Goal: Transaction & Acquisition: Purchase product/service

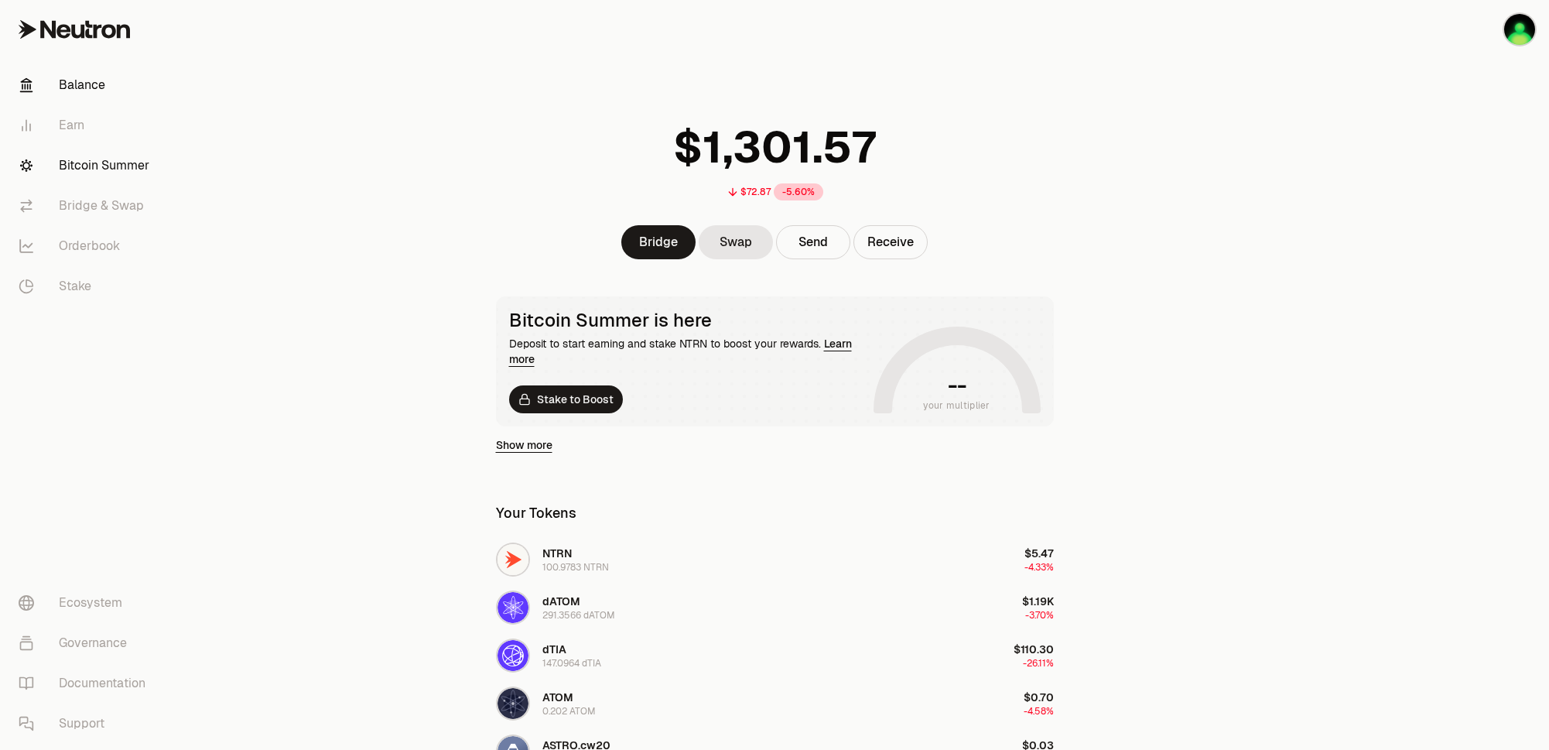
scroll to position [23, 0]
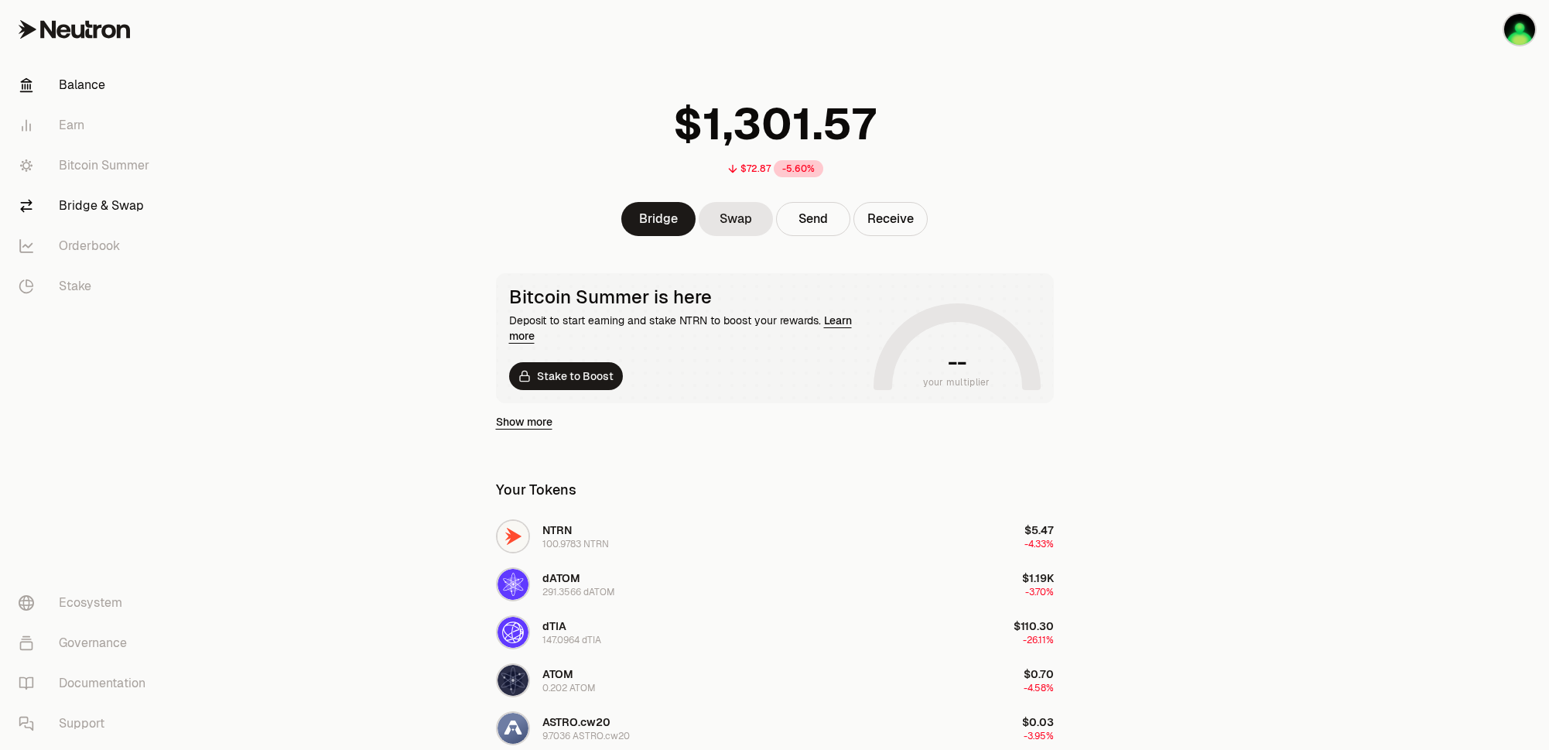
click at [85, 204] on link "Bridge & Swap" at bounding box center [86, 206] width 161 height 40
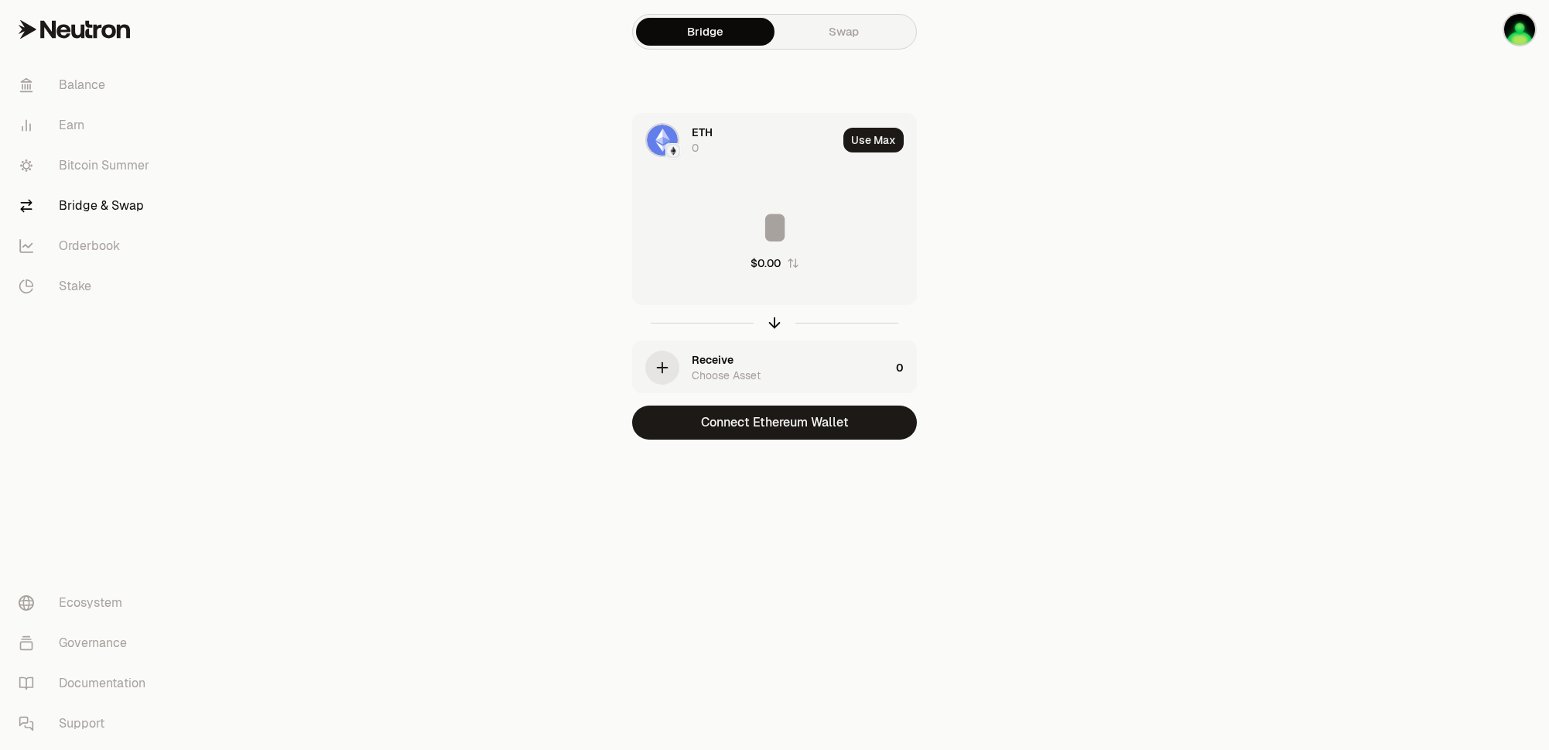
click at [830, 29] on link "Swap" at bounding box center [844, 32] width 139 height 28
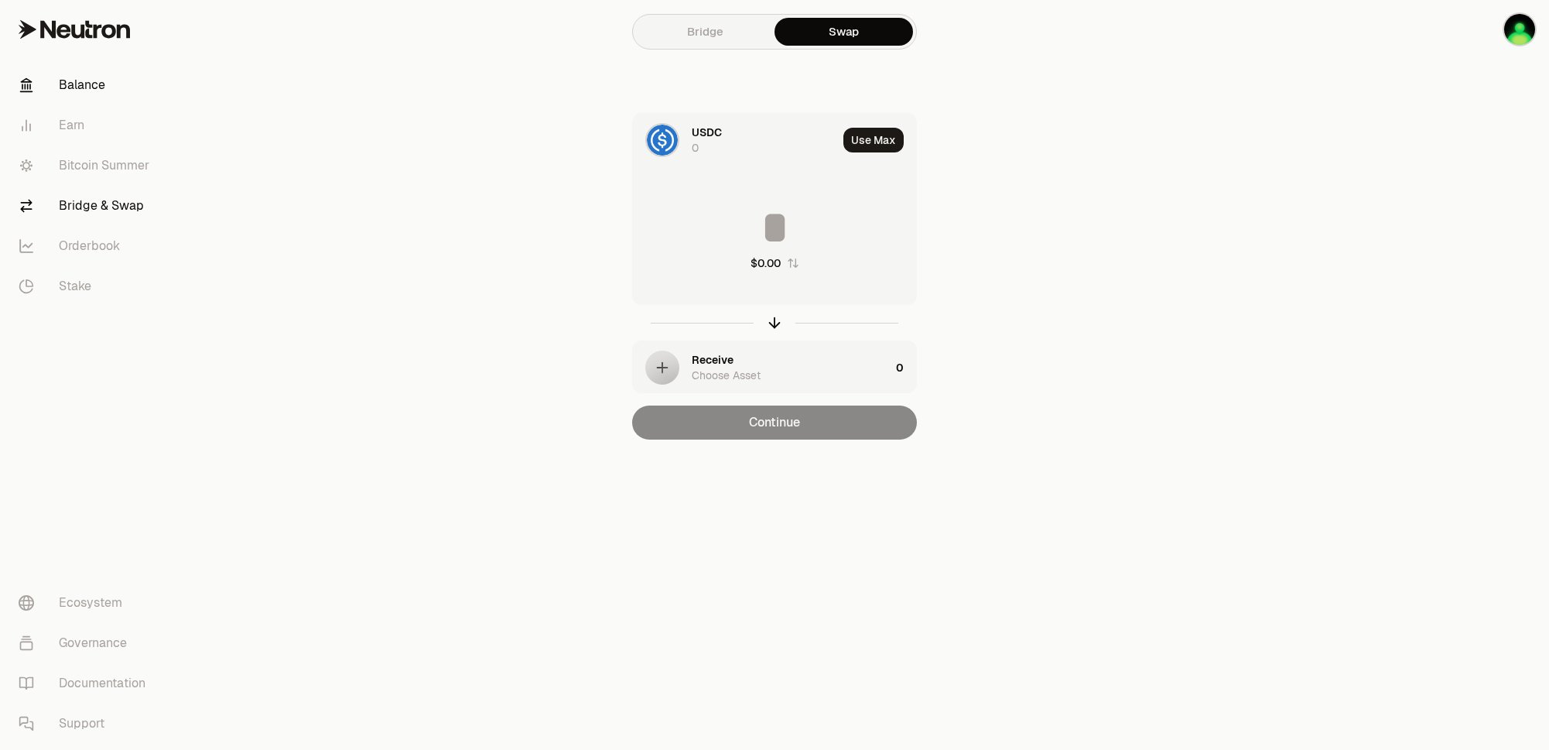
click at [70, 88] on link "Balance" at bounding box center [86, 85] width 161 height 40
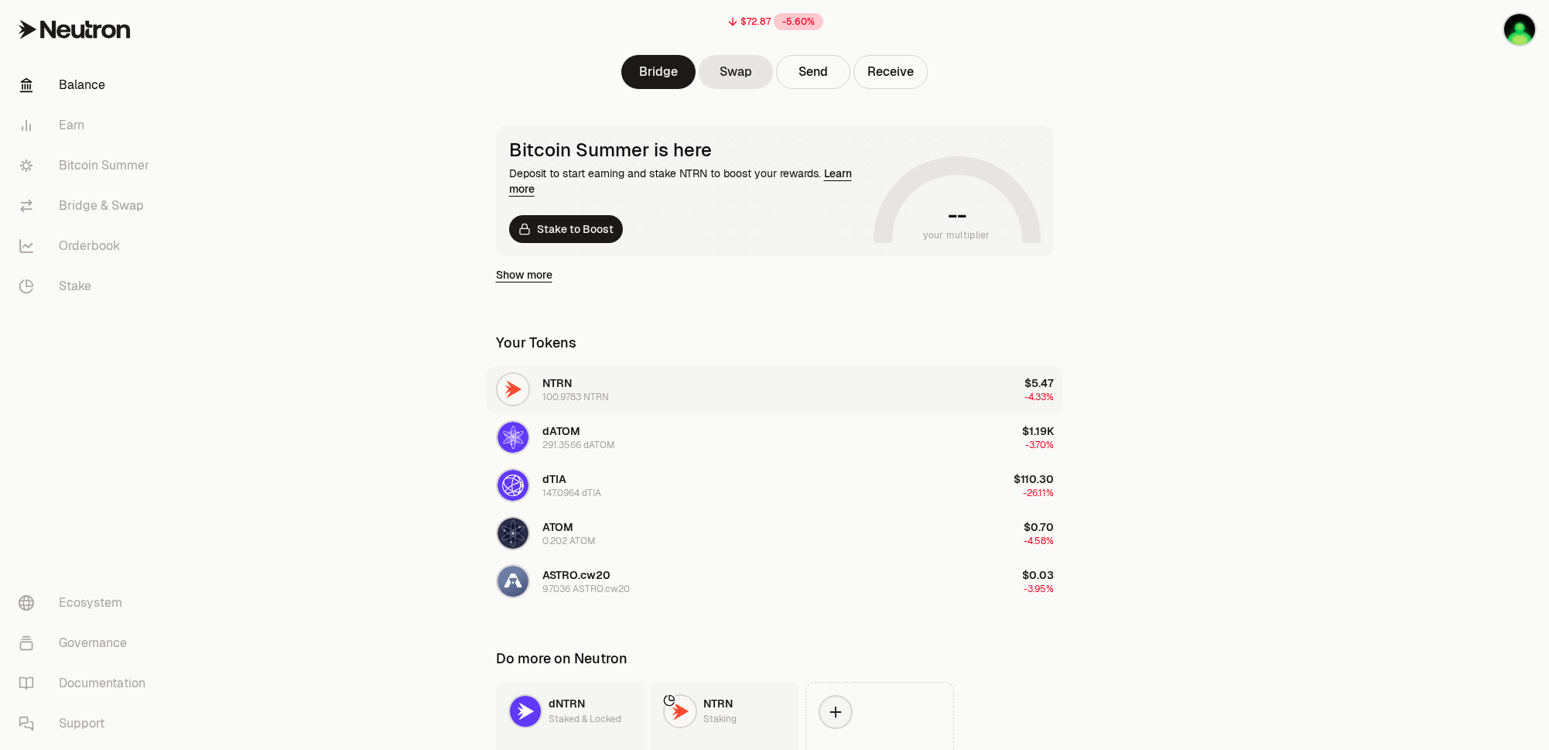
scroll to position [288, 0]
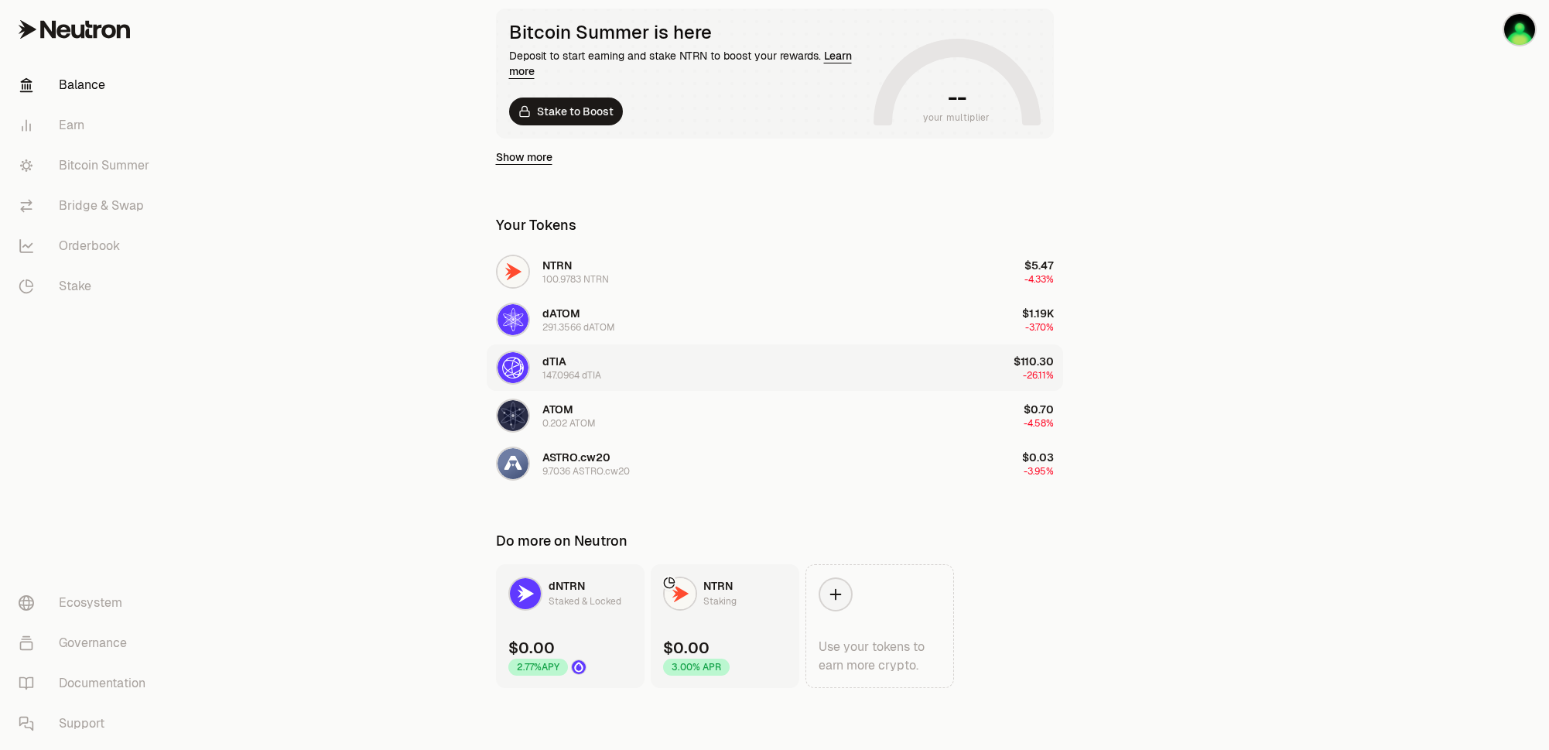
click at [554, 375] on div "147.0964 dTIA" at bounding box center [571, 375] width 59 height 12
click at [84, 283] on link "Stake" at bounding box center [86, 286] width 161 height 40
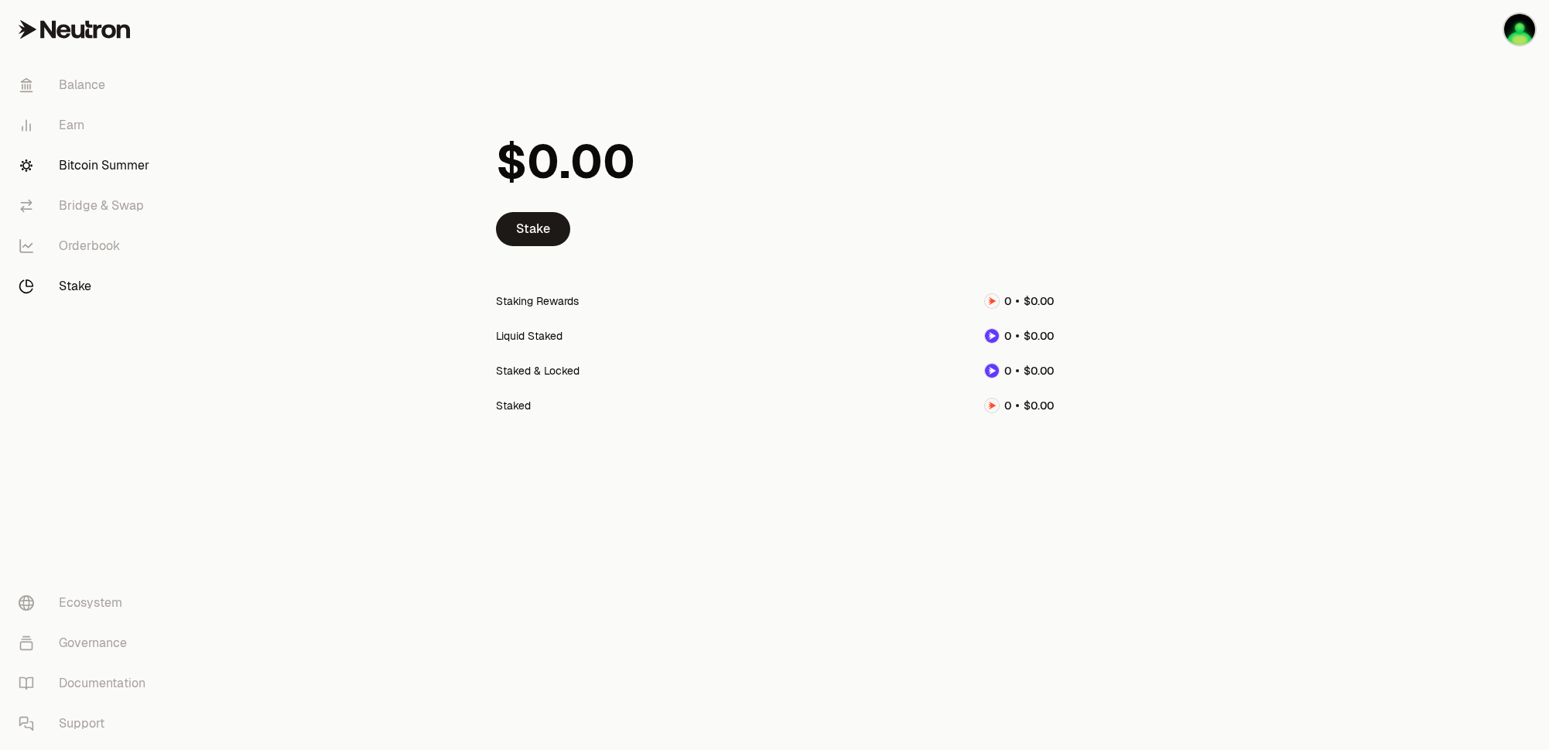
click at [94, 167] on link "Bitcoin Summer" at bounding box center [86, 165] width 161 height 40
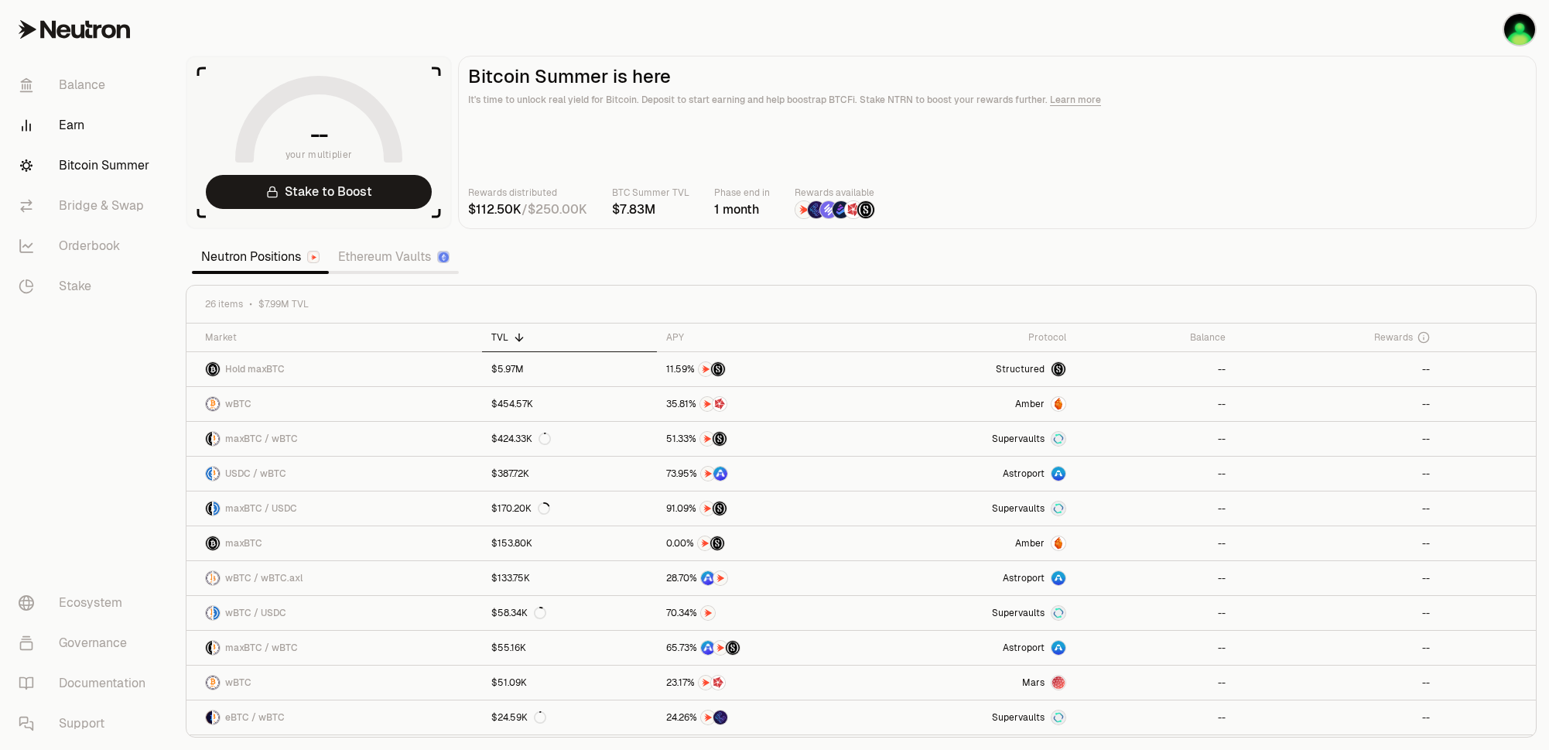
click at [80, 116] on link "Earn" at bounding box center [86, 125] width 161 height 40
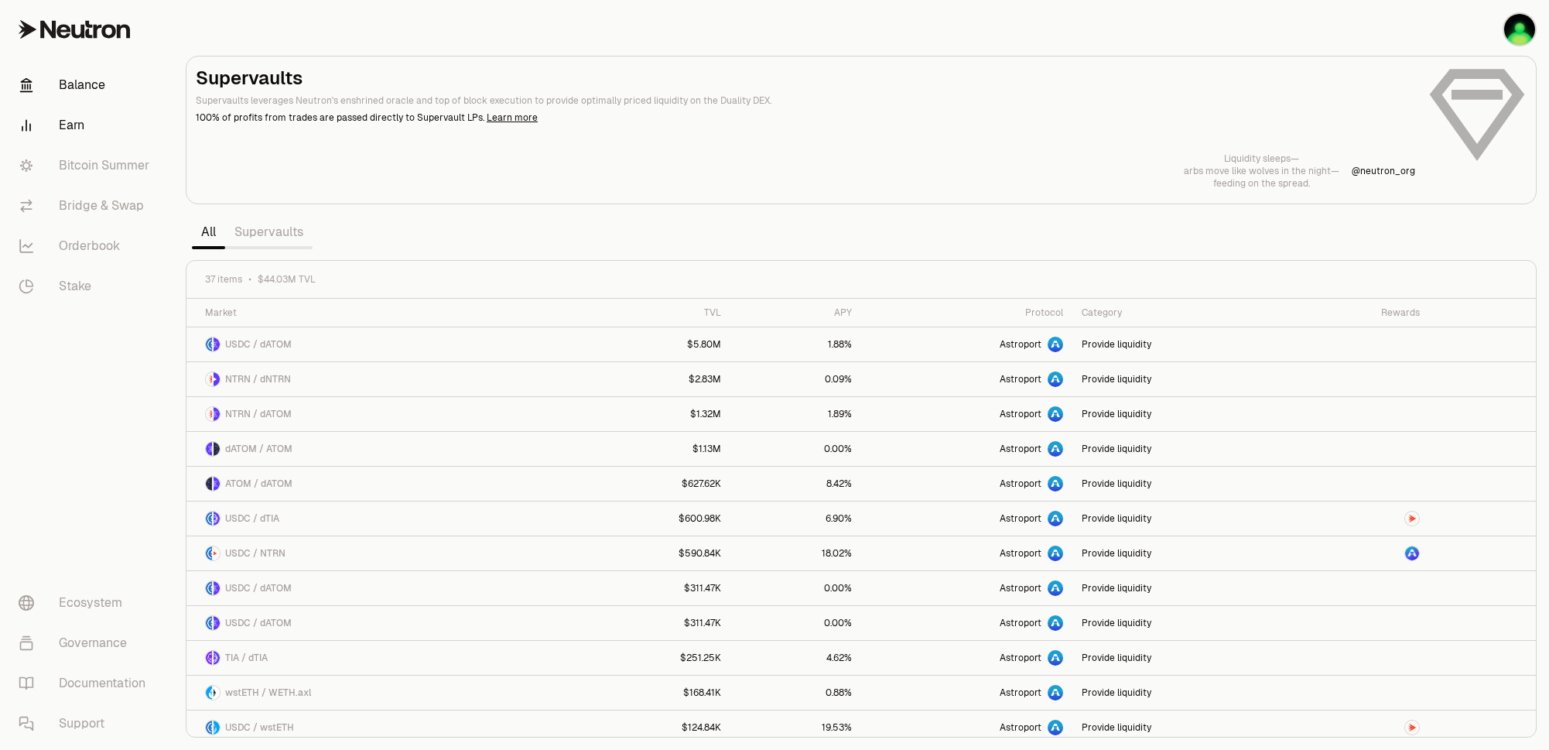
click at [104, 84] on link "Balance" at bounding box center [86, 85] width 161 height 40
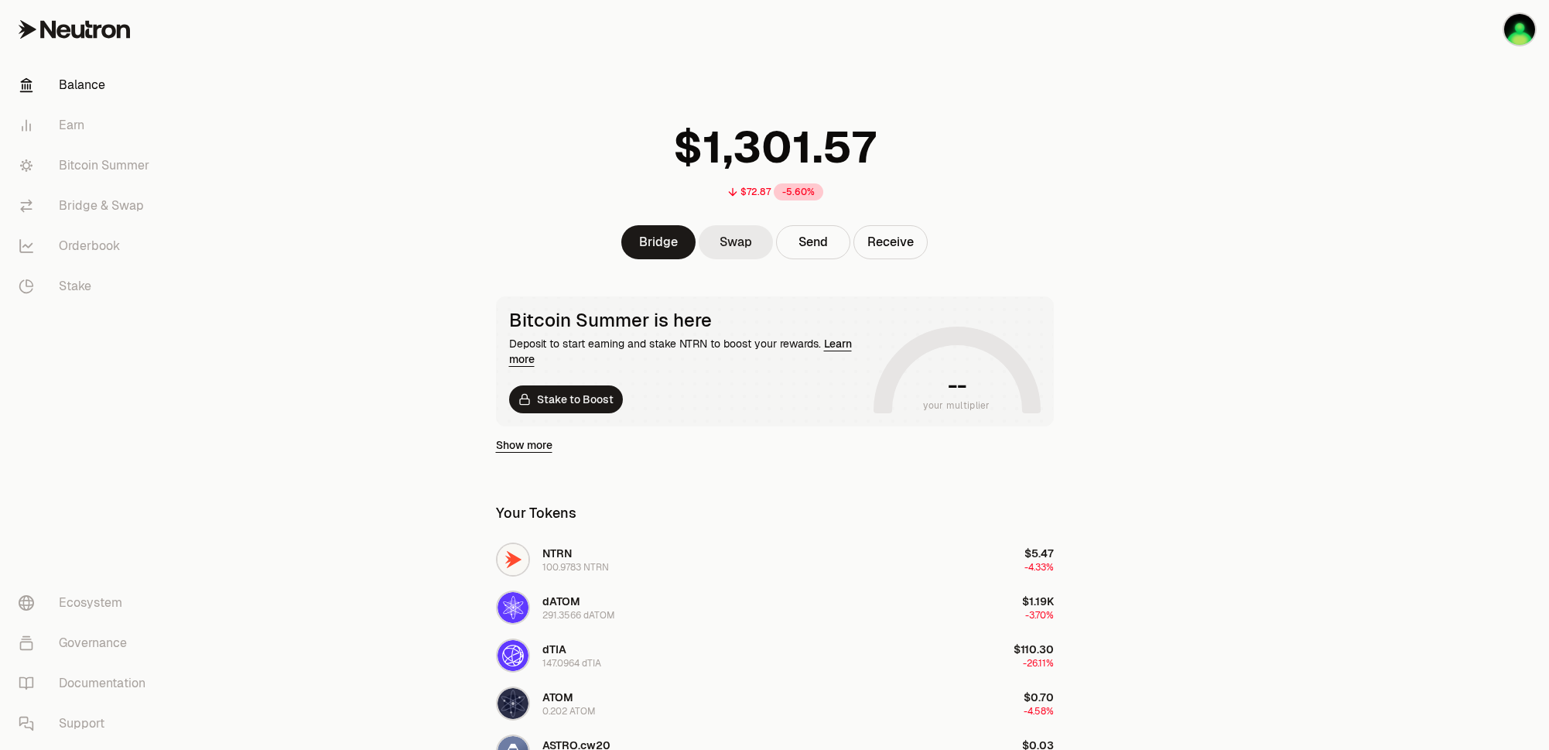
click at [729, 241] on link "Swap" at bounding box center [736, 242] width 74 height 34
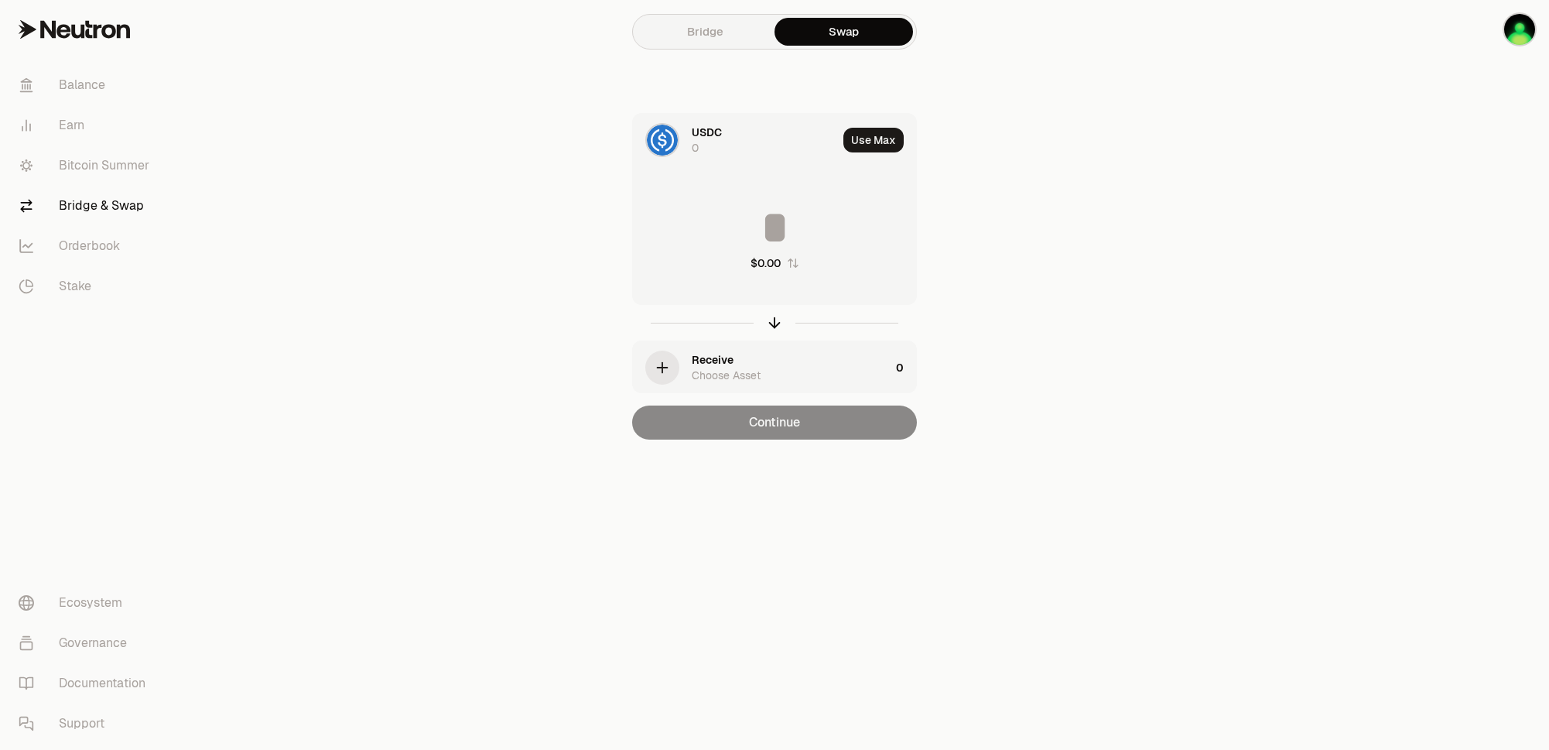
click at [701, 144] on div "USDC 0" at bounding box center [764, 140] width 145 height 31
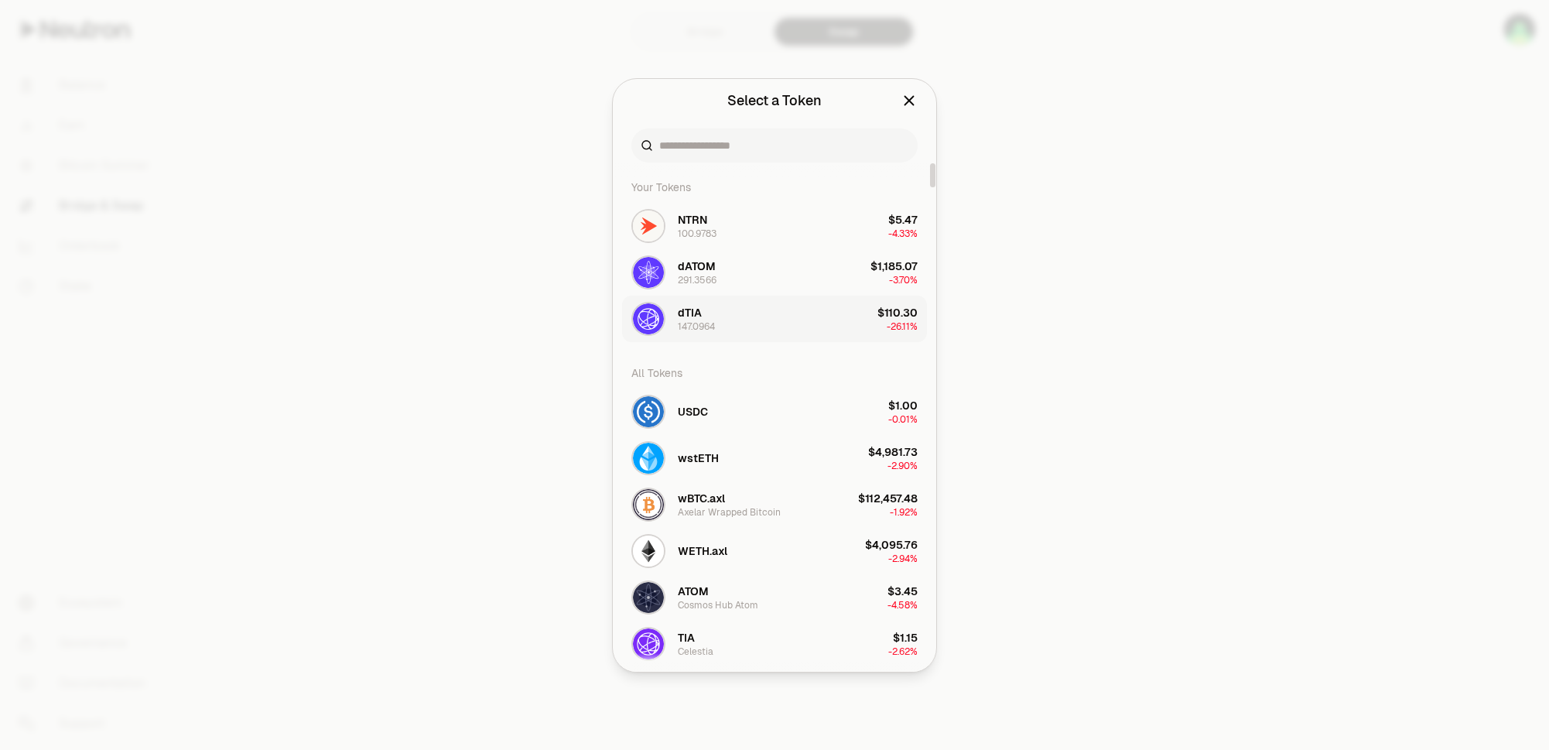
click at [711, 313] on div "dTIA 147.0964" at bounding box center [696, 319] width 37 height 28
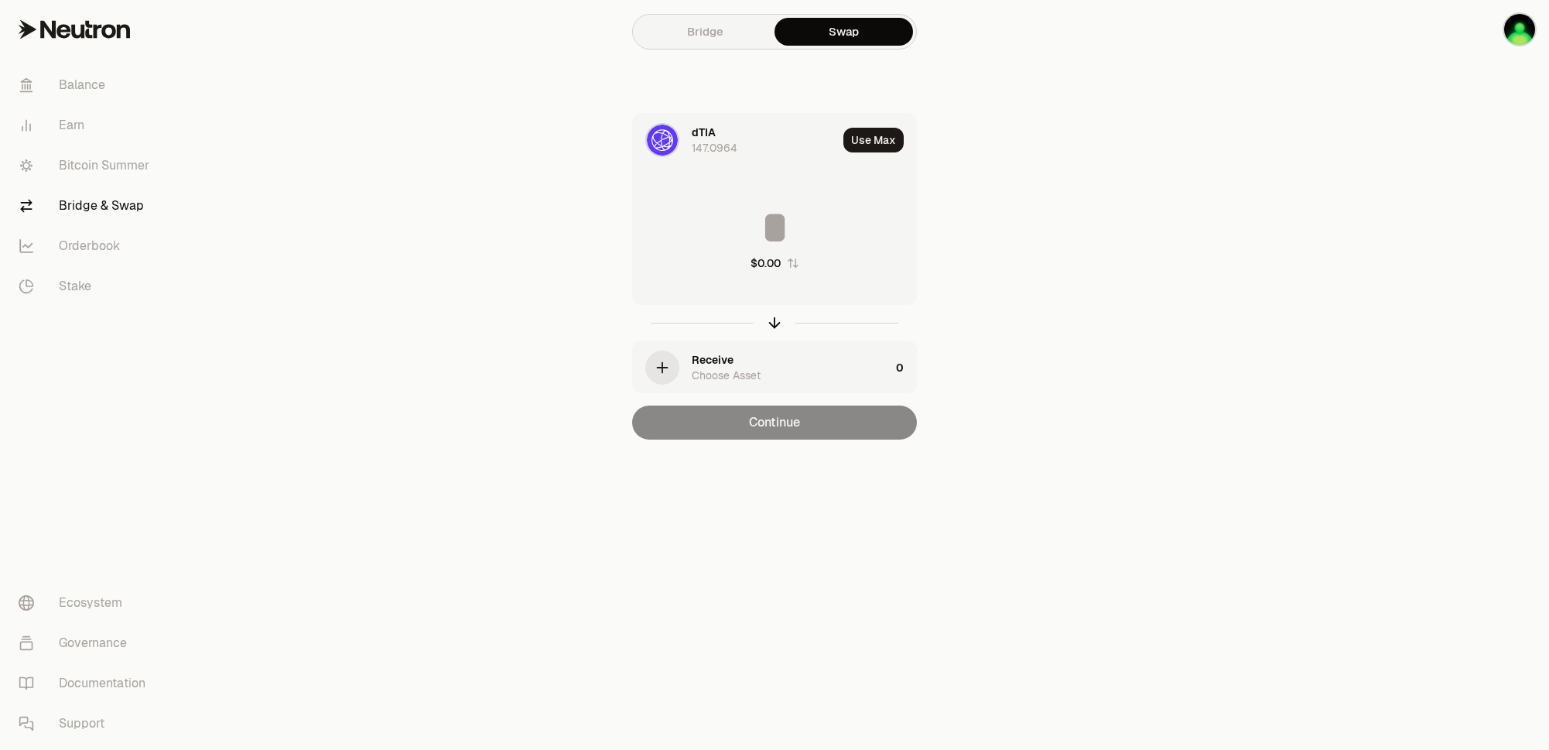
click at [683, 365] on div "Receive Choose Asset" at bounding box center [761, 367] width 257 height 53
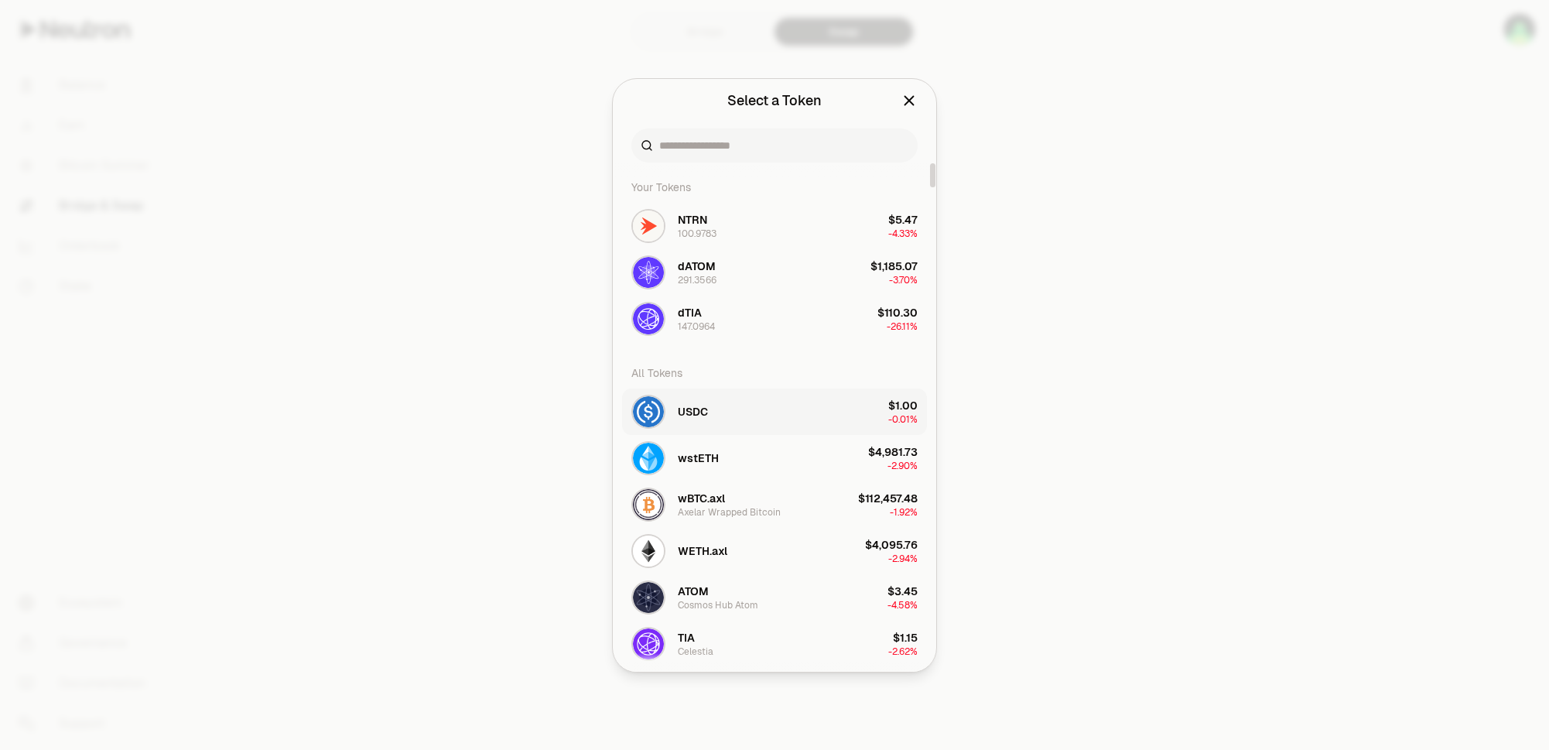
click at [724, 412] on button "USDC $1.00 -0.01%" at bounding box center [774, 411] width 305 height 46
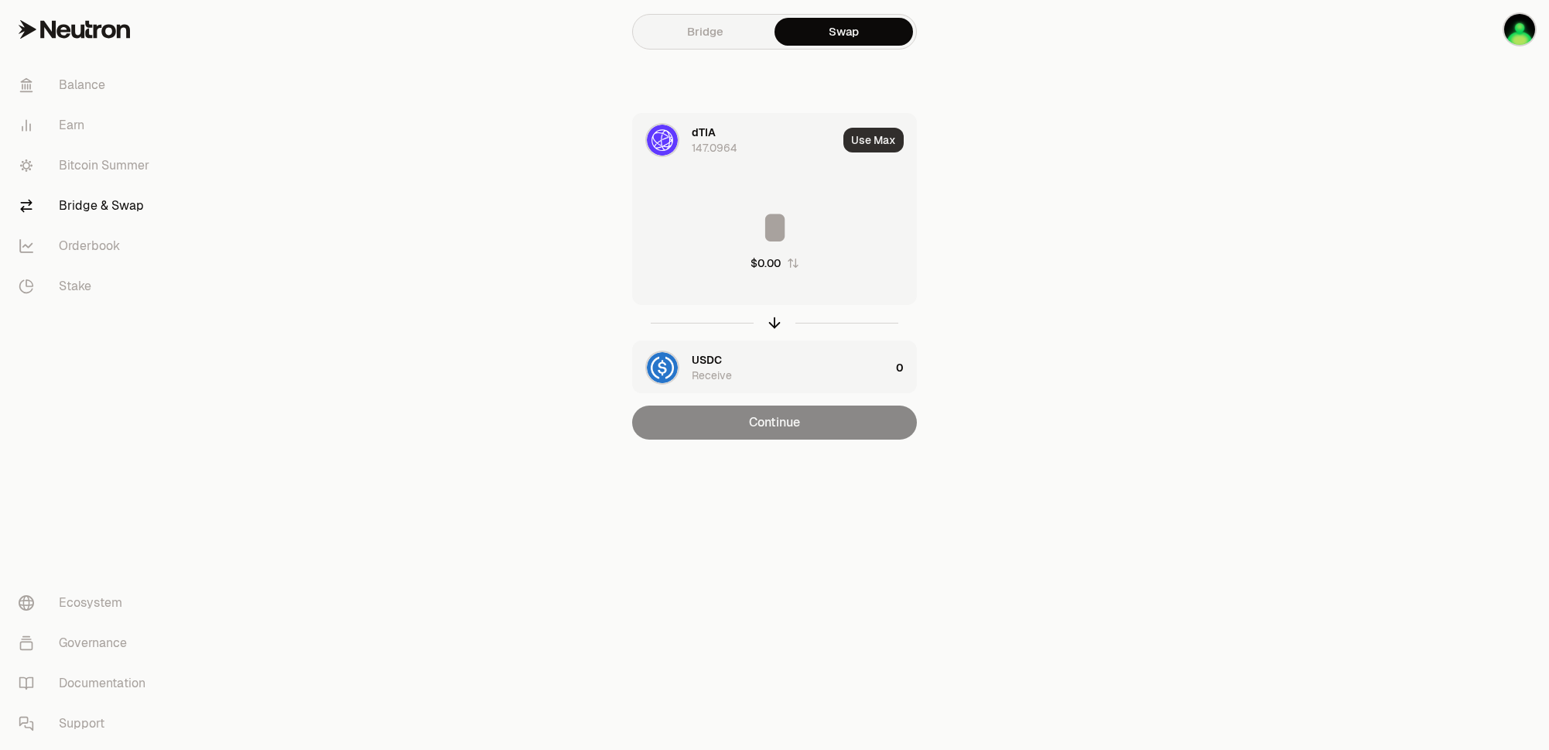
click at [877, 135] on button "Use Max" at bounding box center [874, 140] width 60 height 25
type input "**********"
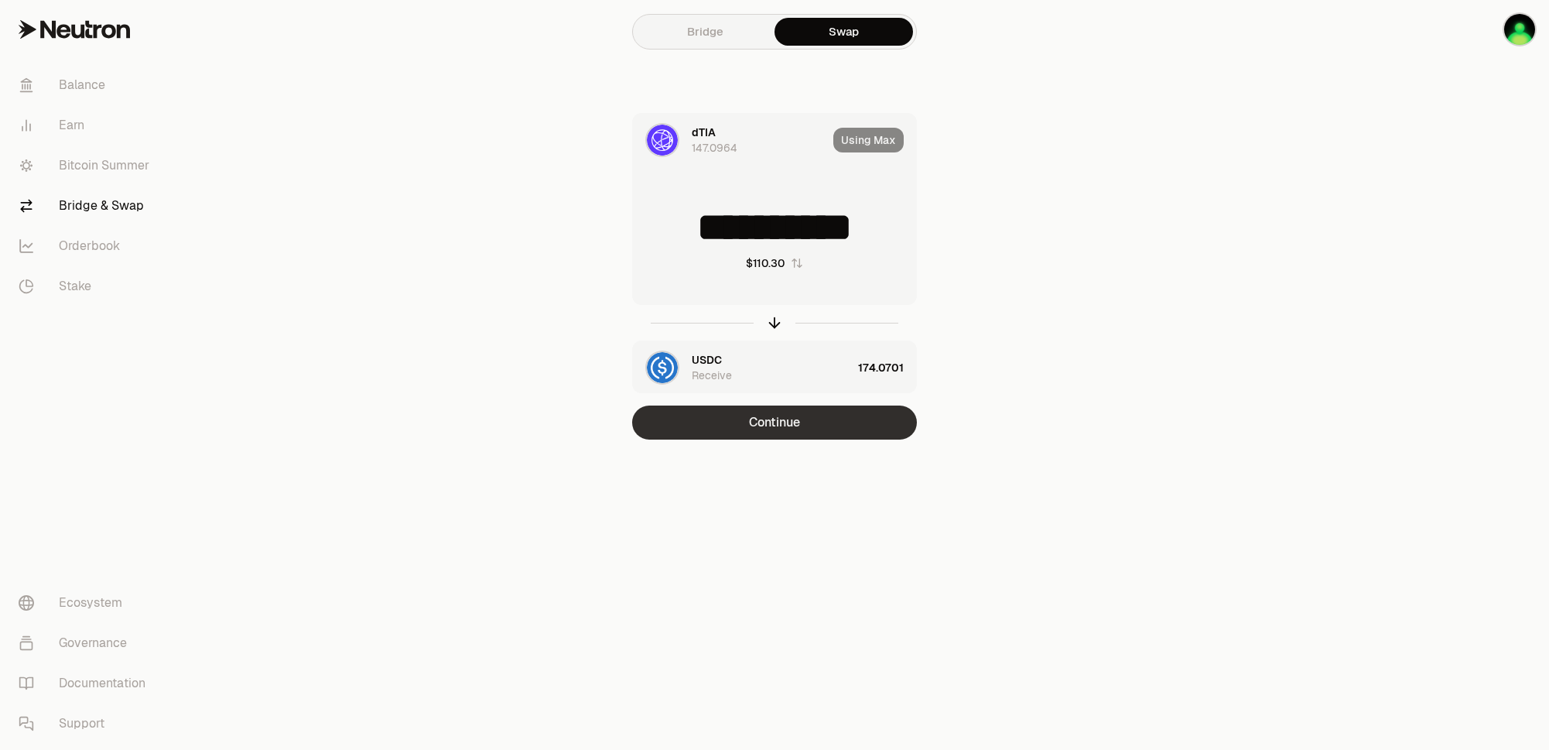
click at [792, 417] on button "Continue" at bounding box center [774, 423] width 285 height 34
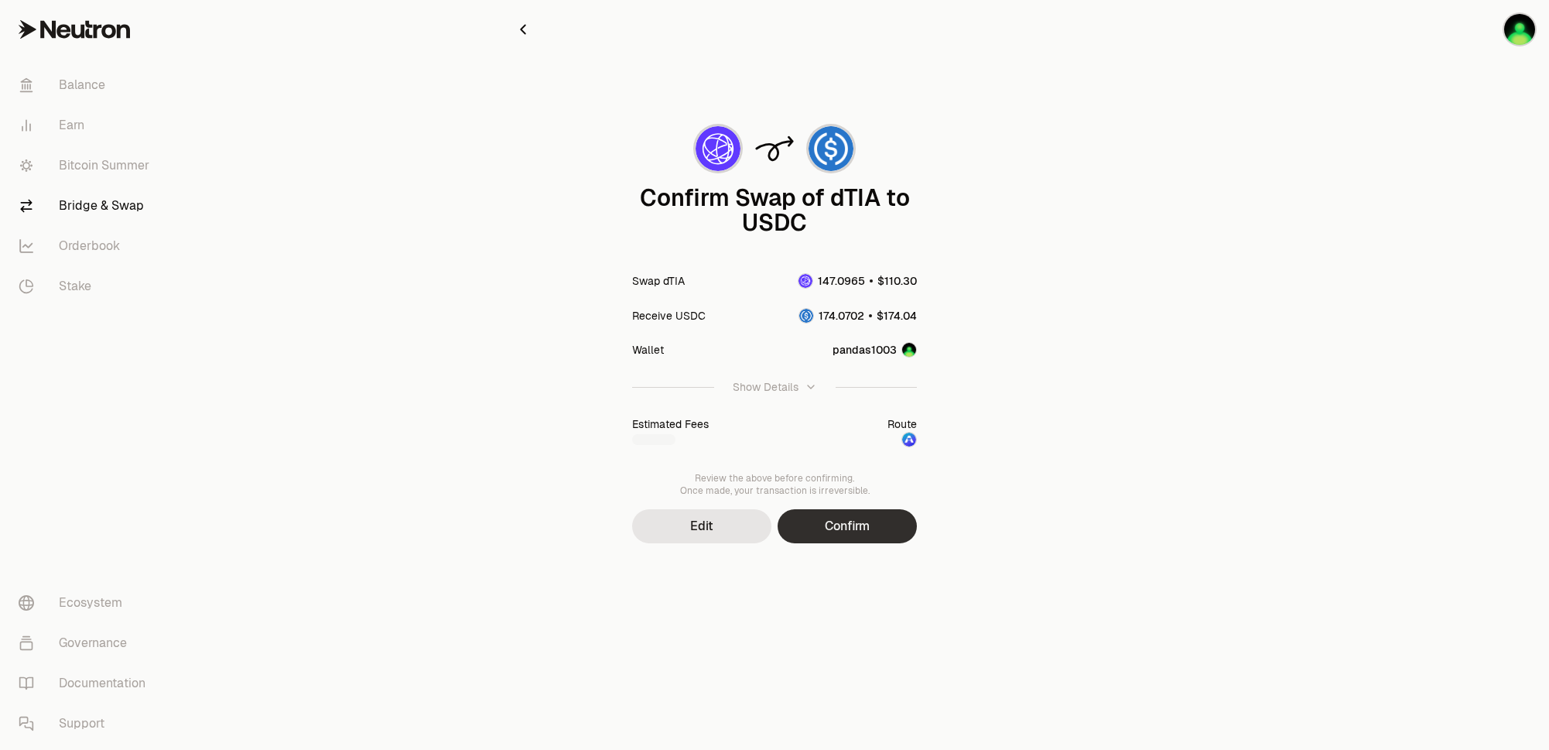
click at [849, 529] on button "Confirm" at bounding box center [847, 526] width 139 height 34
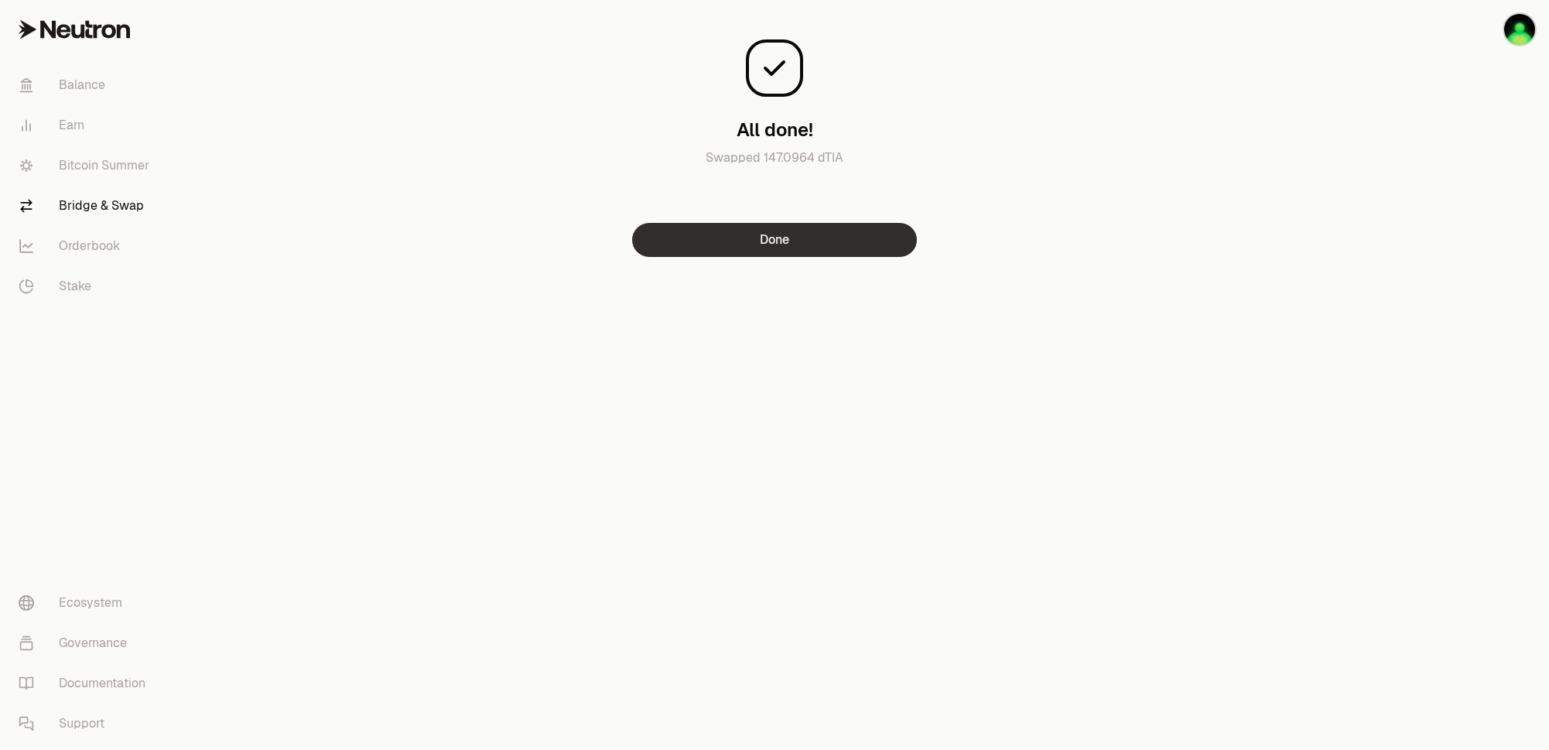
click at [813, 245] on button "Done" at bounding box center [774, 240] width 285 height 34
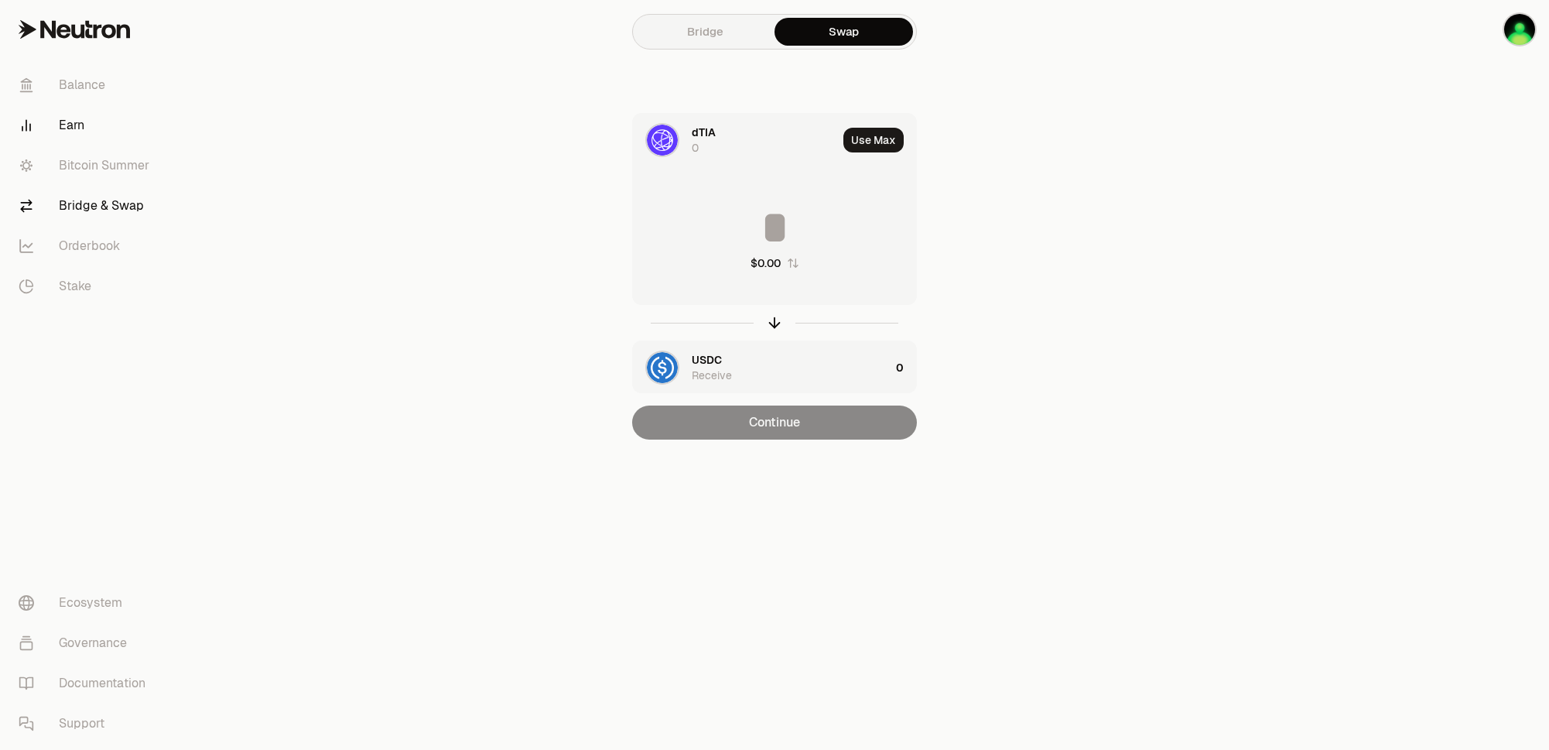
click at [70, 127] on link "Earn" at bounding box center [86, 125] width 161 height 40
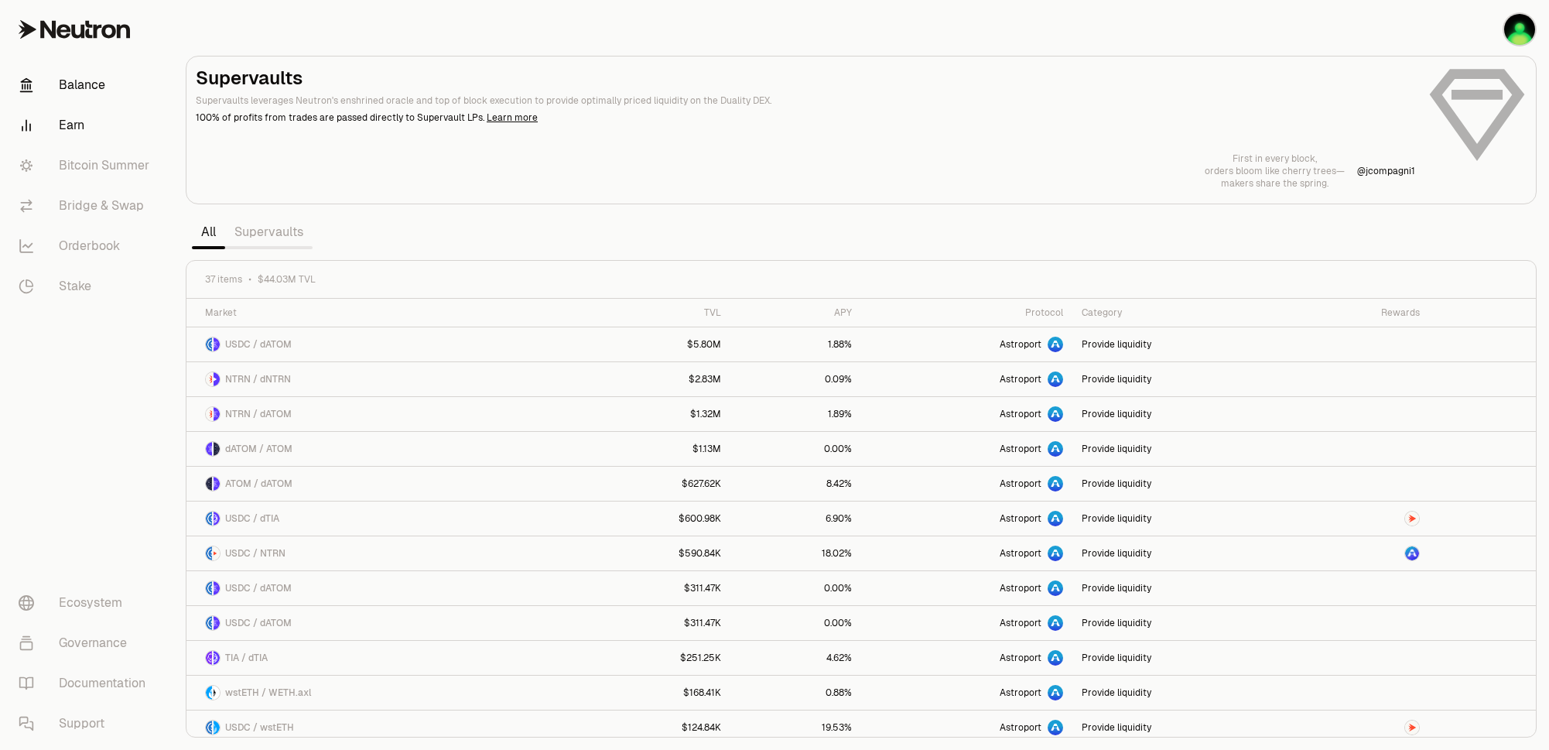
click at [82, 77] on link "Balance" at bounding box center [86, 85] width 161 height 40
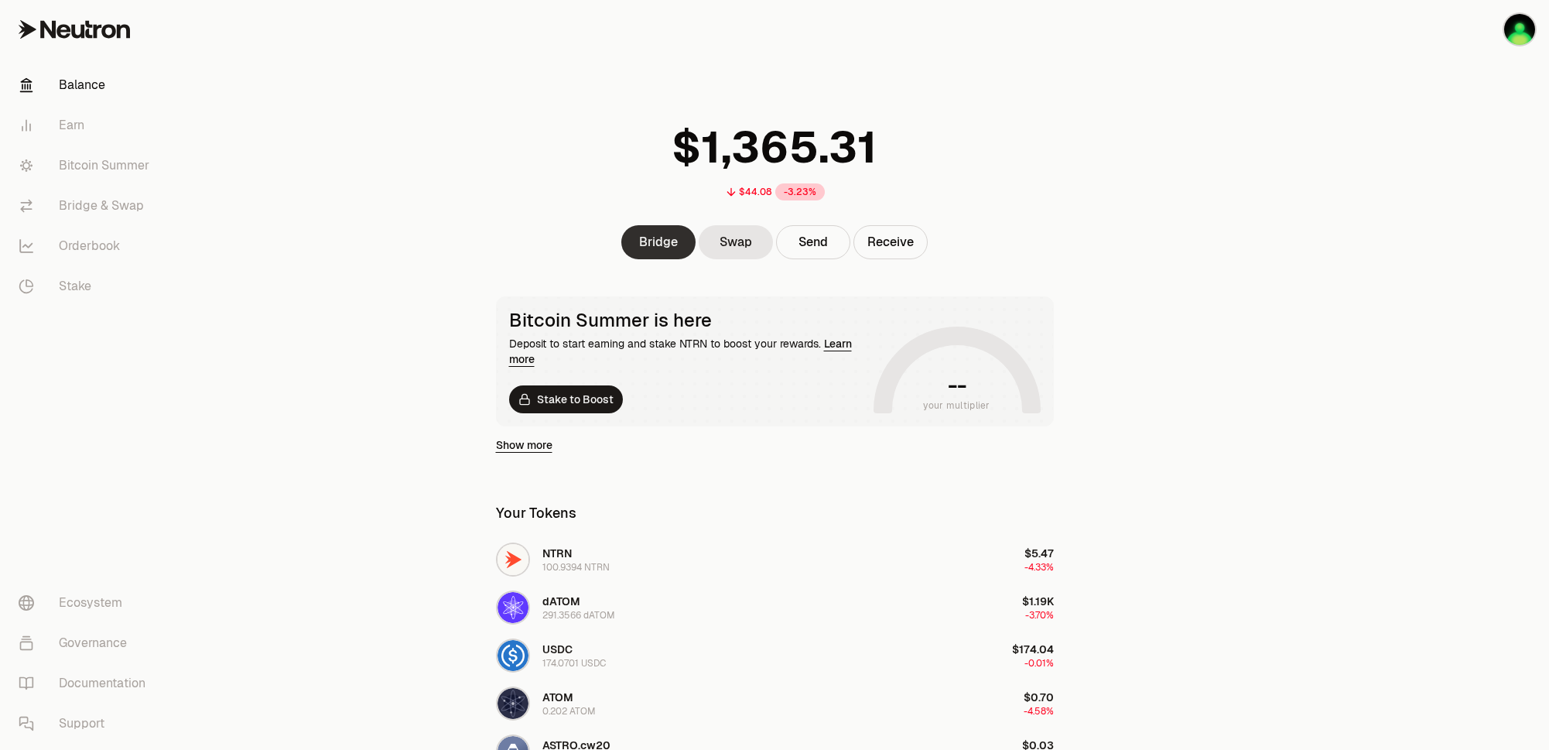
click at [657, 242] on link "Bridge" at bounding box center [658, 242] width 74 height 34
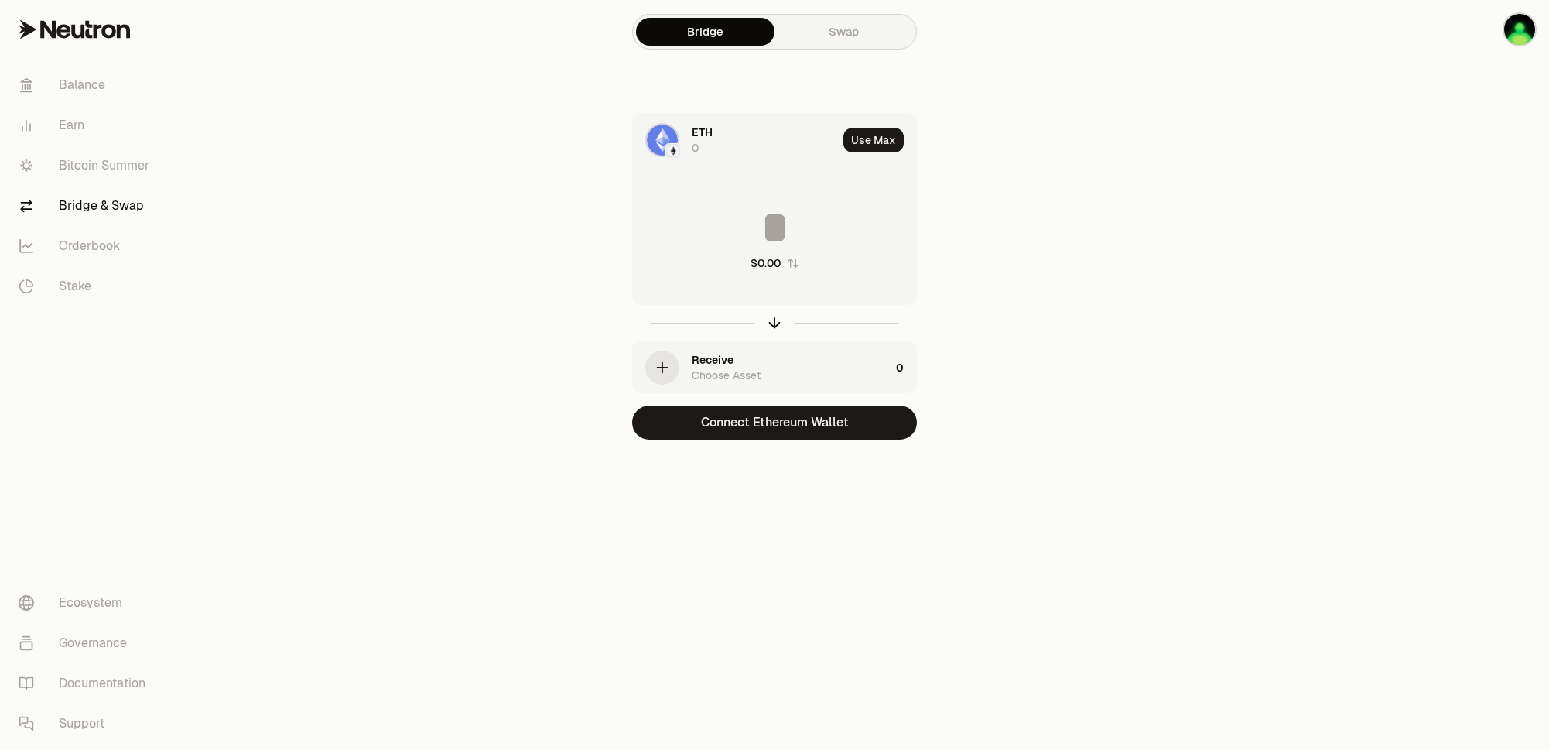
click at [690, 136] on div "ETH 0" at bounding box center [735, 140] width 204 height 53
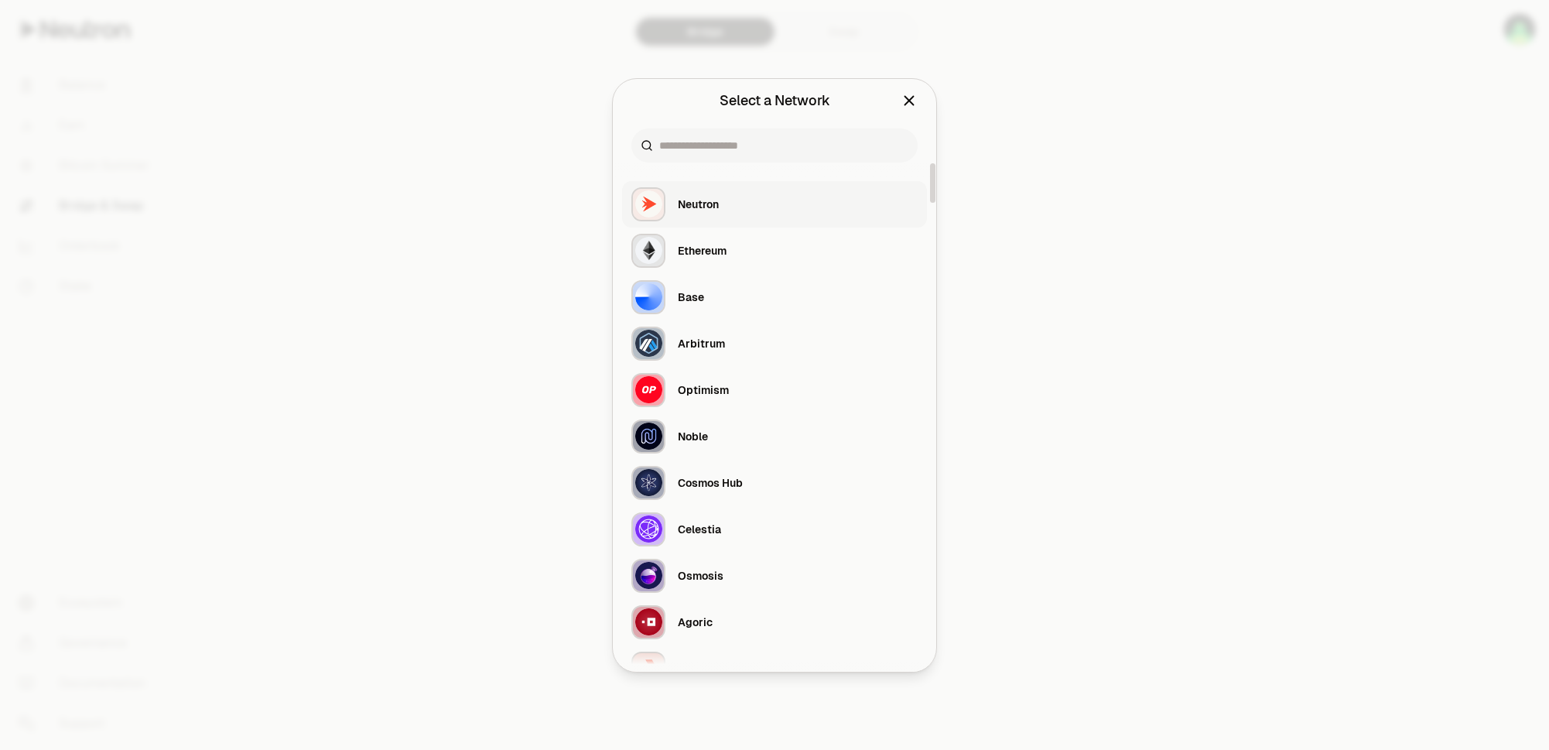
click at [704, 207] on div "Neutron" at bounding box center [698, 204] width 41 height 15
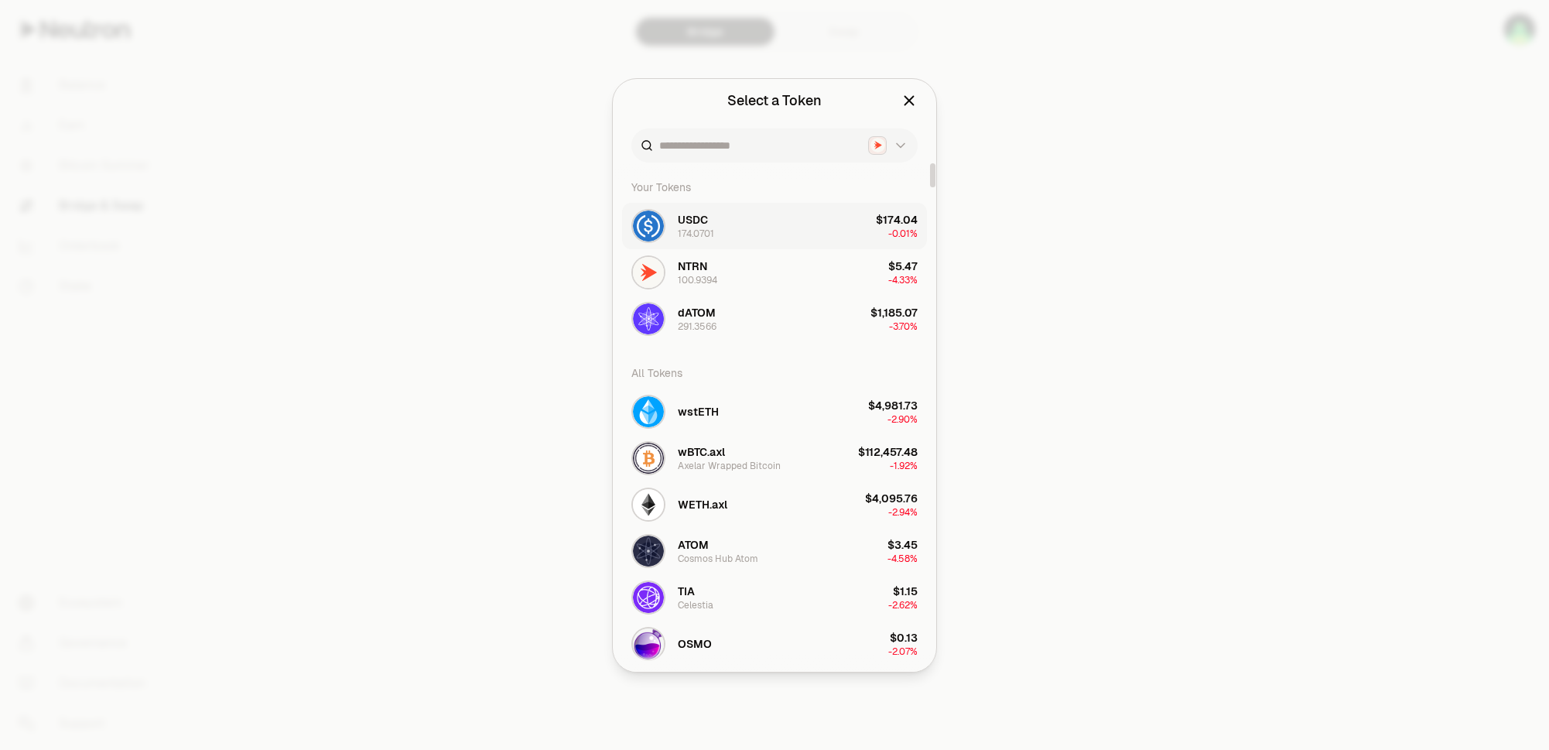
click at [774, 231] on button "USDC 174.0701 $174.04 -0.01%" at bounding box center [774, 226] width 305 height 46
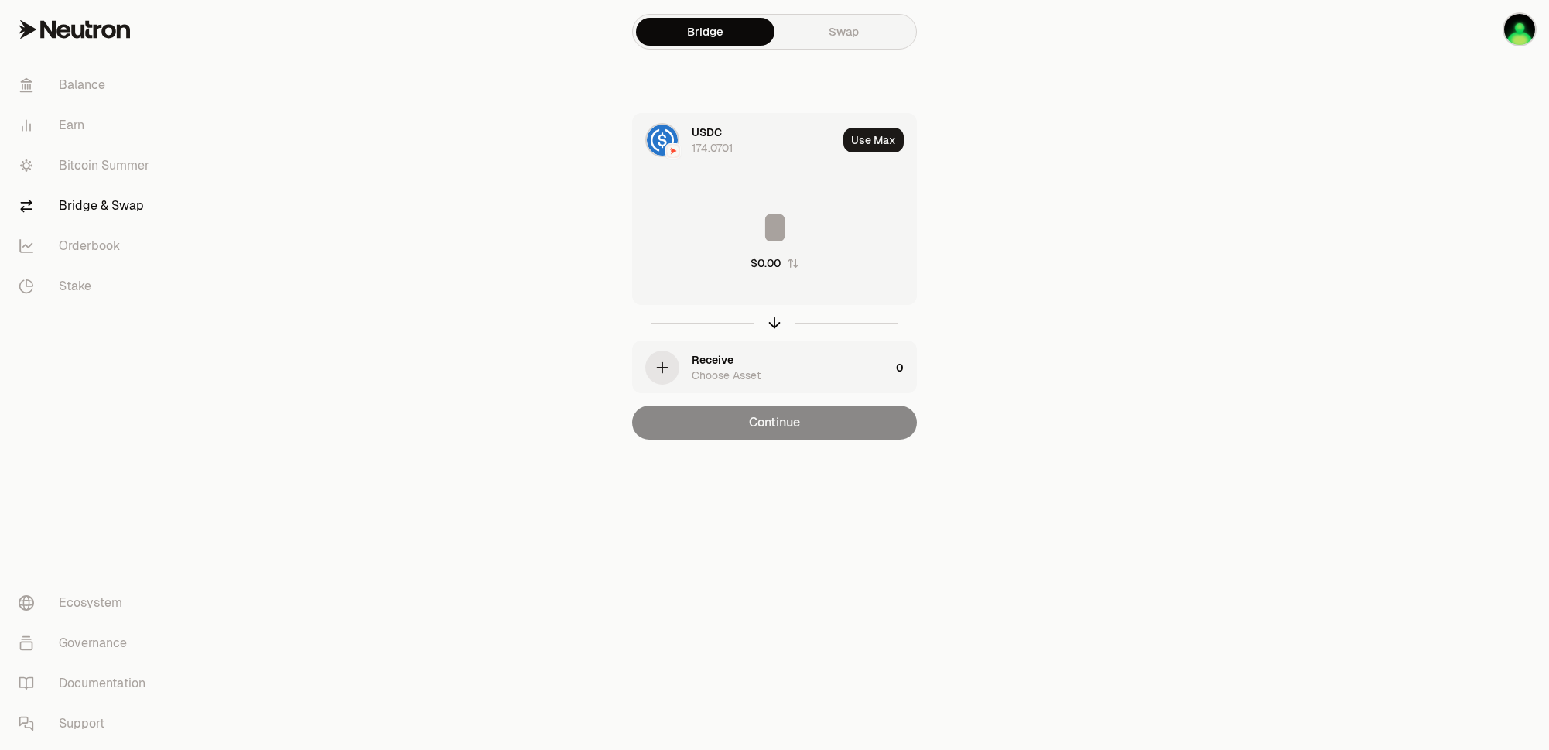
click at [664, 368] on icon "button" at bounding box center [663, 368] width 10 height 0
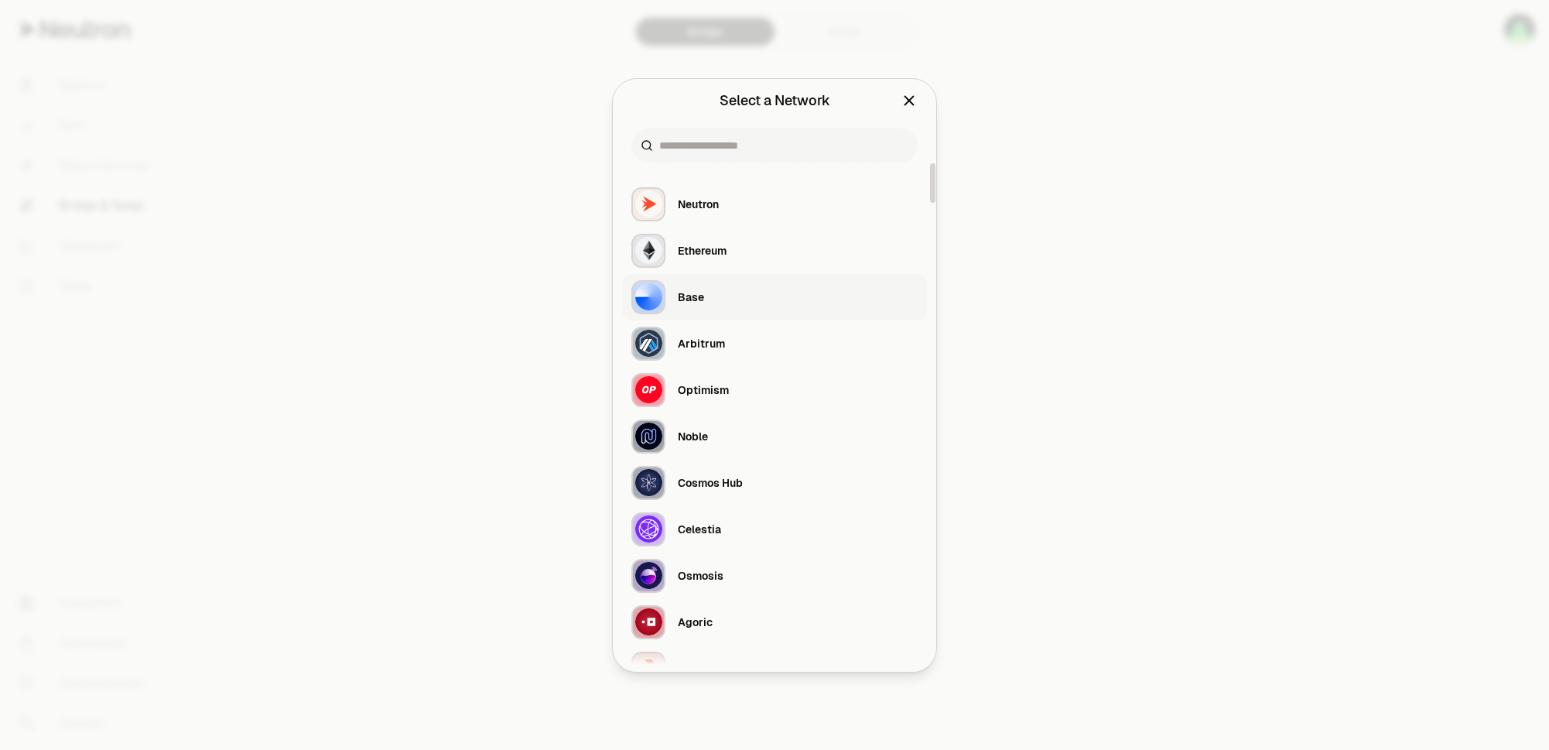
click at [697, 295] on div "Base" at bounding box center [691, 296] width 26 height 15
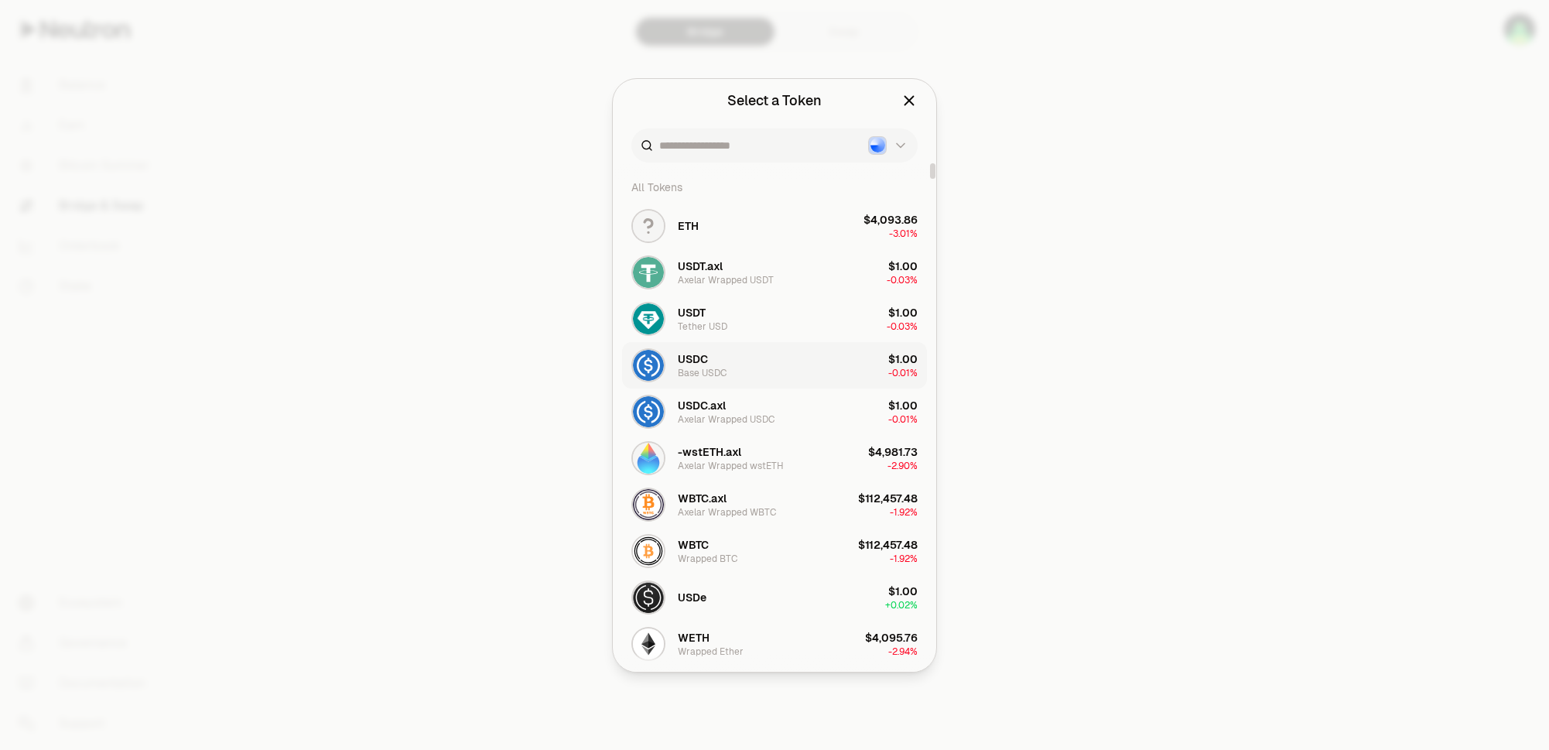
click at [734, 359] on button "USDC Base USDC $1.00 -0.01%" at bounding box center [774, 365] width 305 height 46
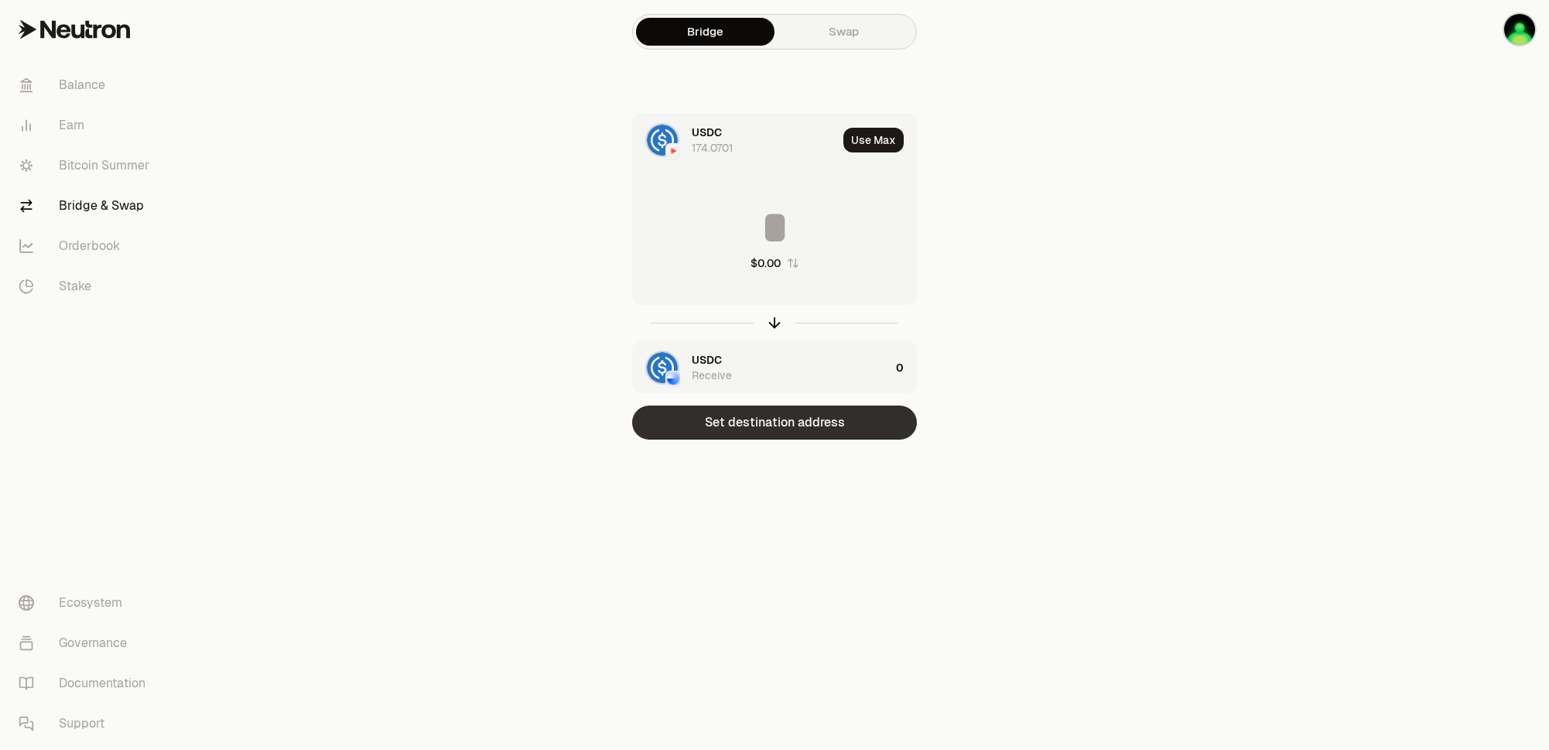
click at [811, 428] on button "Set destination address" at bounding box center [774, 423] width 285 height 34
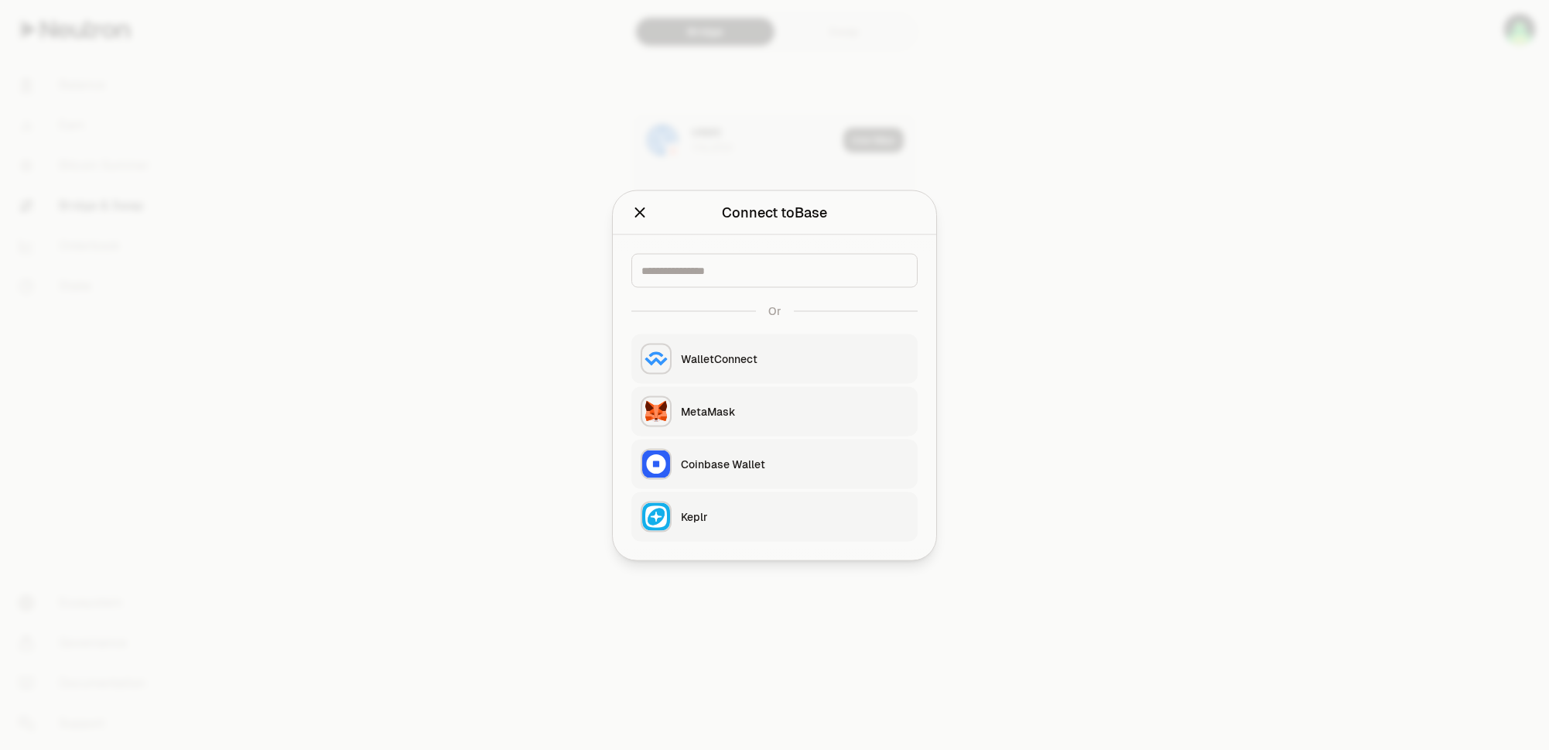
click at [716, 414] on div "MetaMask" at bounding box center [795, 410] width 228 height 15
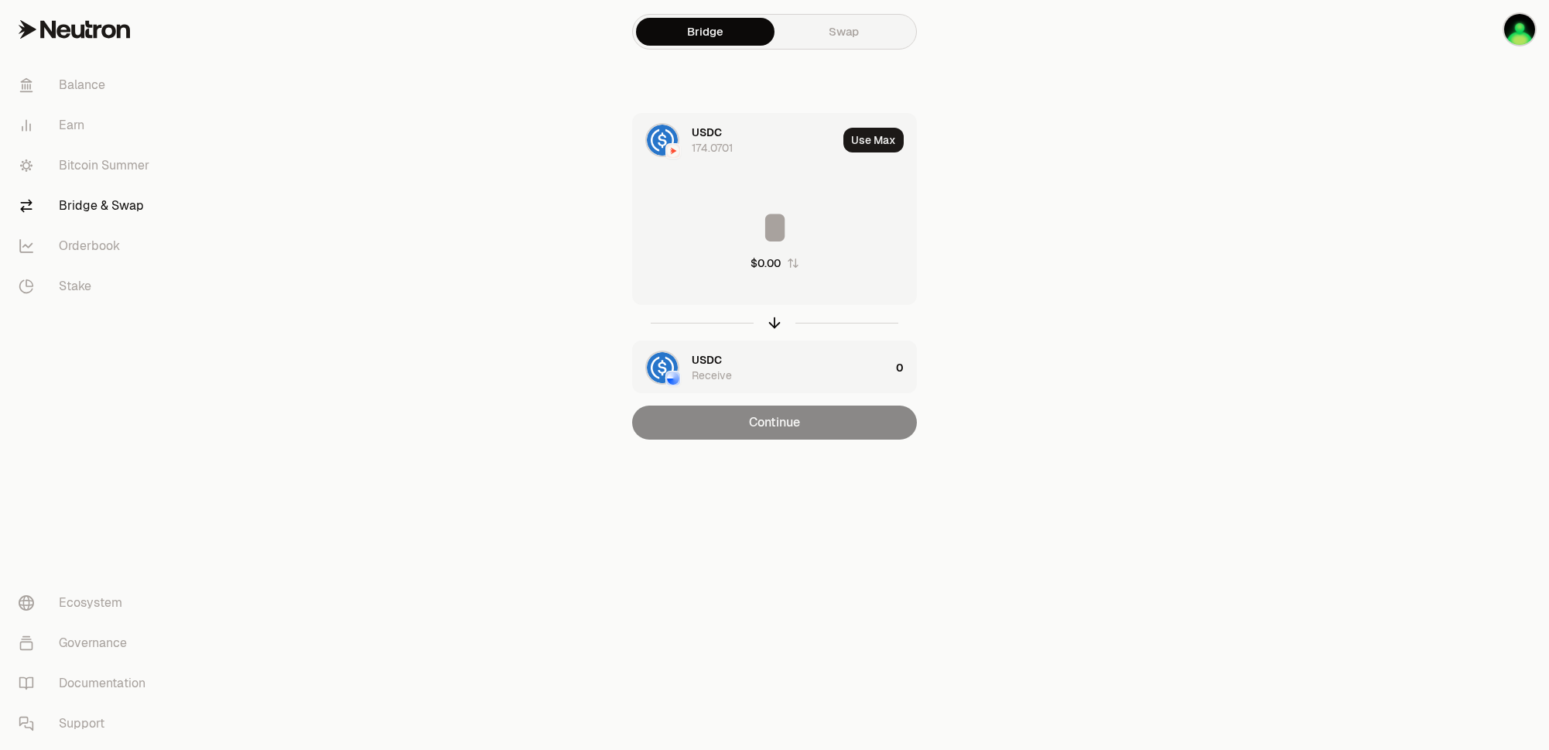
click at [775, 231] on input at bounding box center [774, 227] width 283 height 46
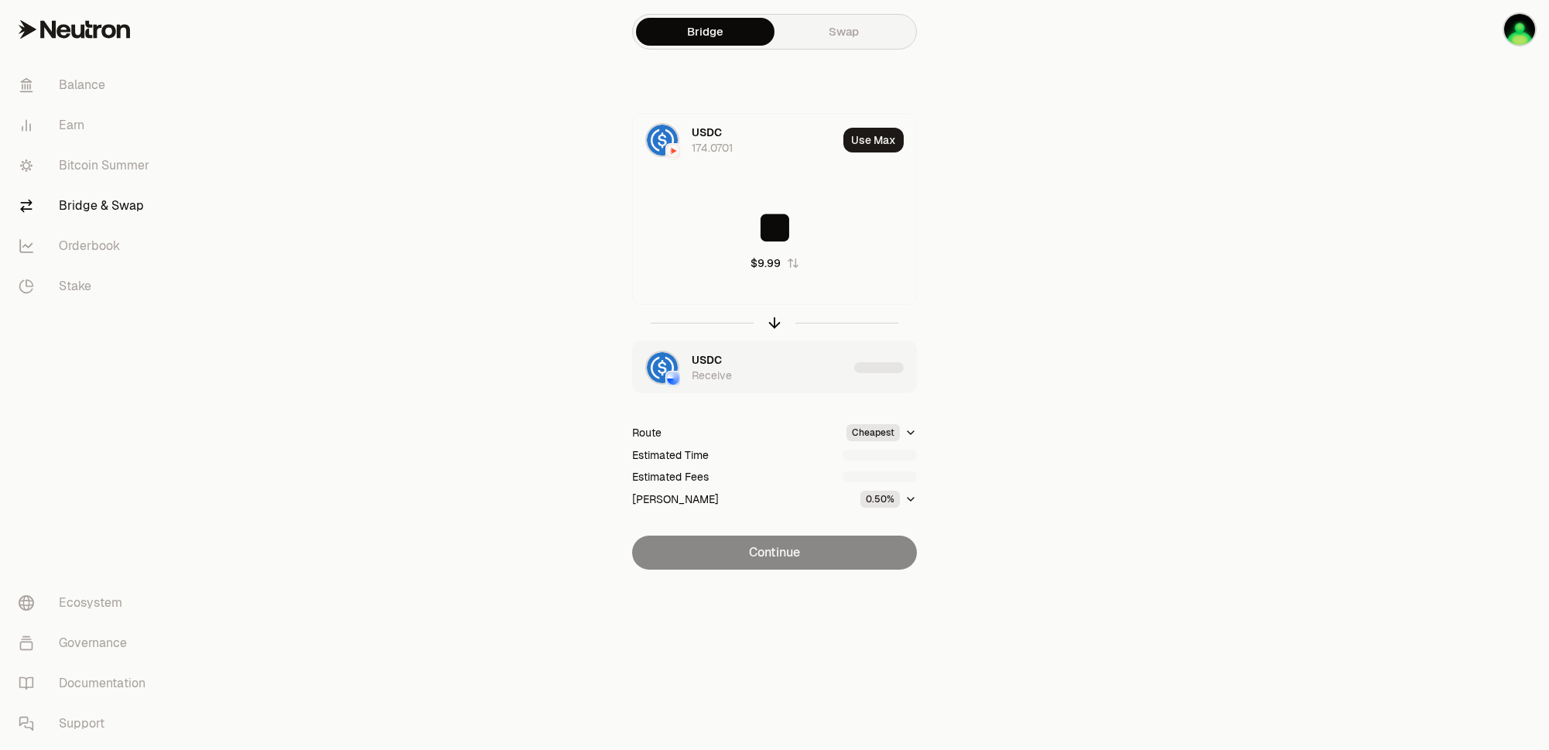
type input "**"
click at [1091, 447] on main "Bridge Swap USDC 174.0701 Use Max ** $9.99 USDC Receive Route Cheapest Estimate…" at bounding box center [861, 315] width 1376 height 631
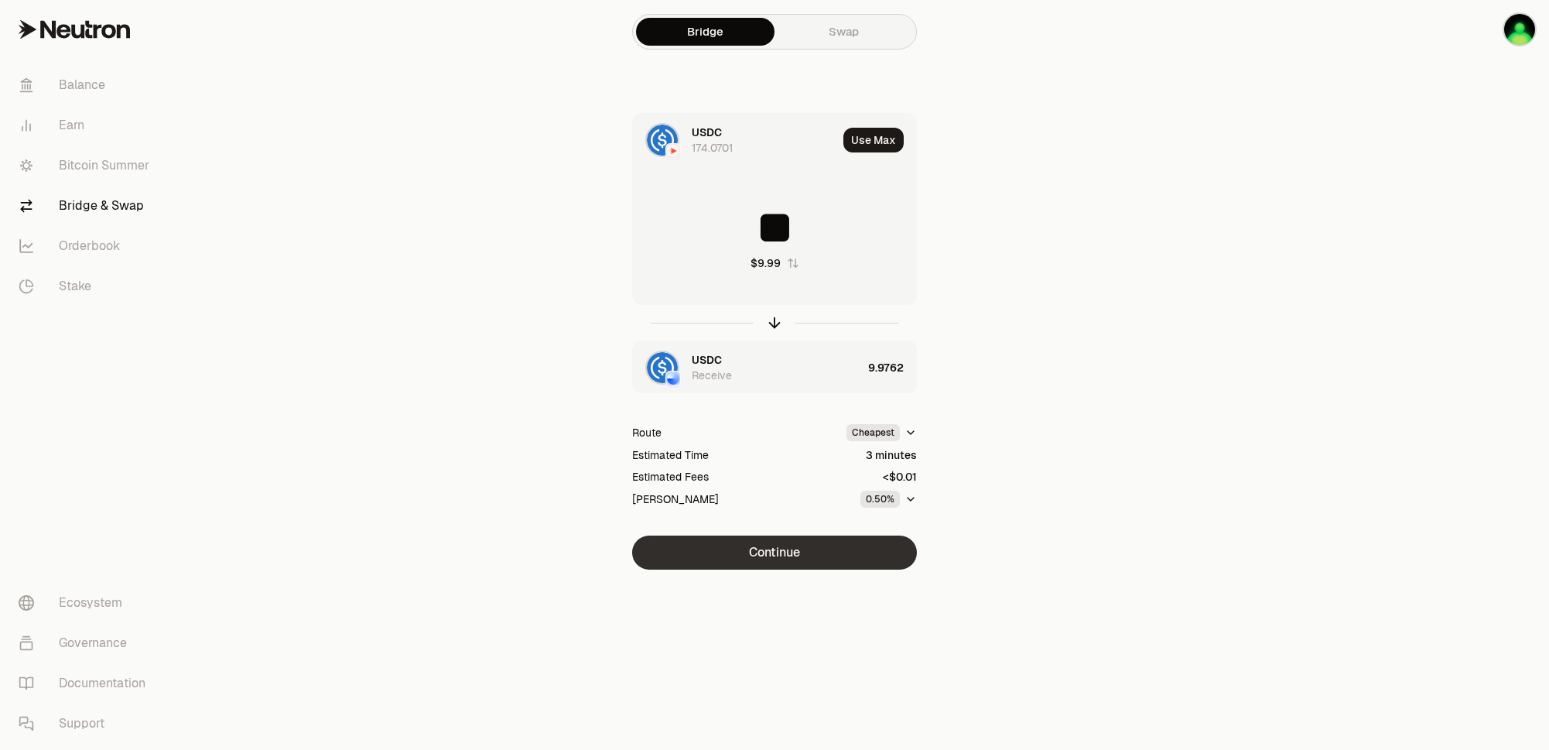
click at [755, 551] on button "Continue" at bounding box center [774, 553] width 285 height 34
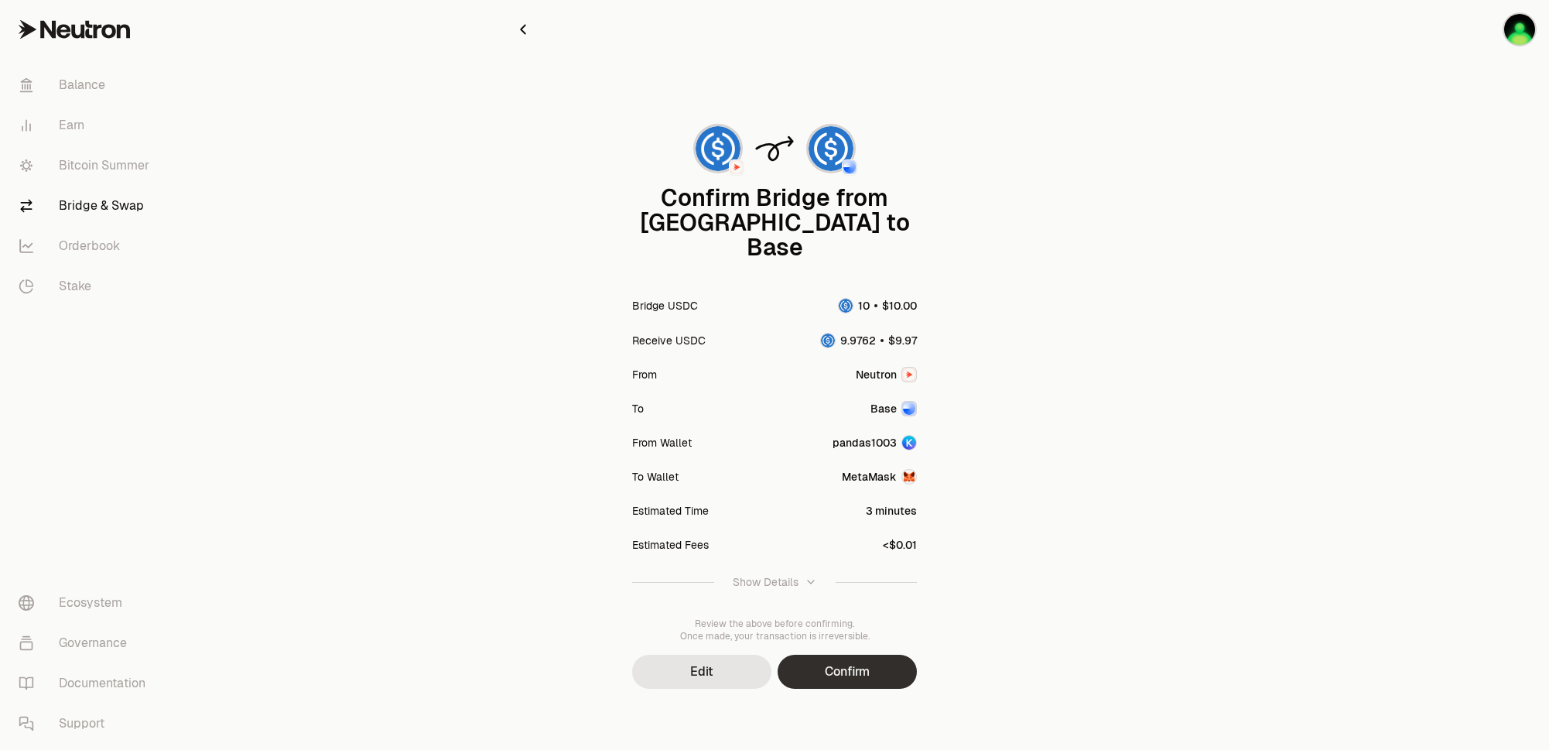
click at [859, 655] on button "Confirm" at bounding box center [847, 672] width 139 height 34
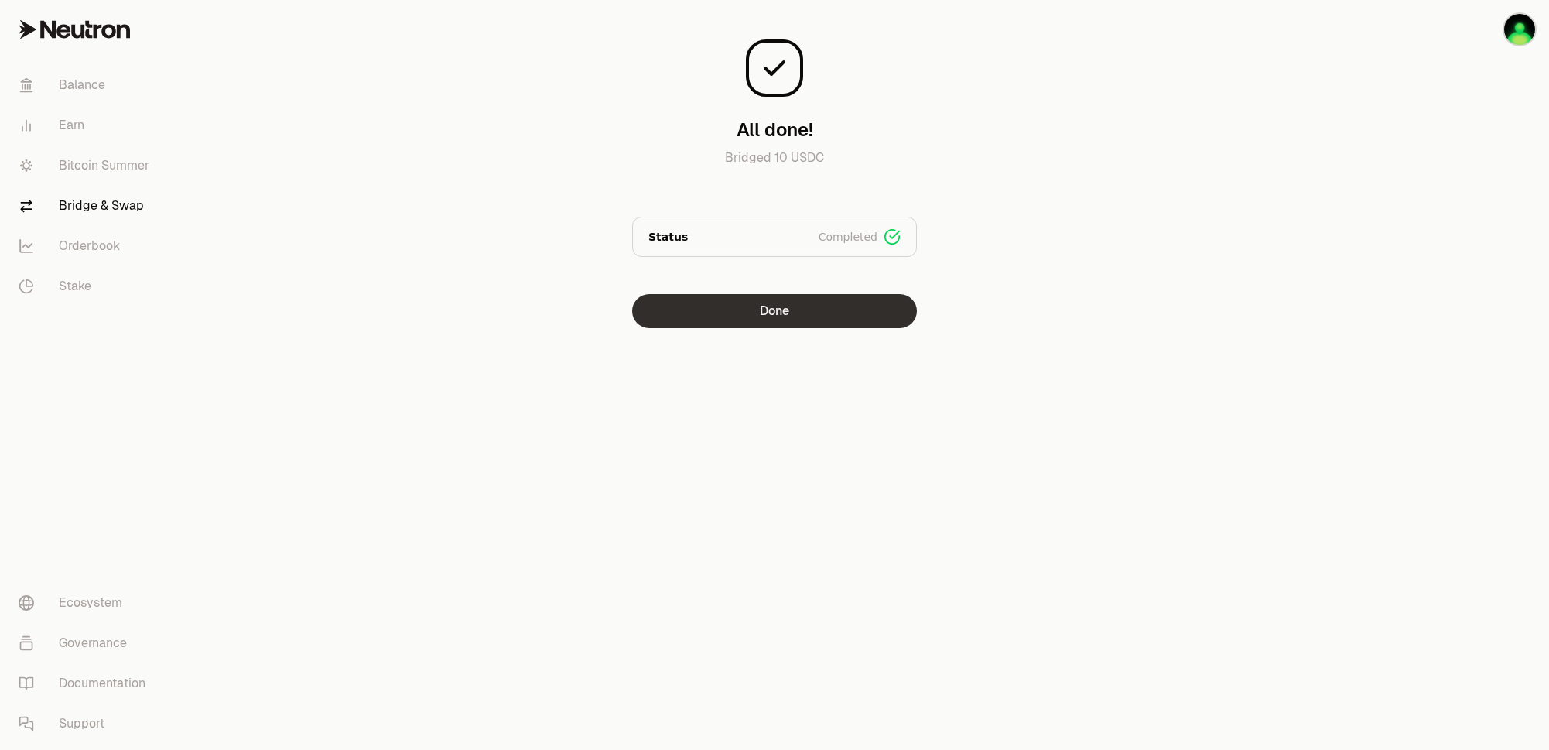
click at [874, 313] on button "Done" at bounding box center [774, 311] width 285 height 34
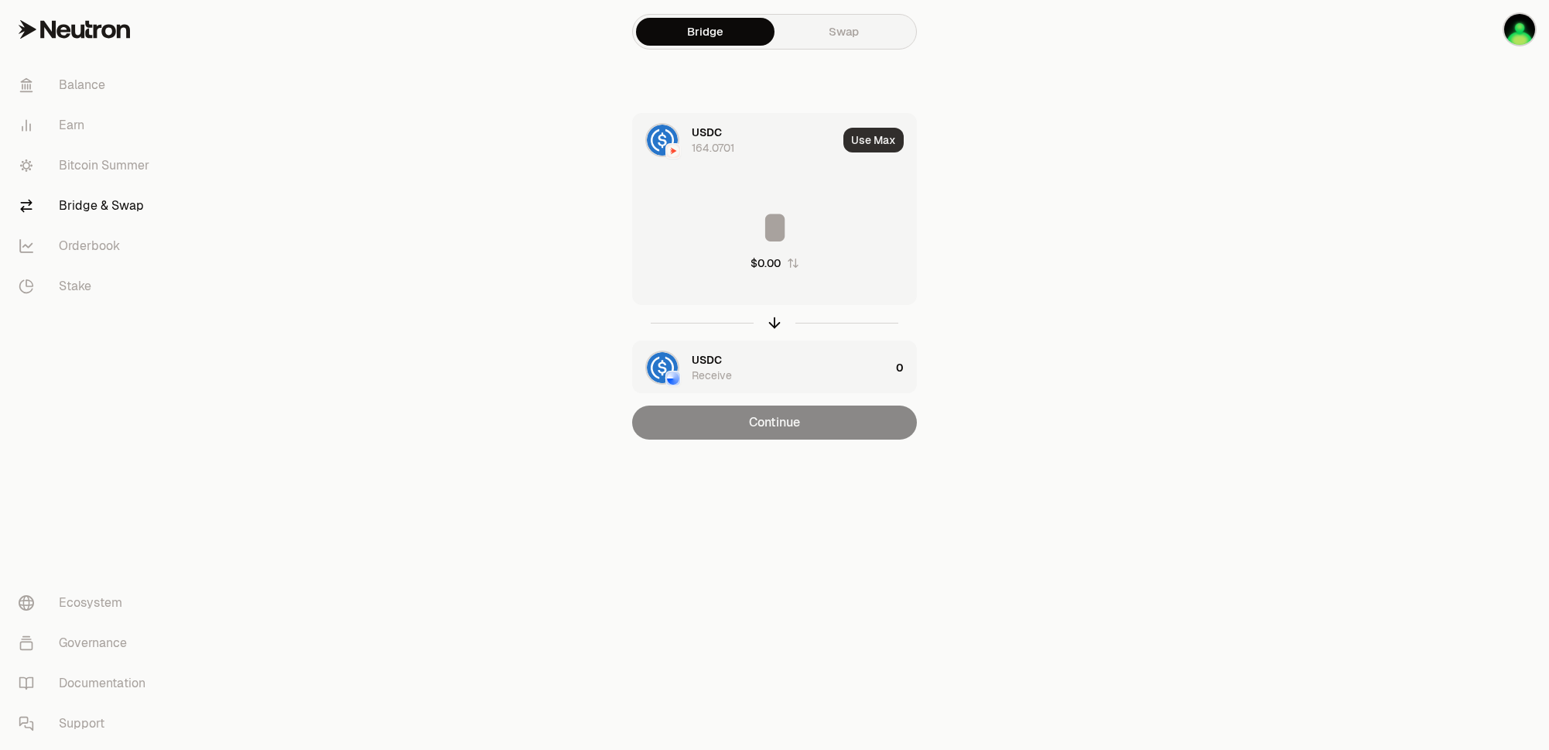
click at [867, 139] on button "Use Max" at bounding box center [874, 140] width 60 height 25
type input "**********"
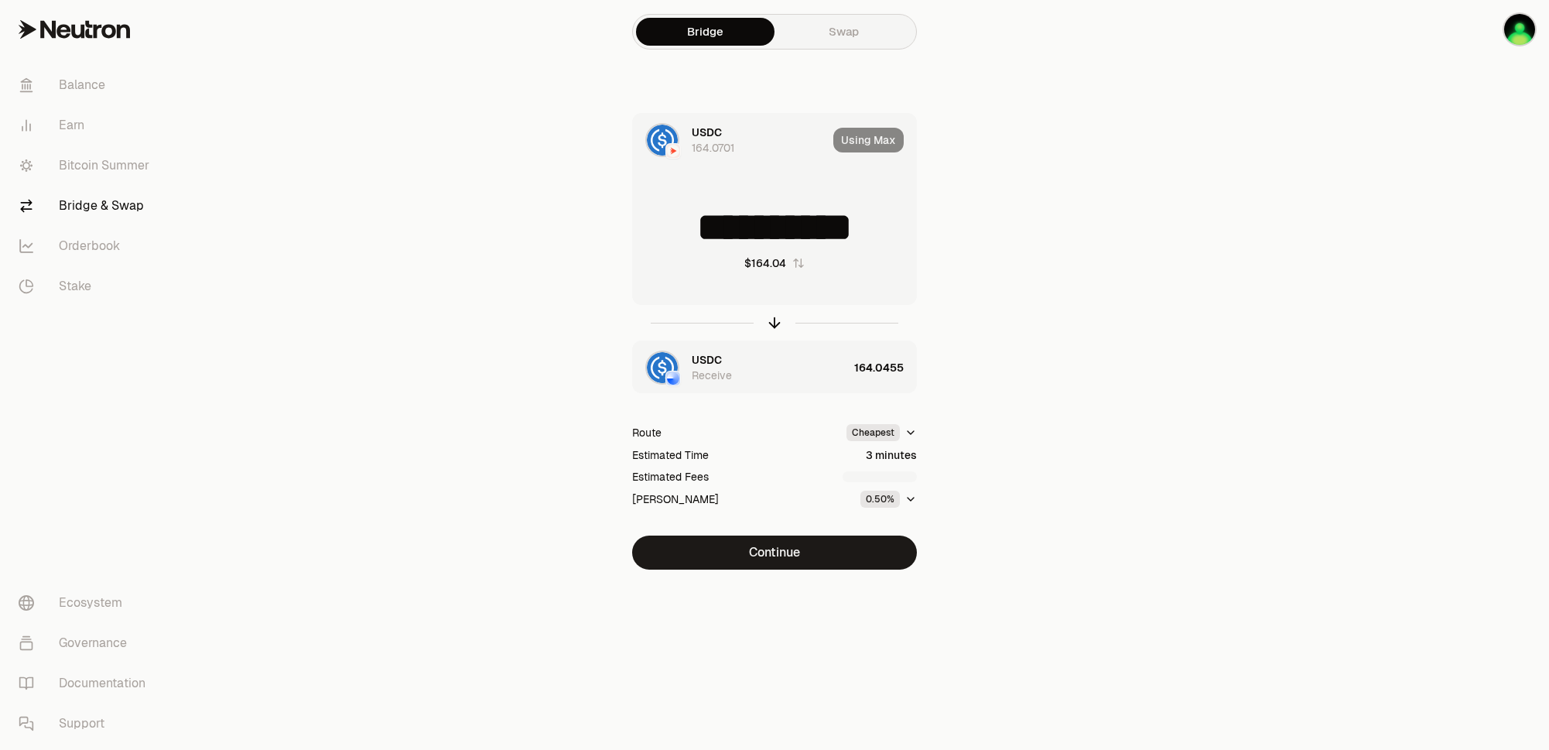
click at [806, 553] on button "Continue" at bounding box center [774, 553] width 285 height 34
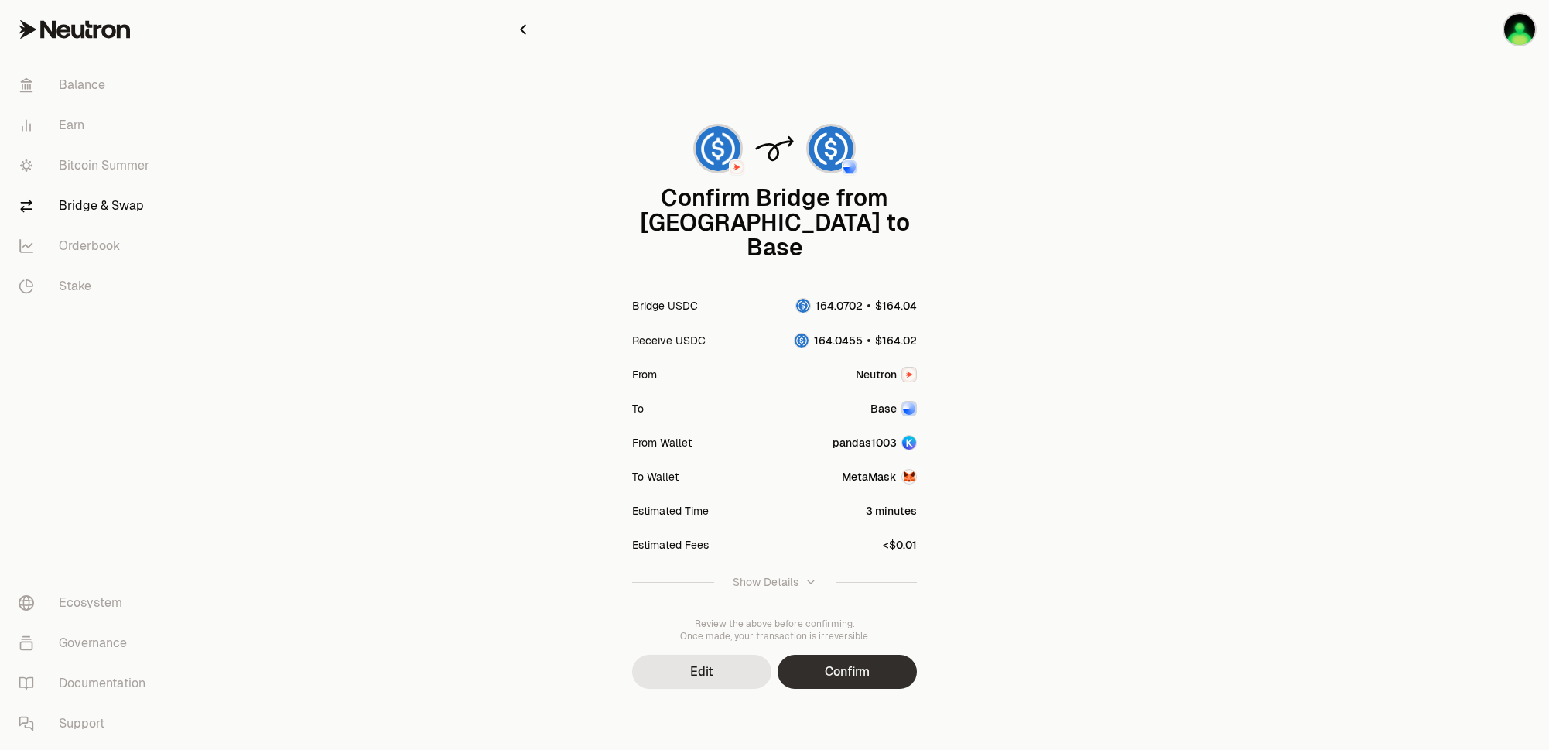
click at [868, 655] on button "Confirm" at bounding box center [847, 672] width 139 height 34
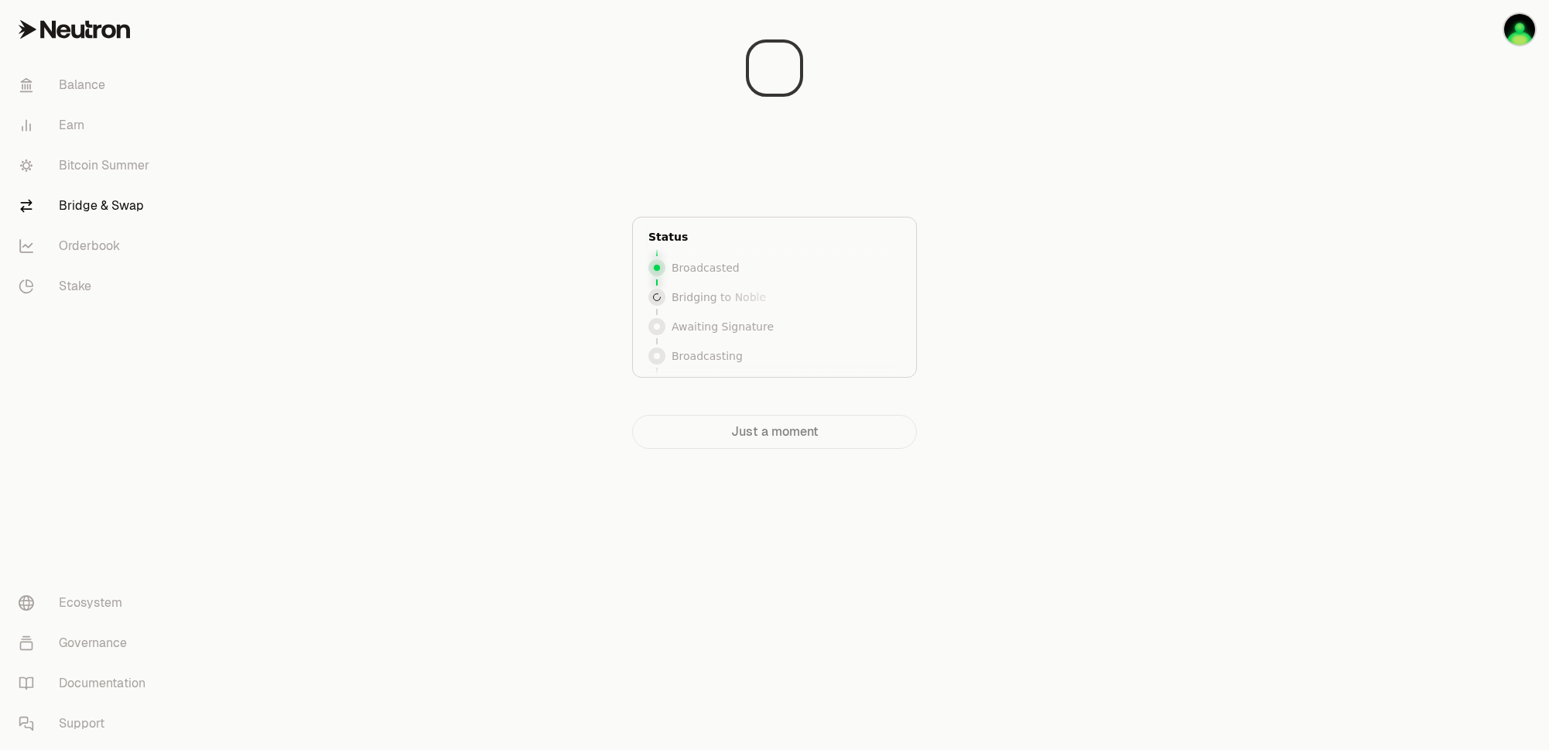
scroll to position [60, 0]
click at [1318, 238] on main "Awaiting Signature Sign the transaction in your wallet and check back here. Sta…" at bounding box center [861, 255] width 1376 height 511
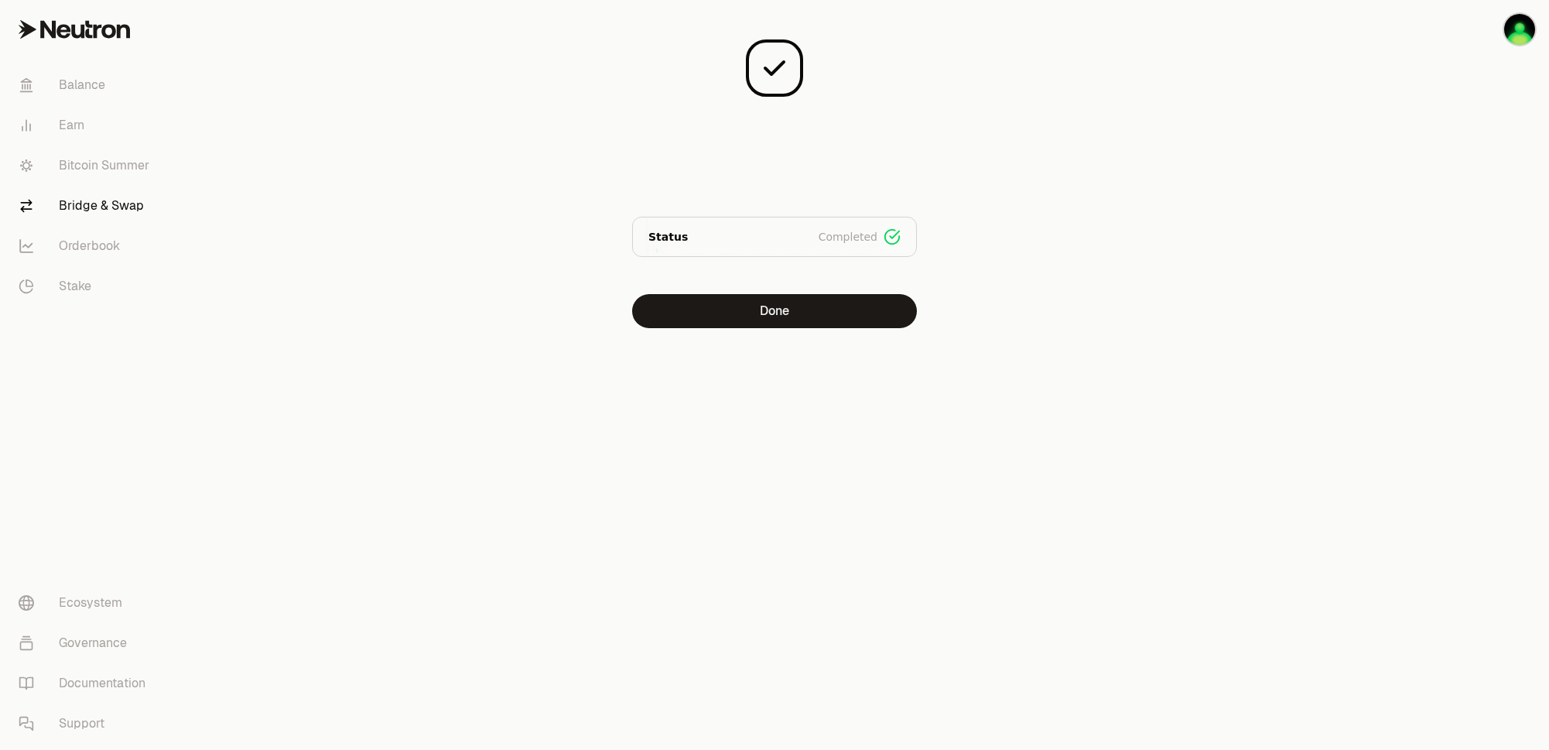
scroll to position [0, 0]
click at [789, 319] on button "Done" at bounding box center [774, 311] width 285 height 34
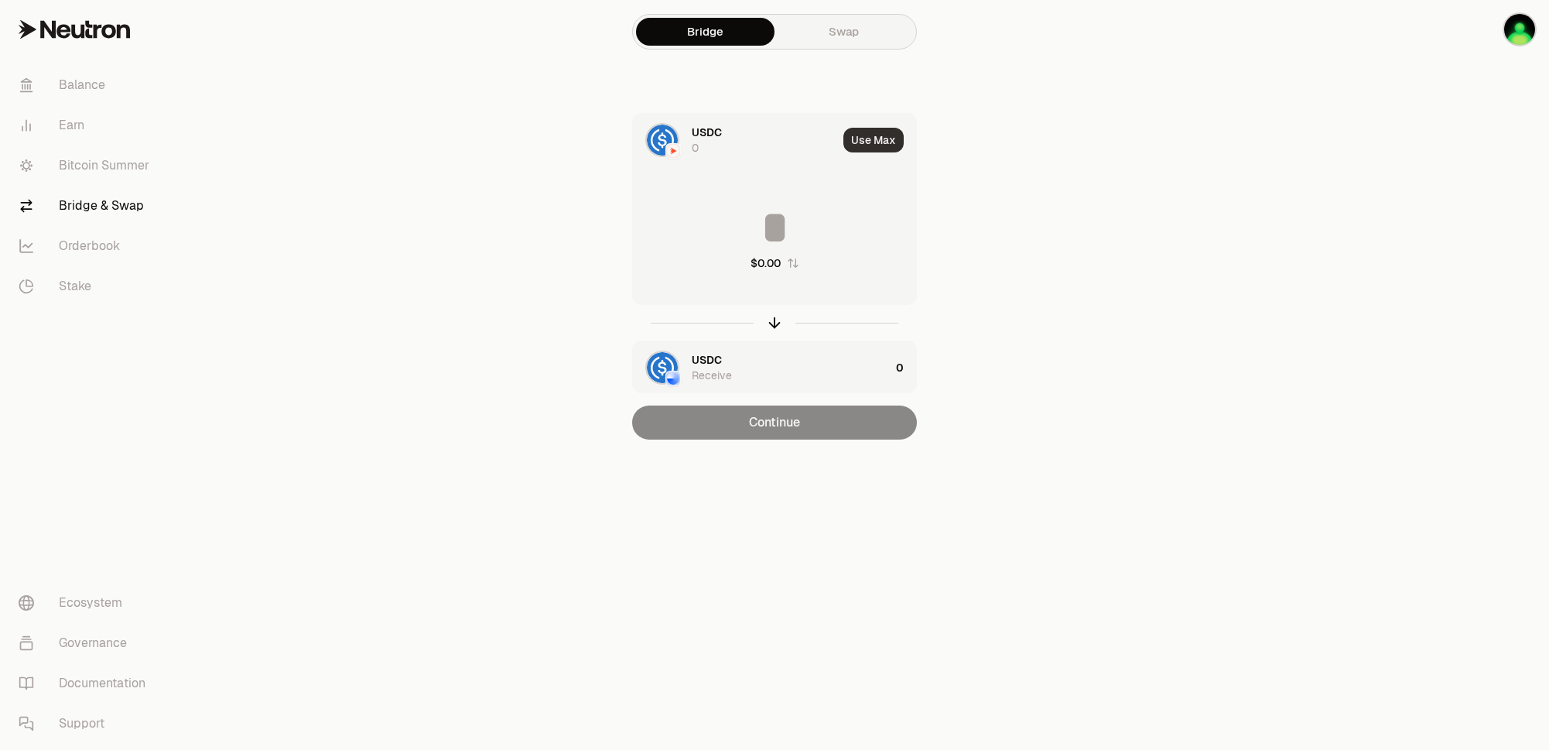
click at [872, 139] on button "Use Max" at bounding box center [874, 140] width 60 height 25
type input "*"
click at [870, 144] on div "Using Max" at bounding box center [874, 140] width 83 height 53
click at [662, 162] on div "USDC 0" at bounding box center [730, 140] width 194 height 53
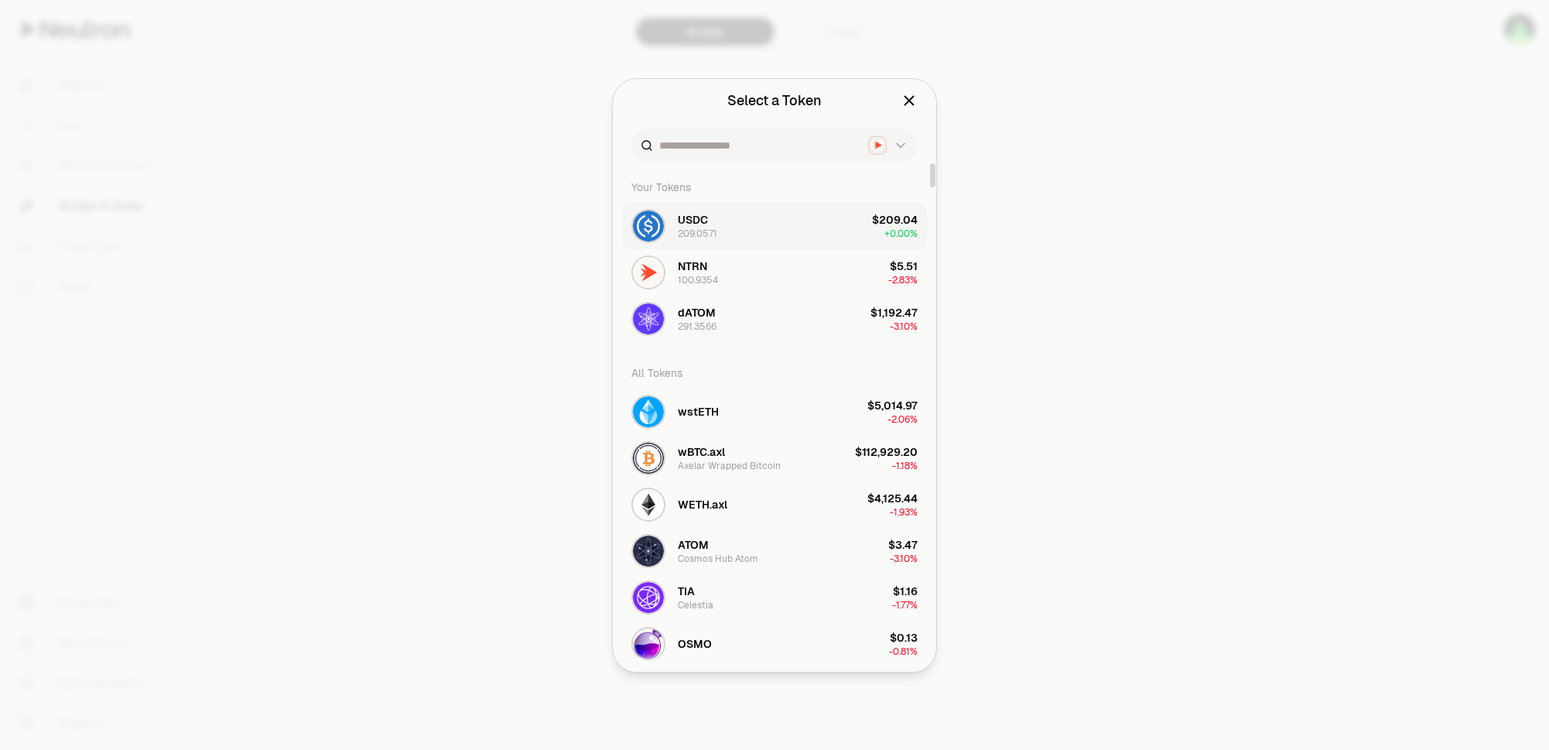
click at [815, 216] on button "USDC 209.0571 $209.04 + 0.00%" at bounding box center [774, 226] width 305 height 46
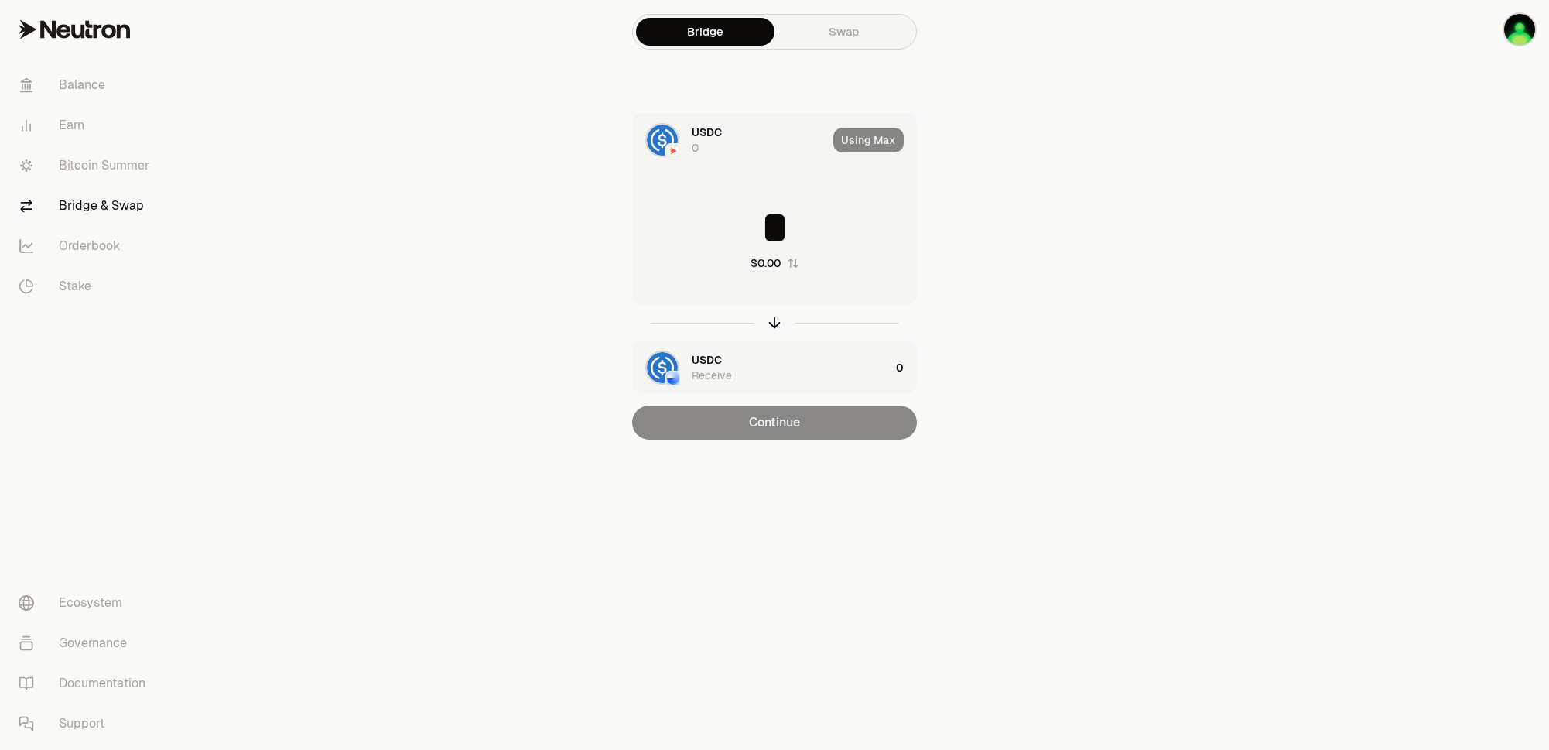
click at [875, 147] on div "Using Max" at bounding box center [874, 140] width 83 height 53
click at [799, 227] on input "*" at bounding box center [774, 227] width 283 height 46
click at [364, 214] on main "Bridge Swap USDC 0 Using Max * $0.00 USDC Receive 0 Continue" at bounding box center [861, 250] width 1376 height 501
click at [886, 139] on div "Using Max" at bounding box center [874, 140] width 83 height 53
click at [846, 28] on link "Swap" at bounding box center [844, 32] width 139 height 28
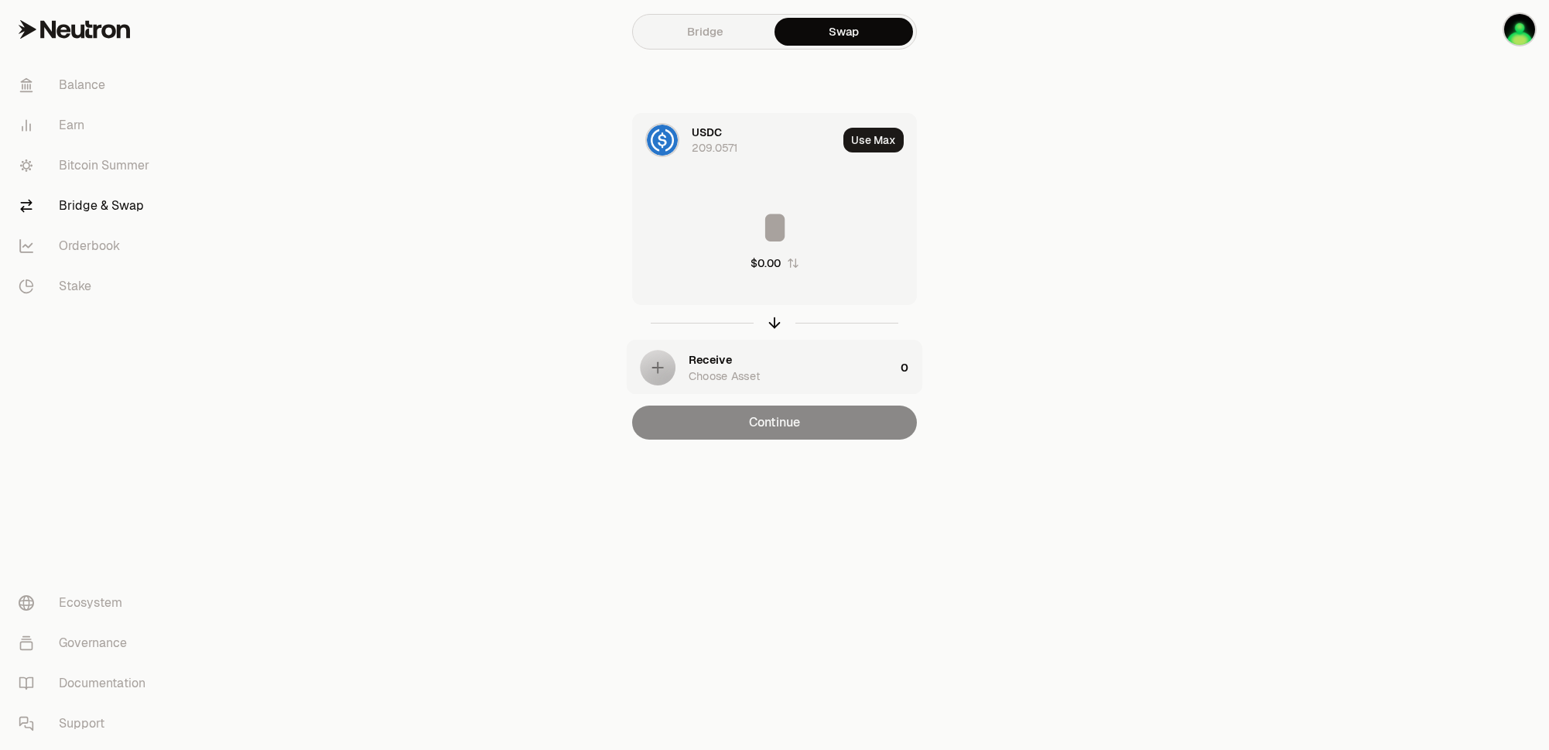
click at [708, 28] on link "Bridge" at bounding box center [705, 32] width 139 height 28
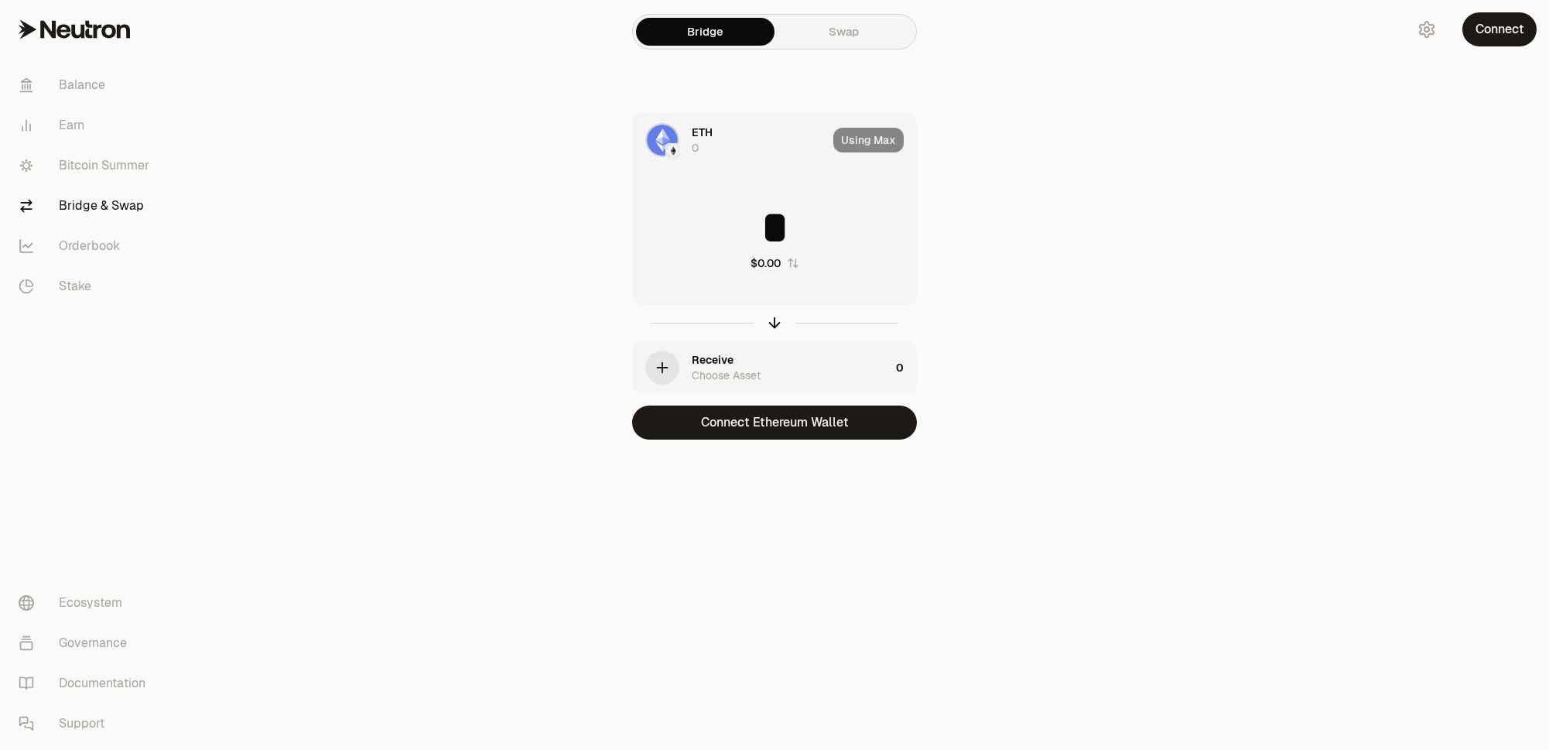
click at [1207, 113] on main "Bridge Swap ETH 0 Using Max * $0.00 Receive Choose Asset 0 Connect Ethereum Wal…" at bounding box center [861, 250] width 1376 height 501
click at [865, 139] on div "Using Max" at bounding box center [874, 140] width 83 height 53
click at [828, 36] on link "Swap" at bounding box center [844, 32] width 139 height 28
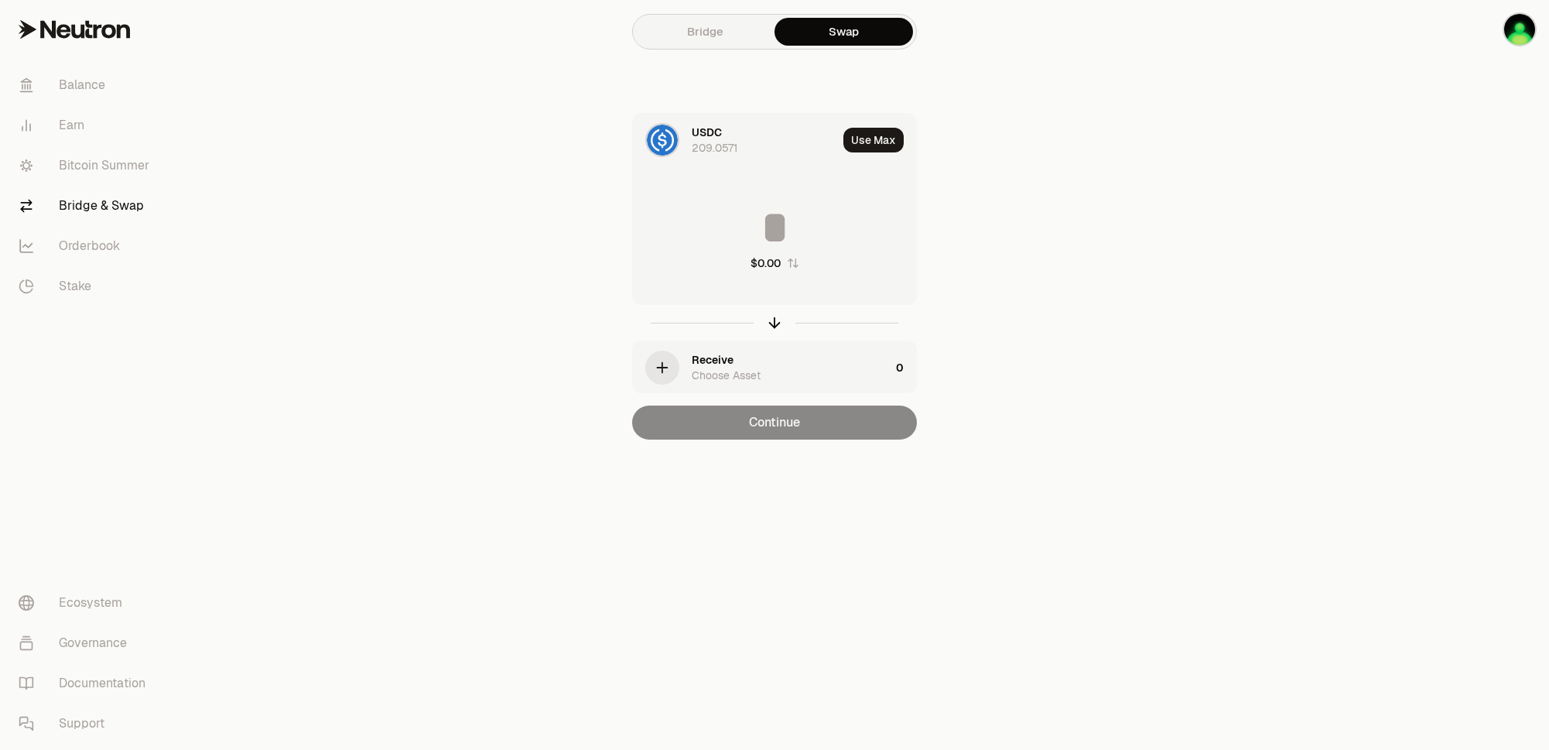
click at [711, 33] on link "Bridge" at bounding box center [705, 32] width 139 height 28
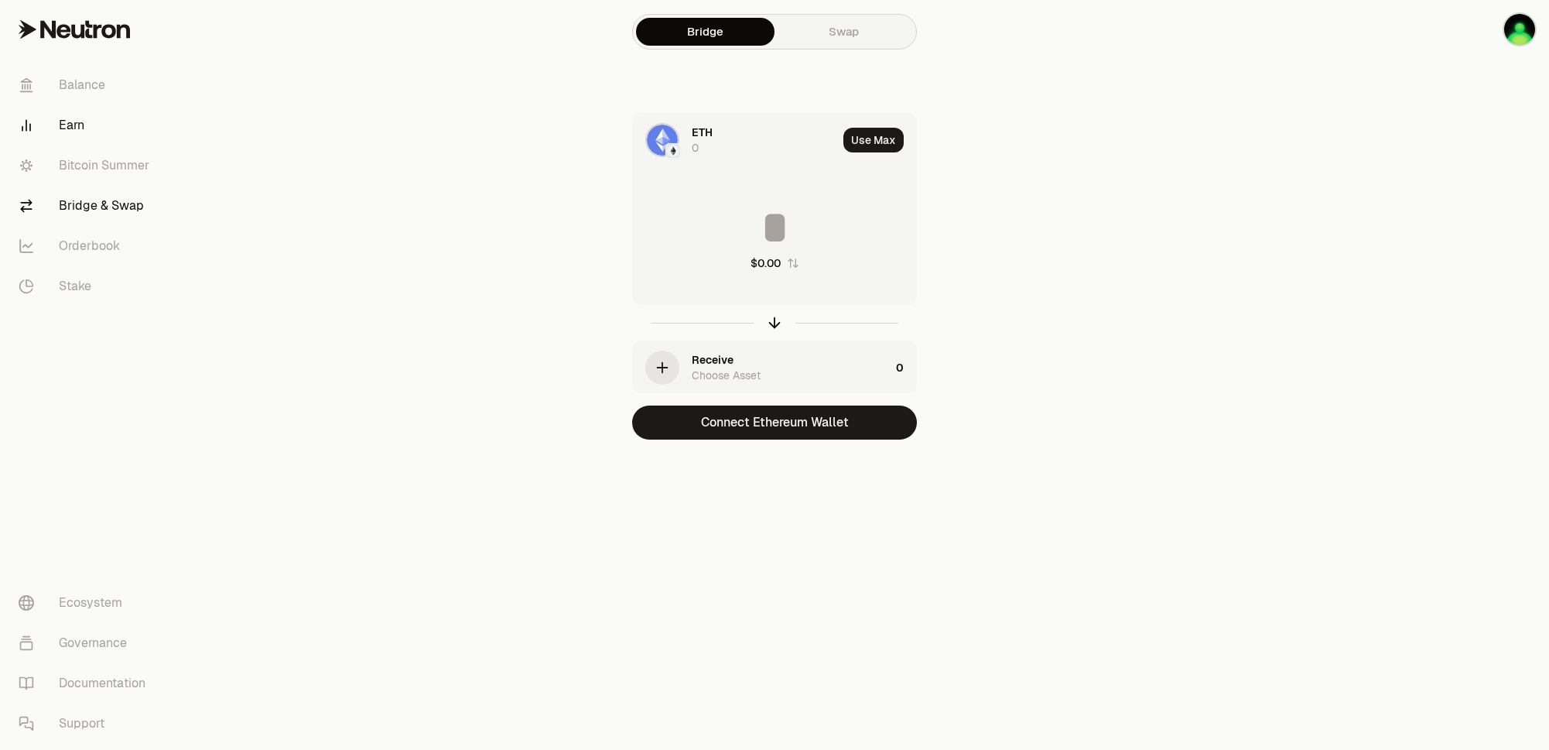
click at [65, 124] on link "Earn" at bounding box center [86, 125] width 161 height 40
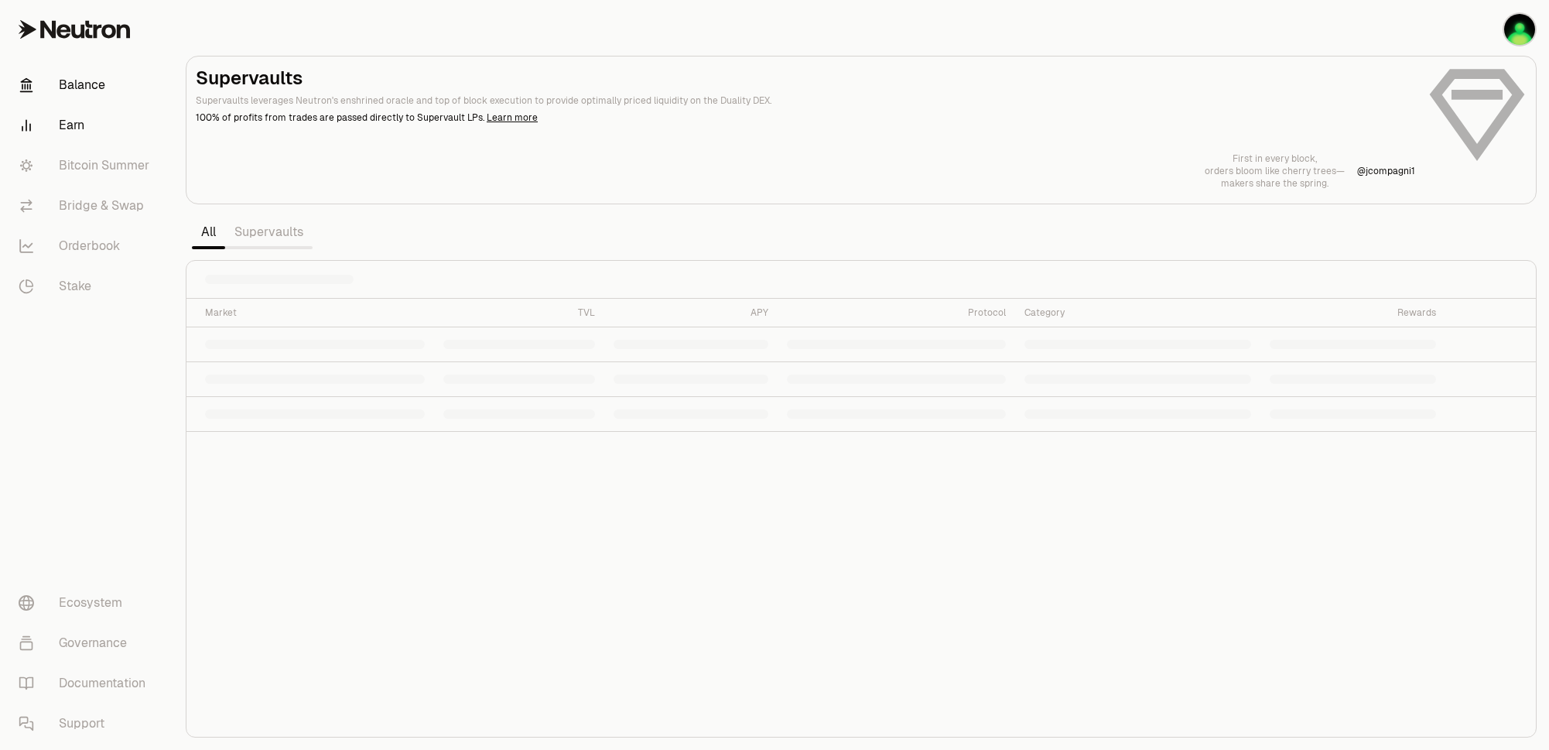
click at [74, 84] on link "Balance" at bounding box center [86, 85] width 161 height 40
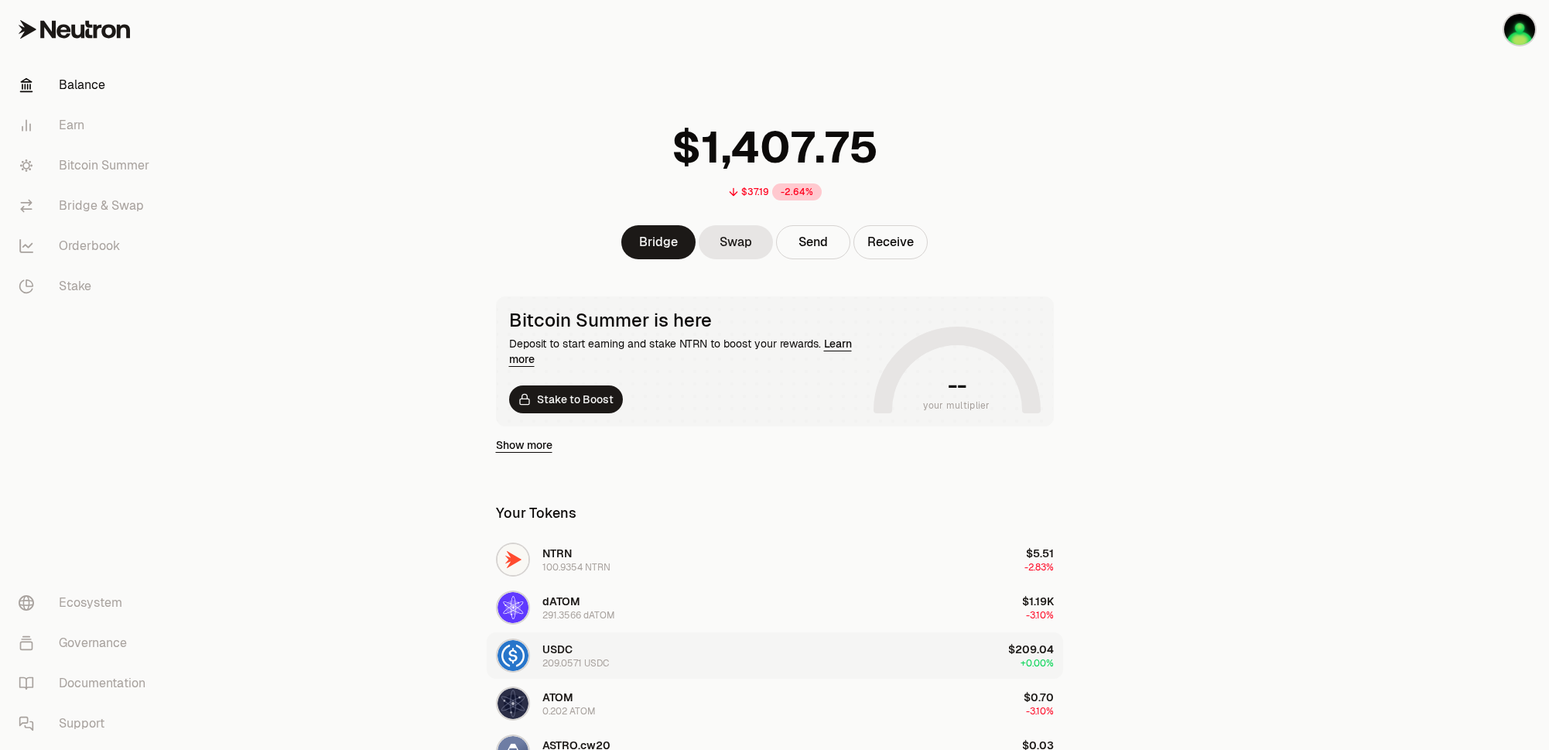
click at [574, 654] on div "USDC 209.0571 USDC" at bounding box center [575, 656] width 67 height 28
click at [80, 209] on link "Bridge & Swap" at bounding box center [86, 206] width 161 height 40
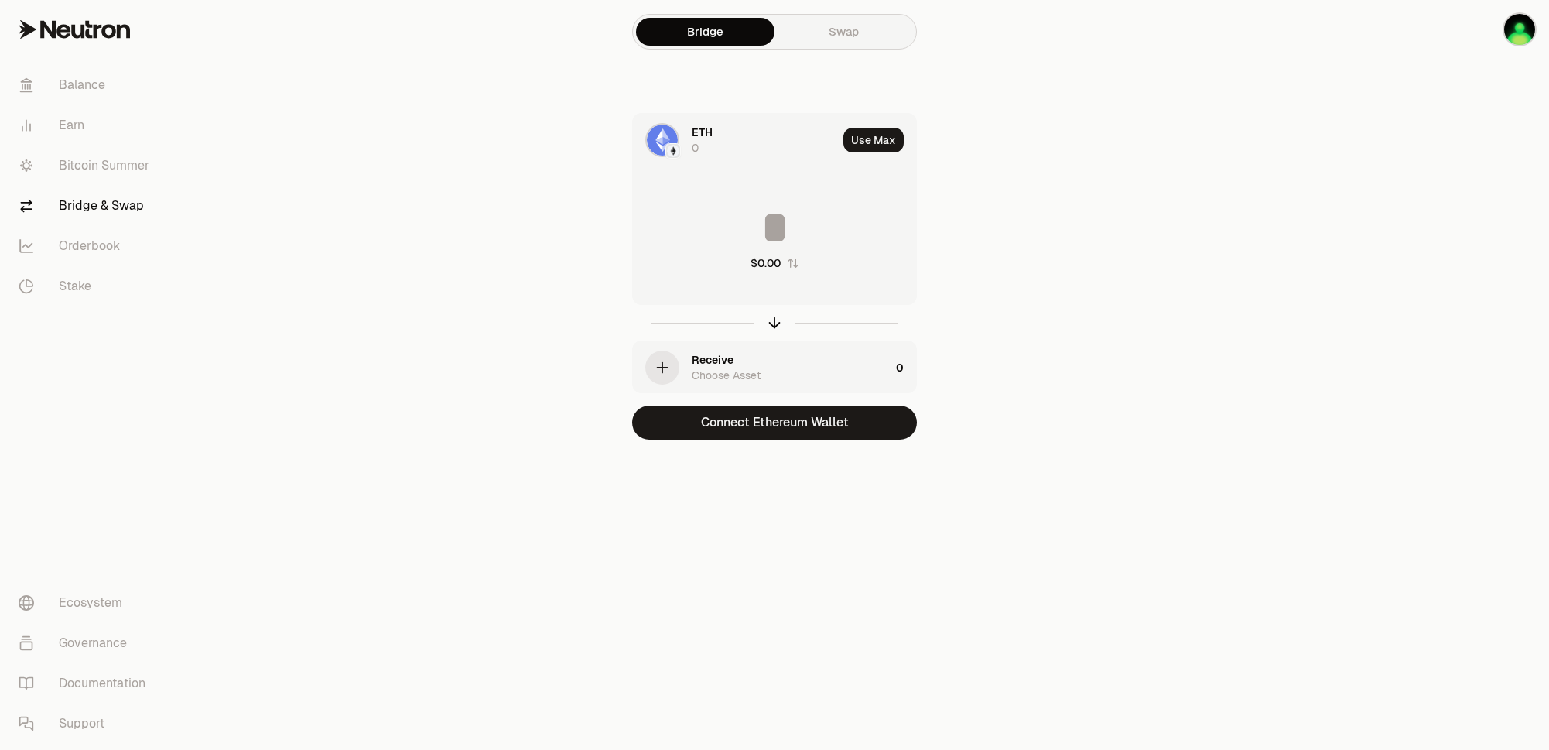
click at [658, 369] on icon "button" at bounding box center [662, 367] width 17 height 17
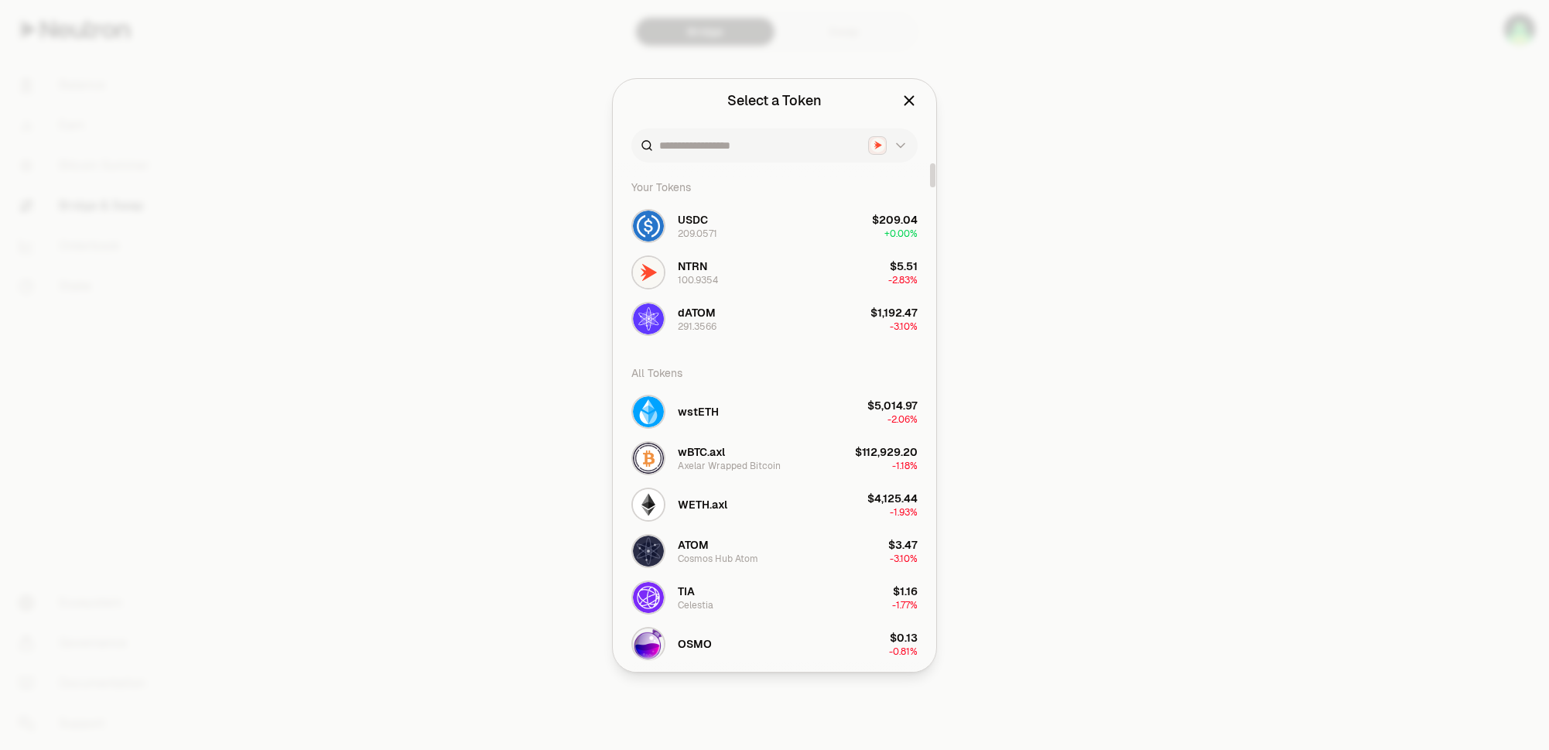
click at [908, 101] on icon "Close" at bounding box center [909, 100] width 9 height 9
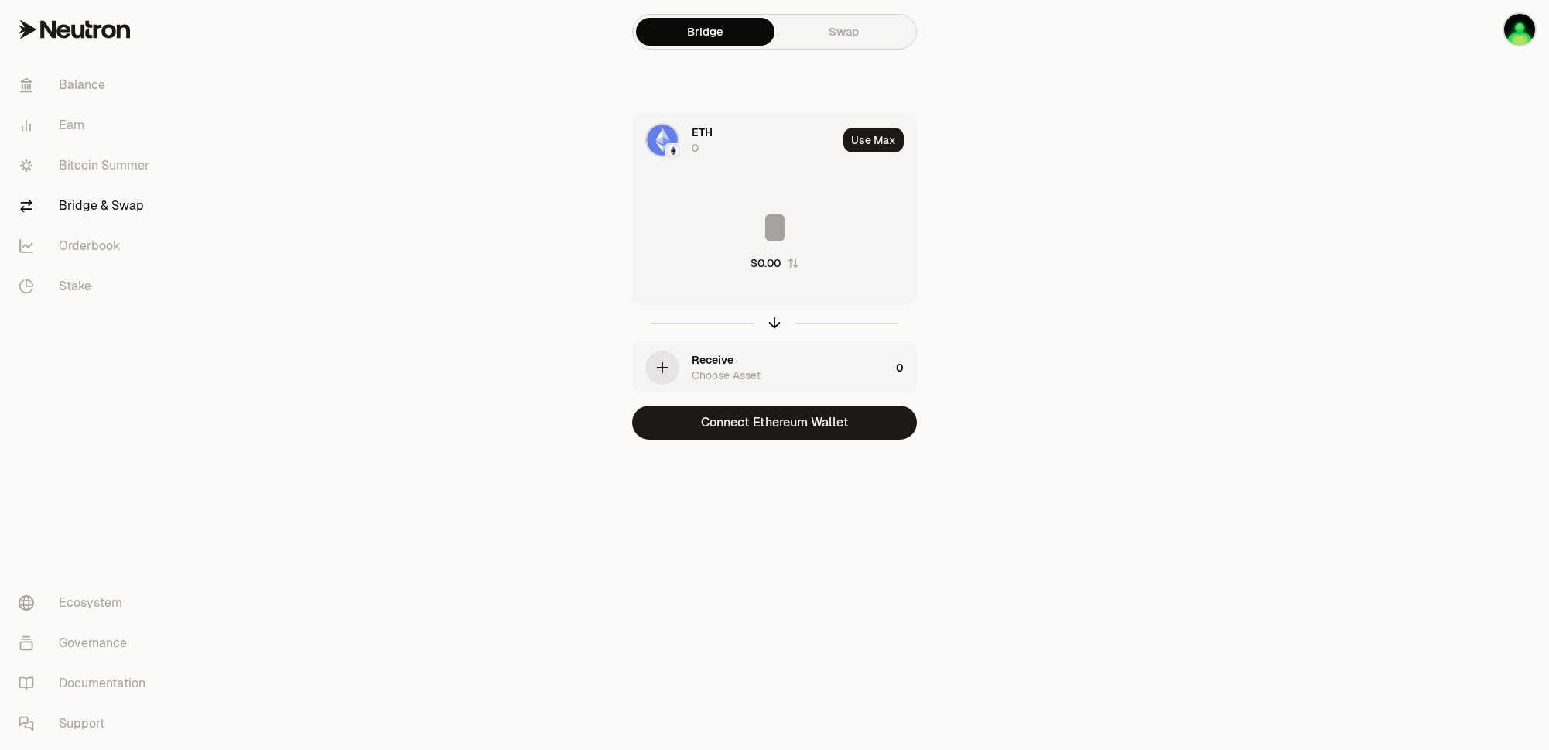
click at [676, 140] on img at bounding box center [662, 140] width 31 height 31
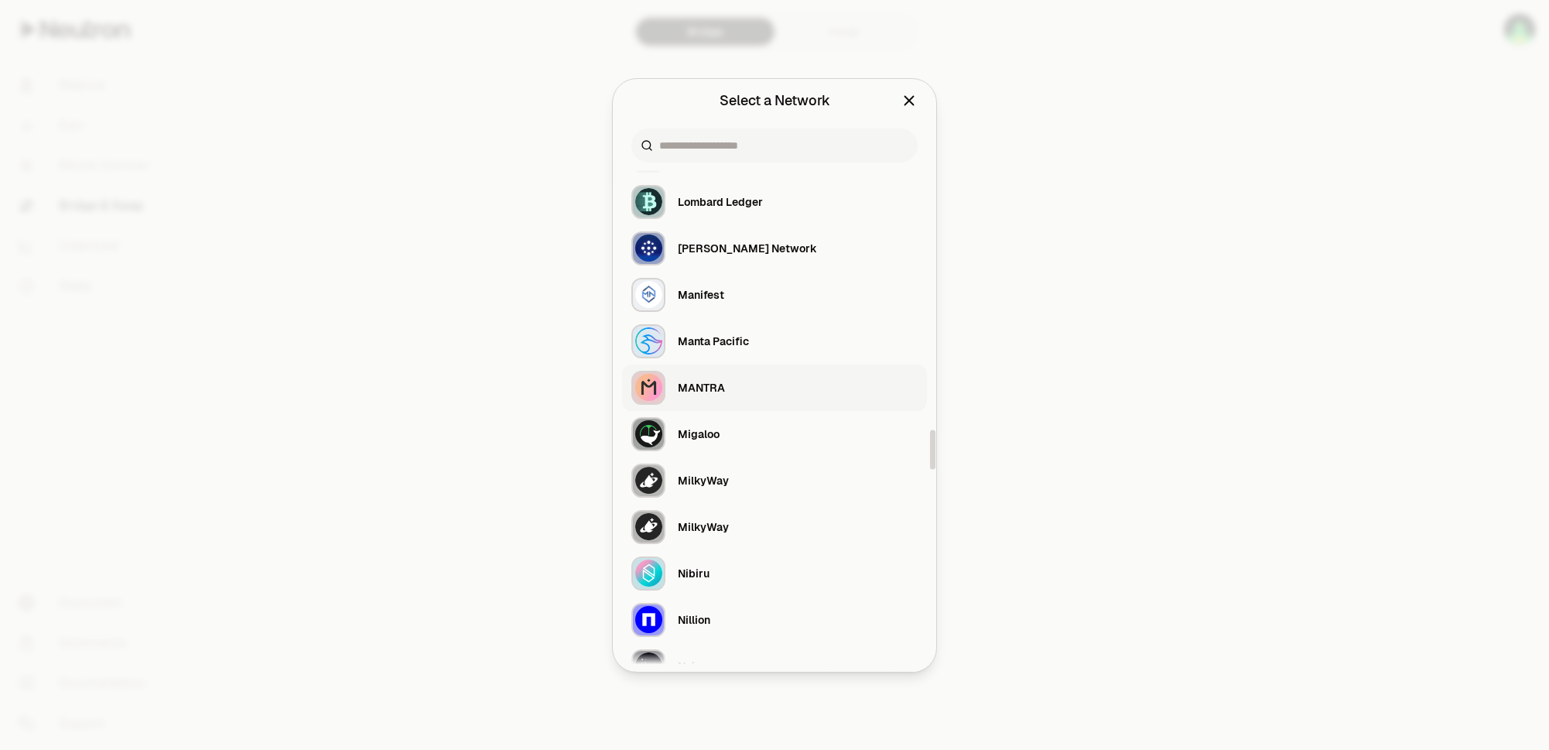
scroll to position [3397, 0]
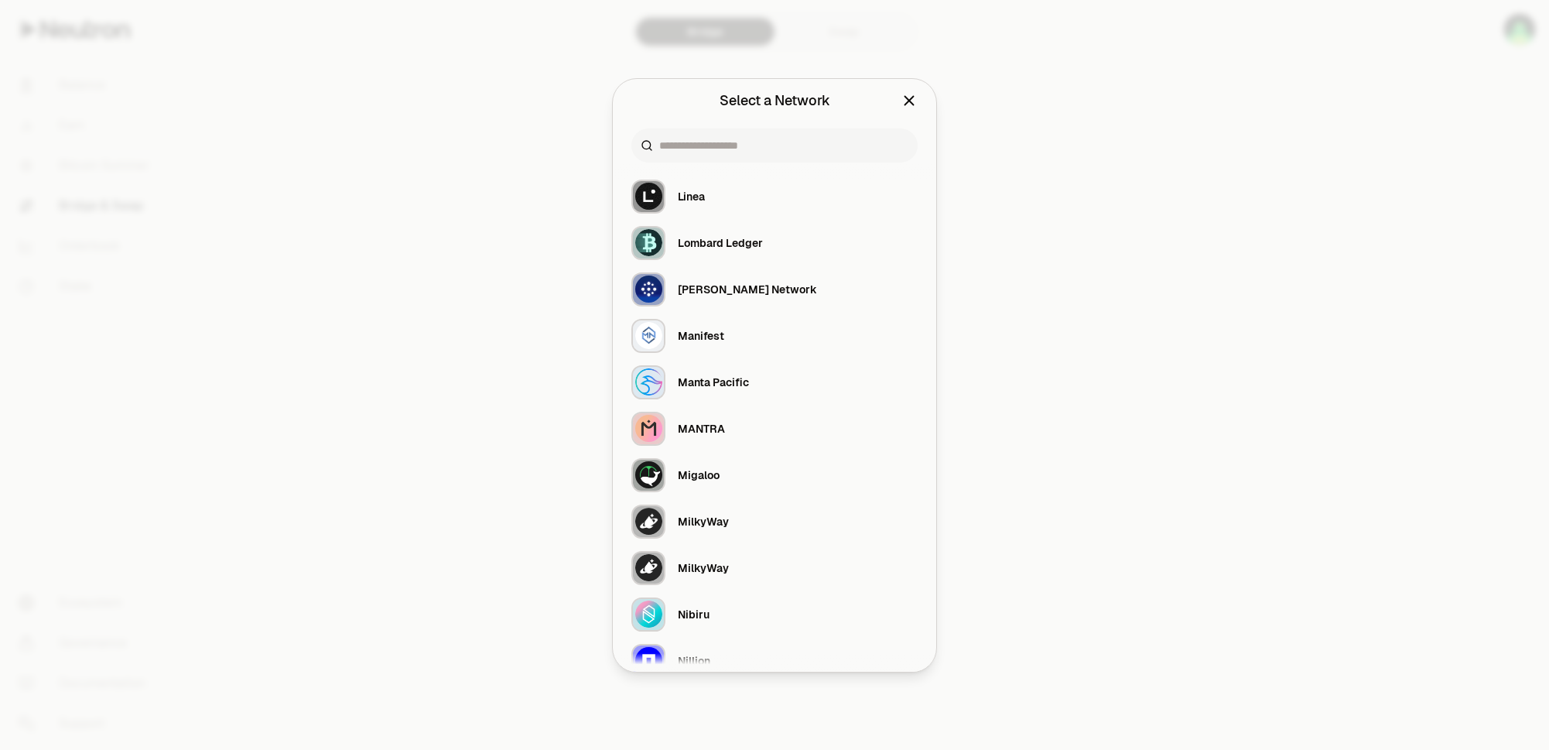
click at [909, 103] on icon "Close" at bounding box center [909, 100] width 17 height 17
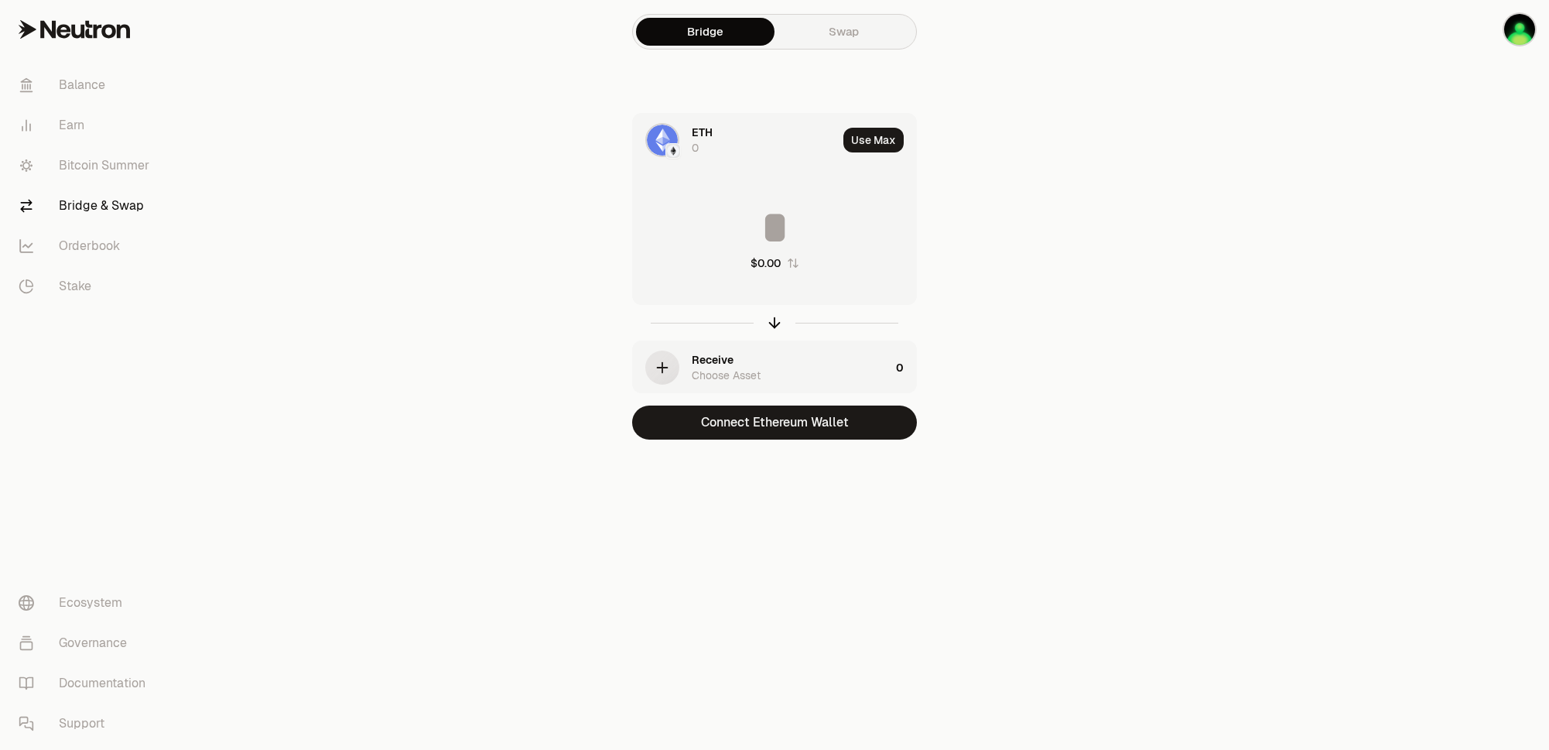
click at [1020, 223] on div "ETH 0 Use Max $0.00 Receive Choose Asset 0 Connect Ethereum Wallet" at bounding box center [775, 276] width 520 height 327
click at [837, 39] on link "Swap" at bounding box center [844, 32] width 139 height 28
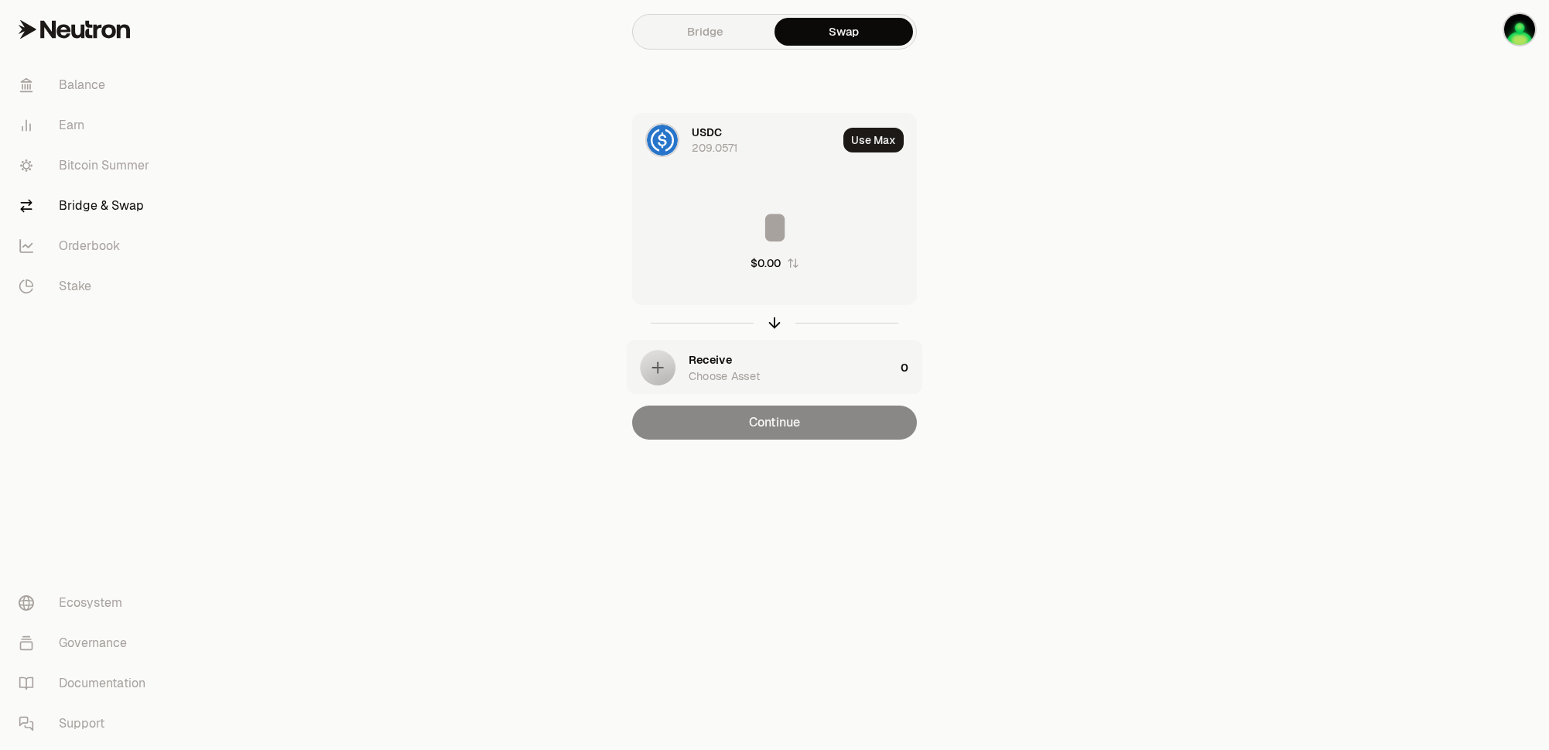
click at [727, 42] on link "Bridge" at bounding box center [705, 32] width 139 height 28
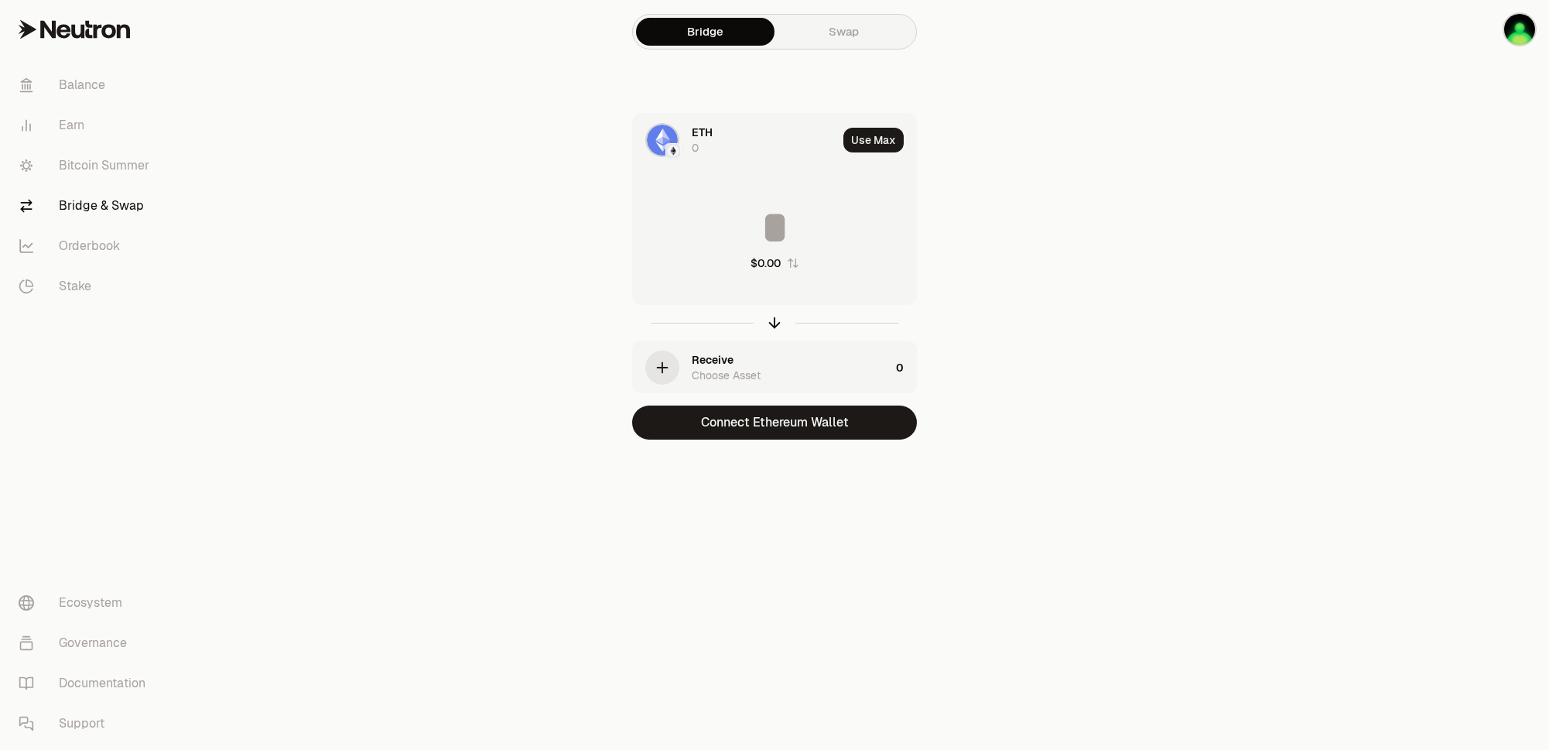
click at [672, 139] on img at bounding box center [662, 140] width 31 height 31
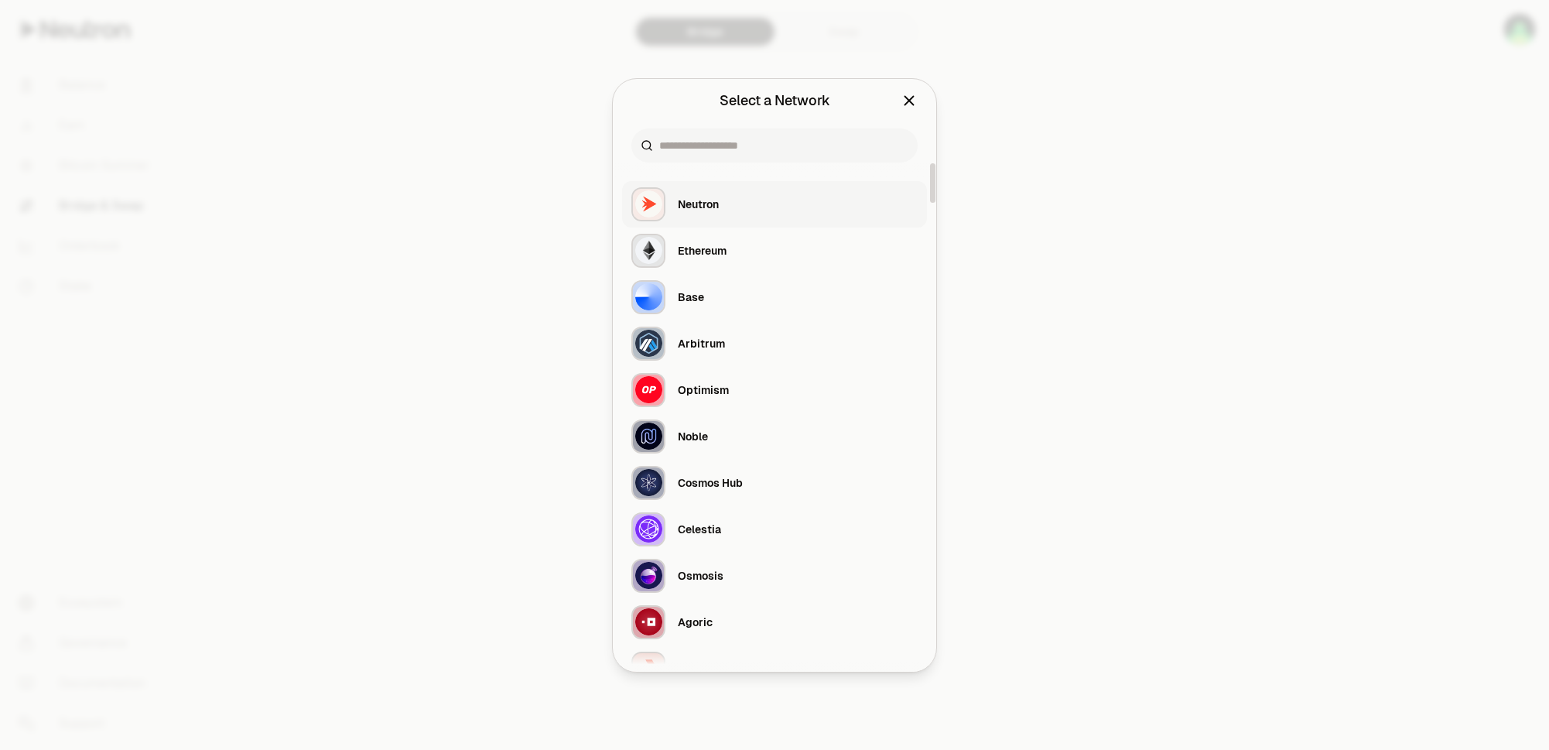
click at [700, 203] on div "Neutron" at bounding box center [698, 204] width 41 height 15
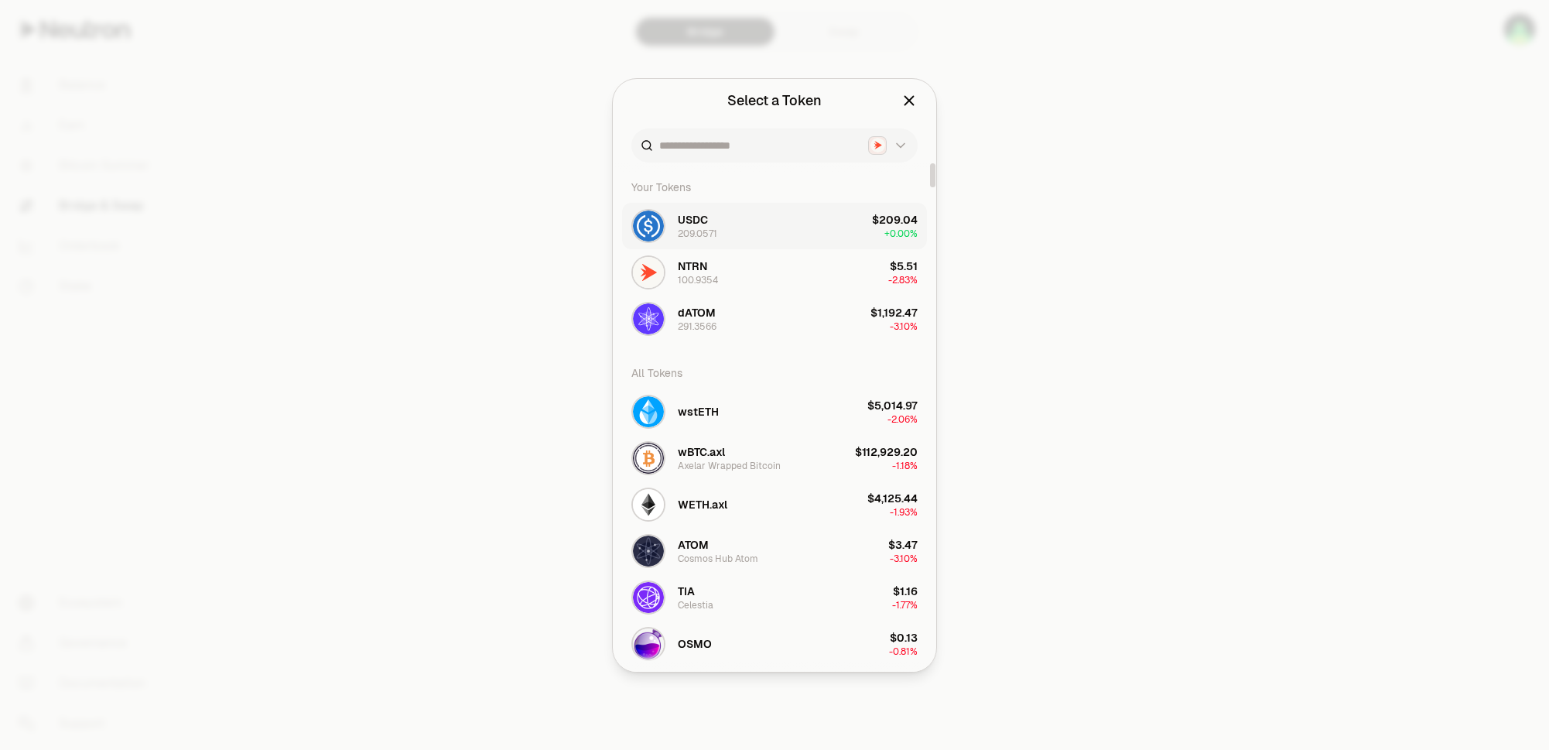
click at [696, 228] on div "209.0571" at bounding box center [697, 234] width 39 height 12
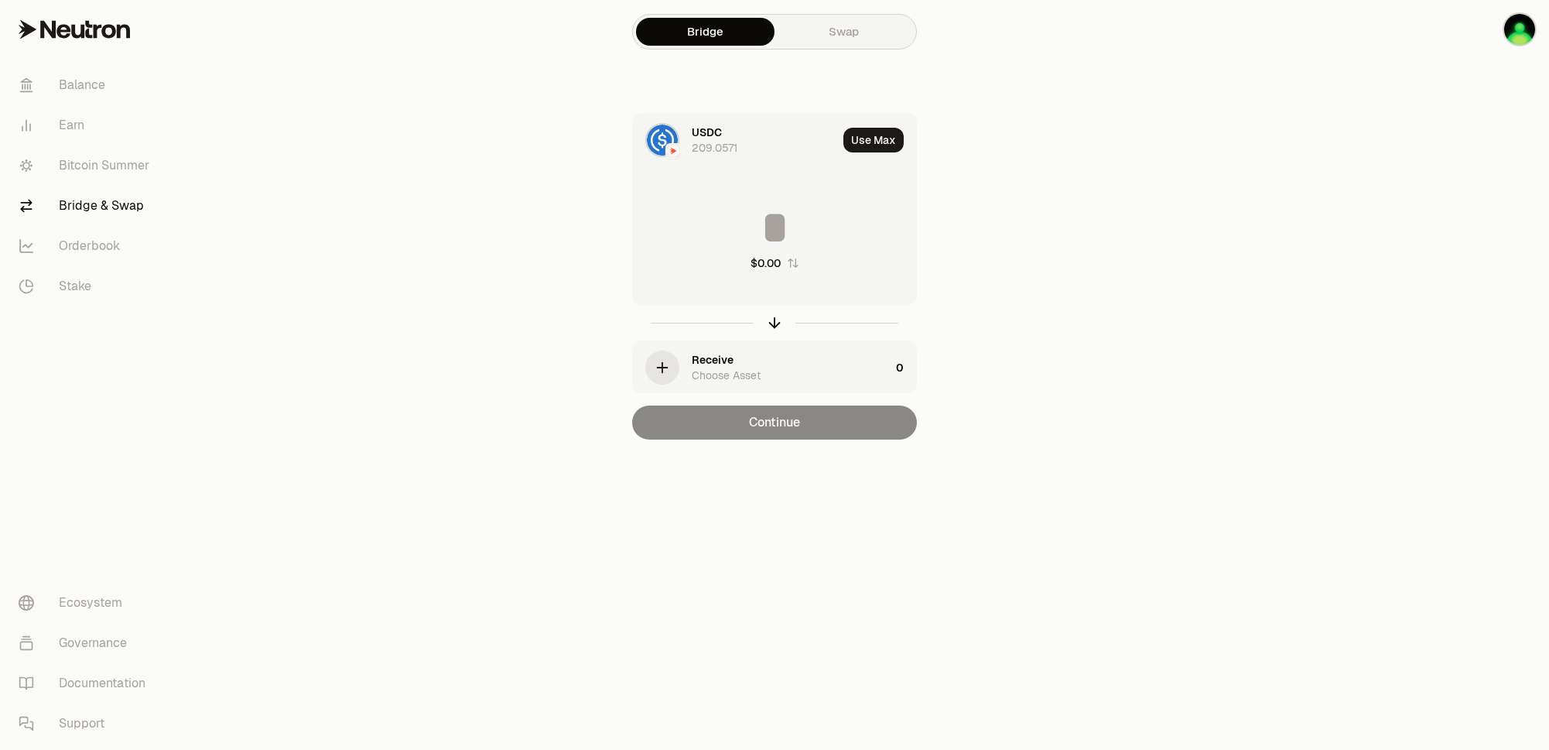
click at [658, 365] on icon "button" at bounding box center [662, 367] width 17 height 17
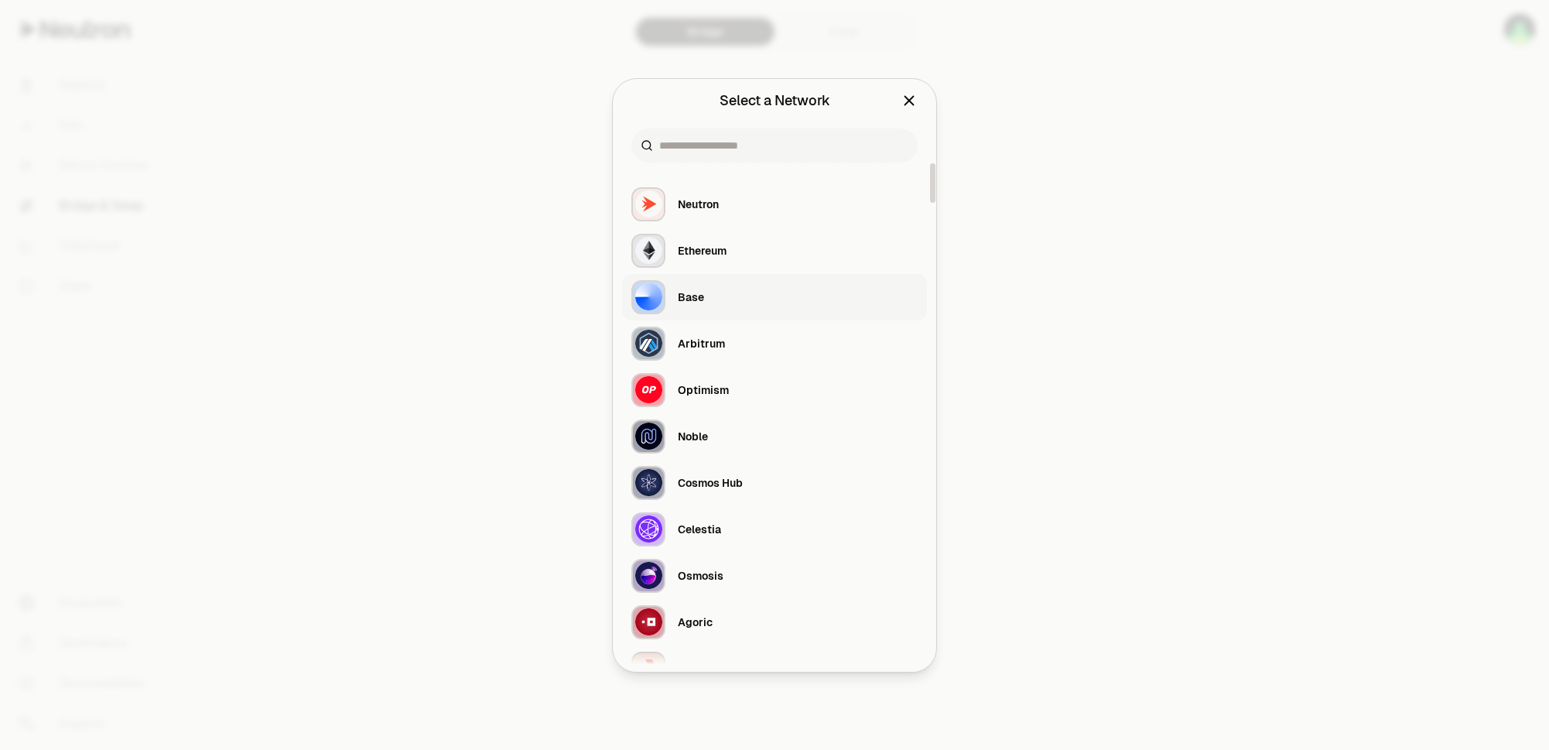
click at [707, 301] on button "Base" at bounding box center [774, 297] width 305 height 46
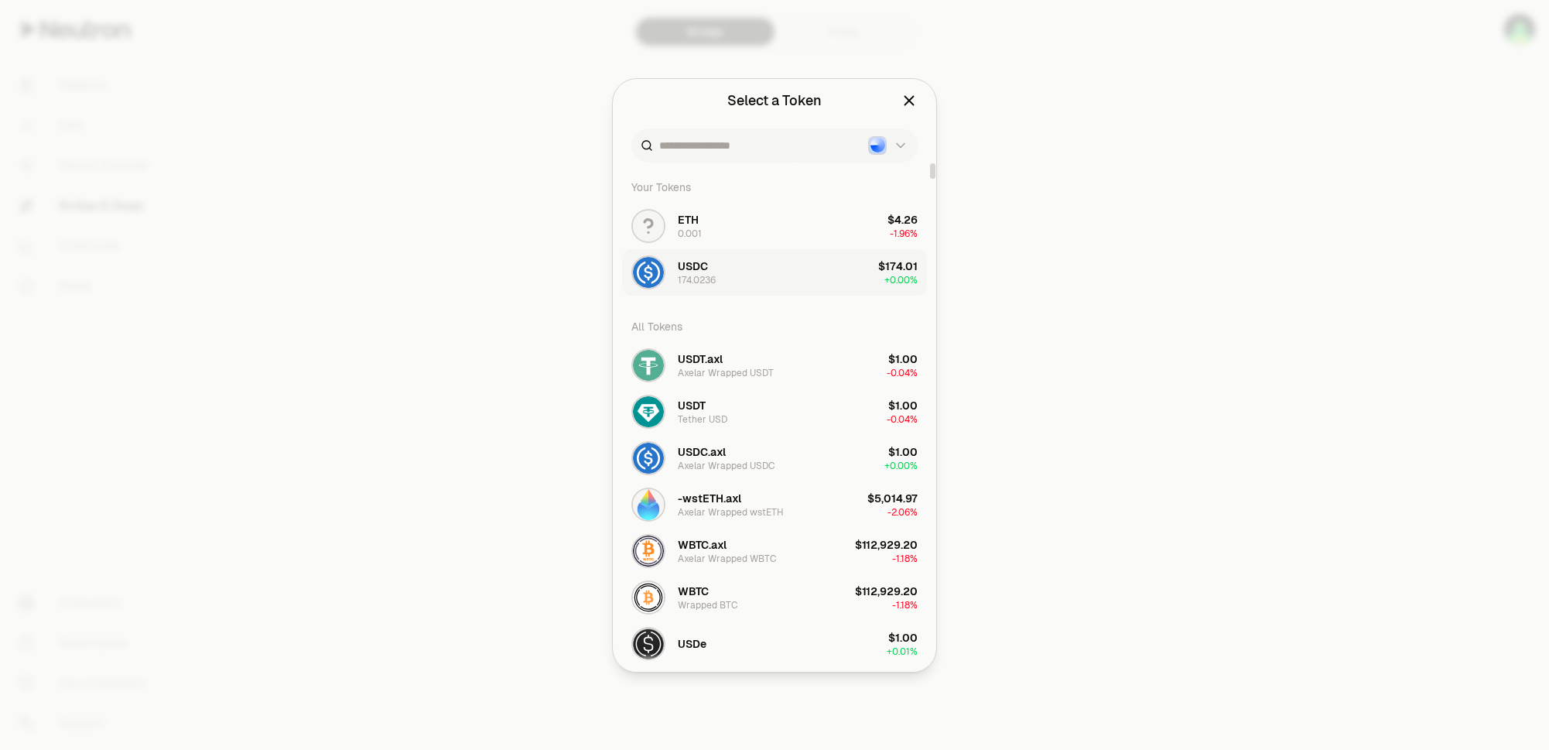
click at [770, 282] on button "USDC 174.0236 $174.01 + 0.00%" at bounding box center [774, 272] width 305 height 46
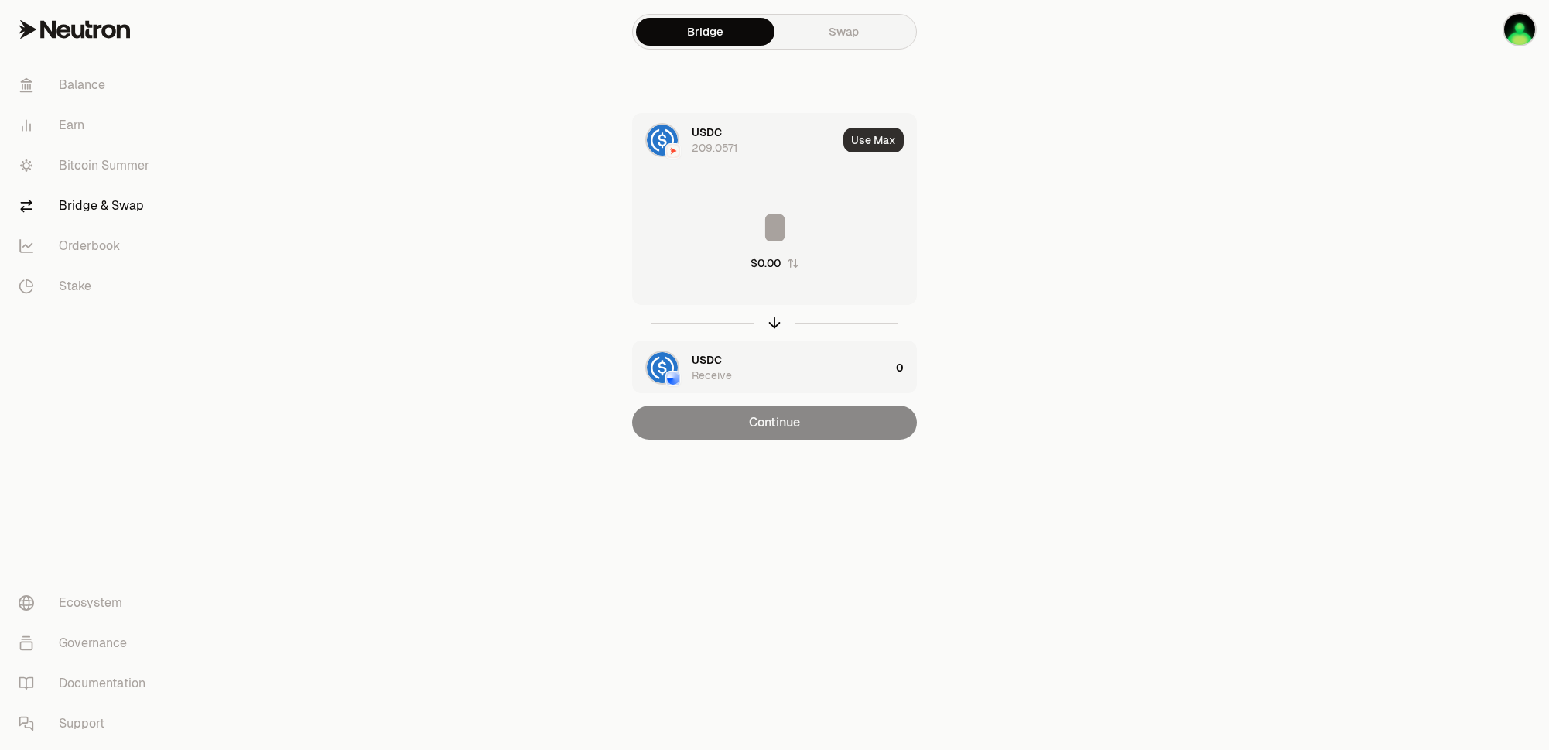
click at [877, 142] on button "Use Max" at bounding box center [874, 140] width 60 height 25
type input "**********"
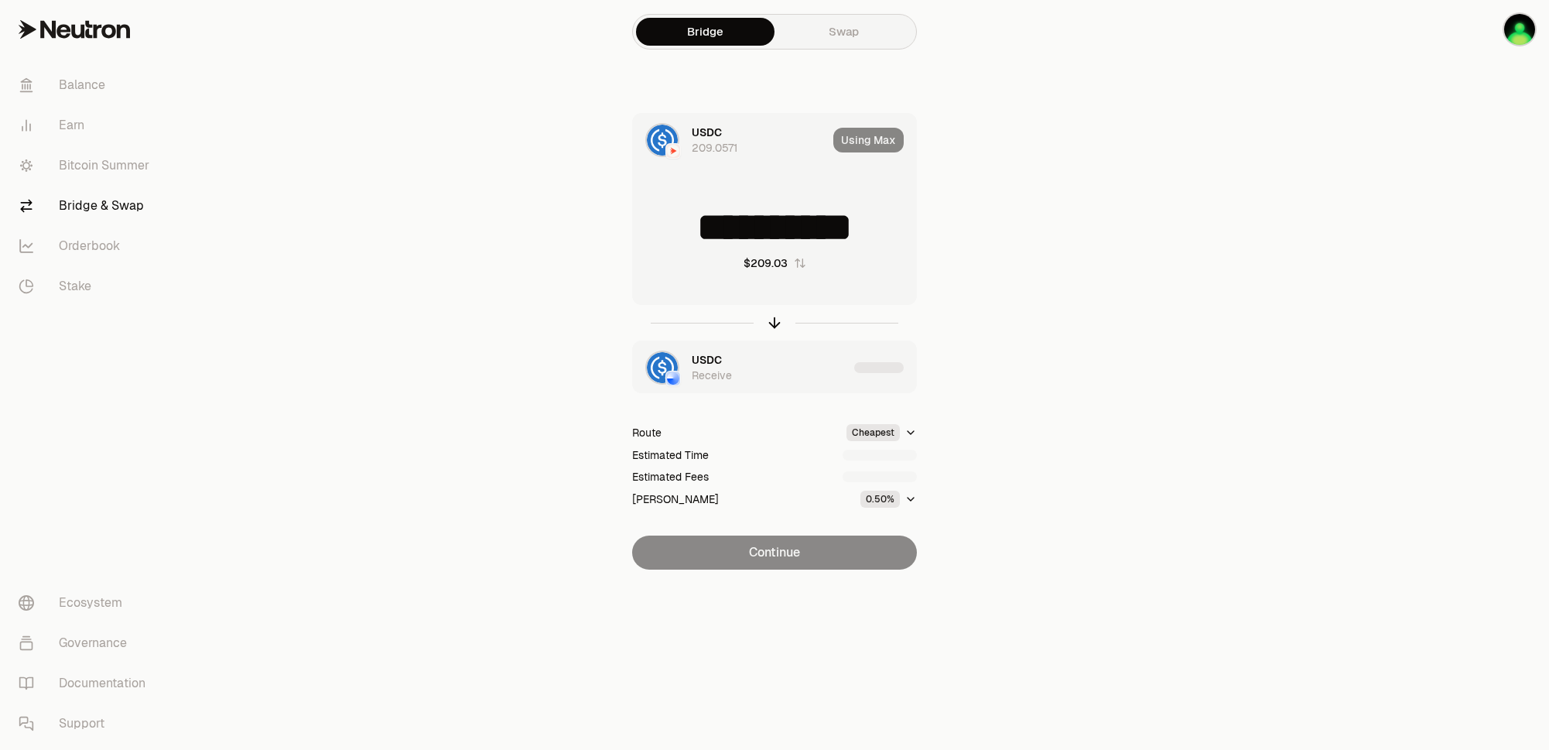
click at [1032, 502] on div "**********" at bounding box center [775, 341] width 520 height 457
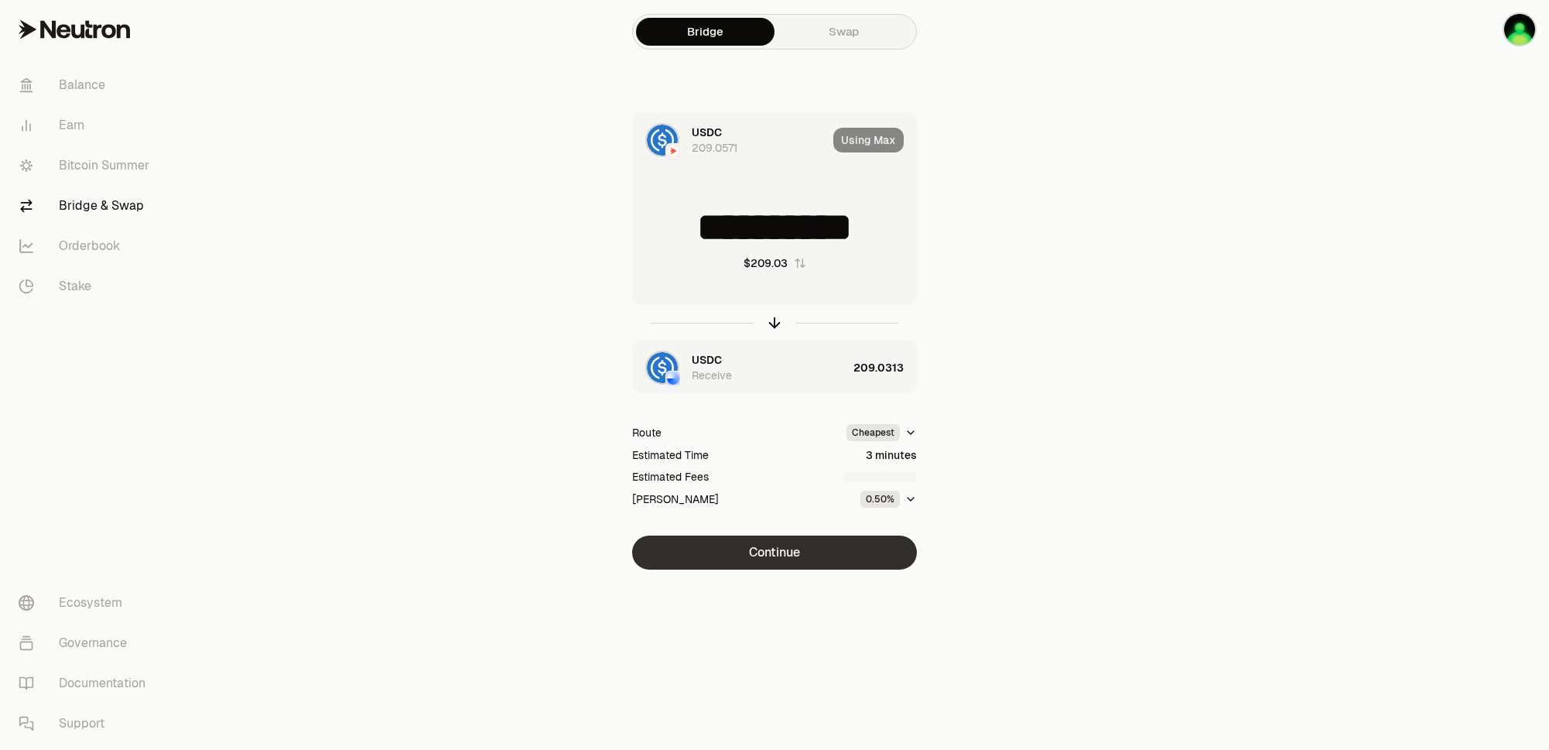
click at [772, 560] on button "Continue" at bounding box center [774, 553] width 285 height 34
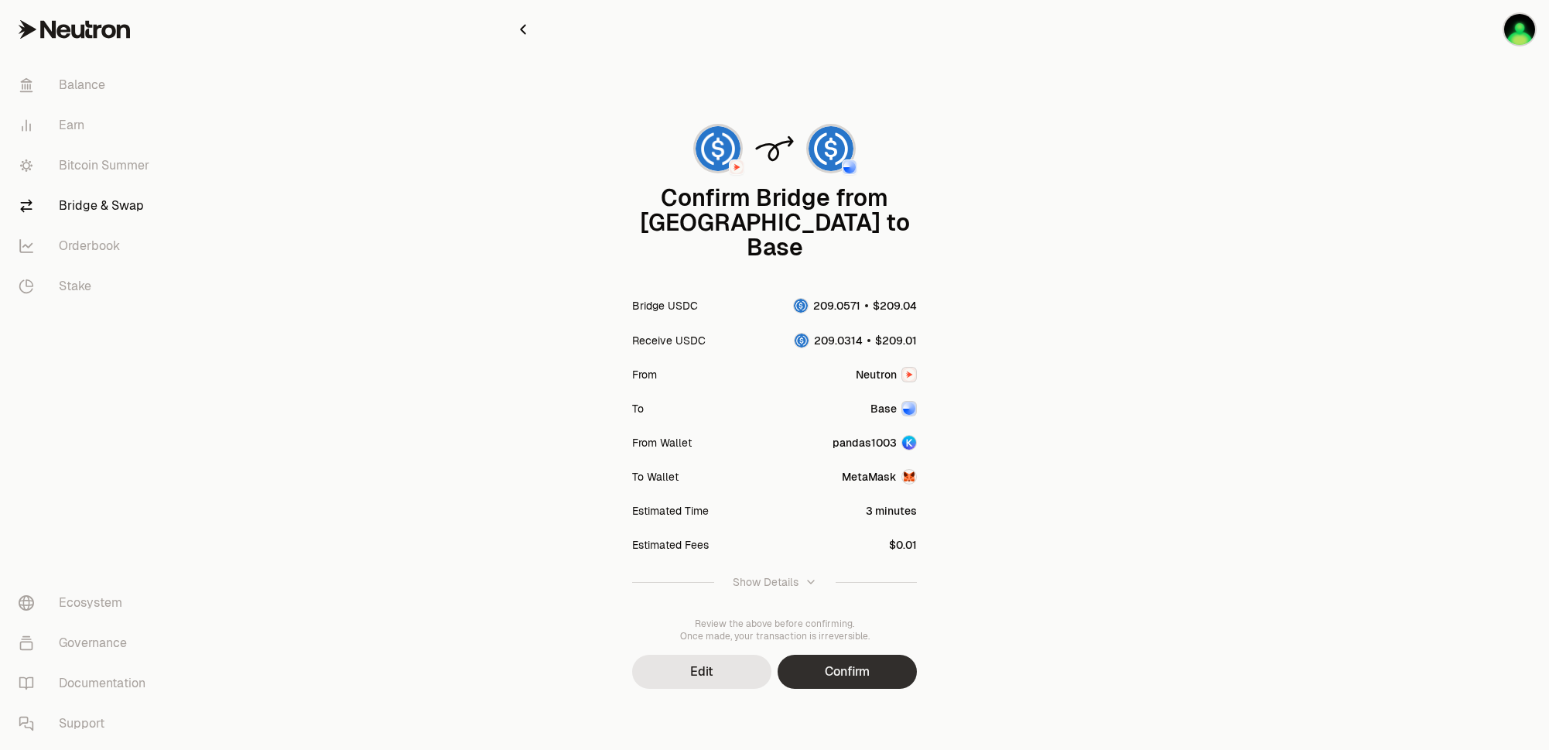
click at [856, 655] on button "Confirm" at bounding box center [847, 672] width 139 height 34
